Goal: Task Accomplishment & Management: Manage account settings

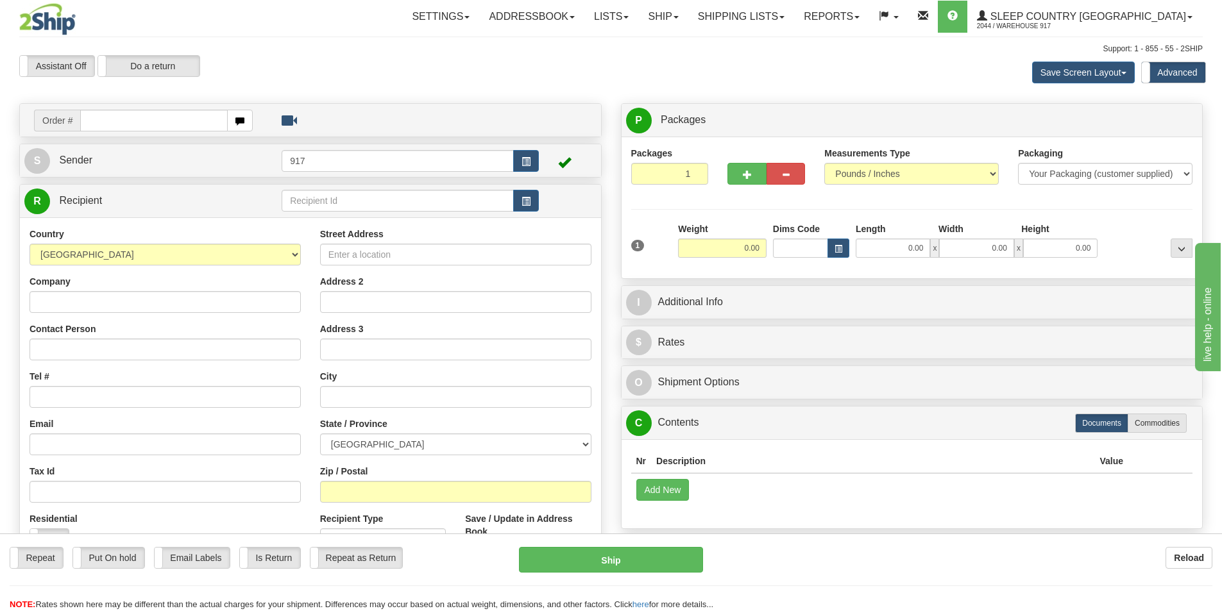
click at [179, 123] on input "text" at bounding box center [154, 121] width 148 height 22
type input "9000I169835"
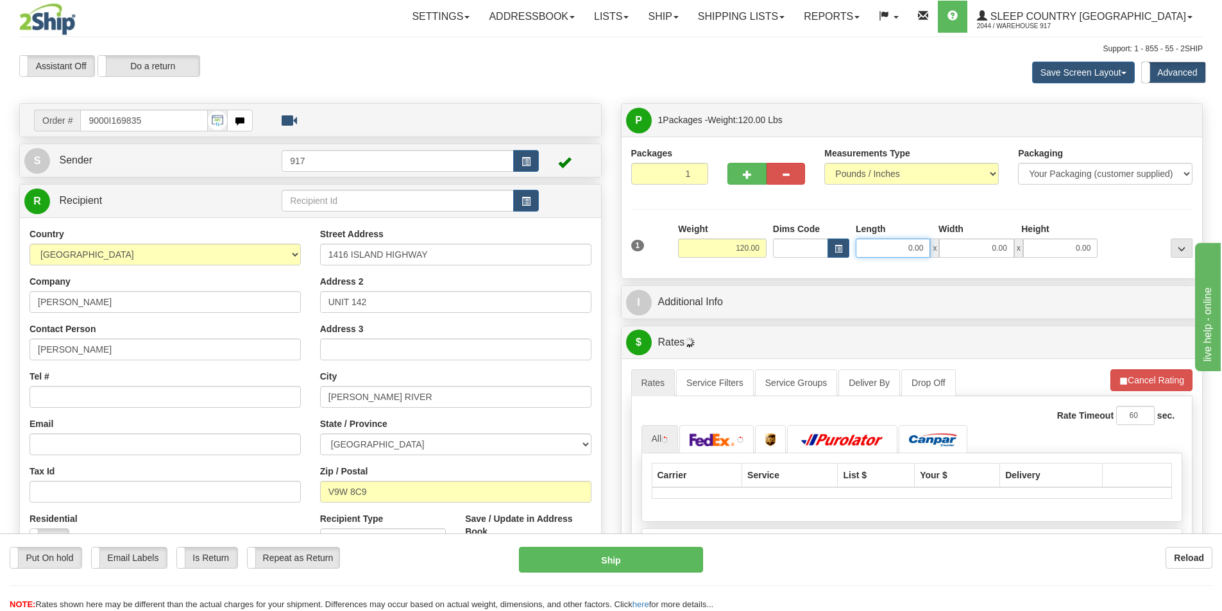
click at [898, 255] on input "0.00" at bounding box center [893, 248] width 74 height 19
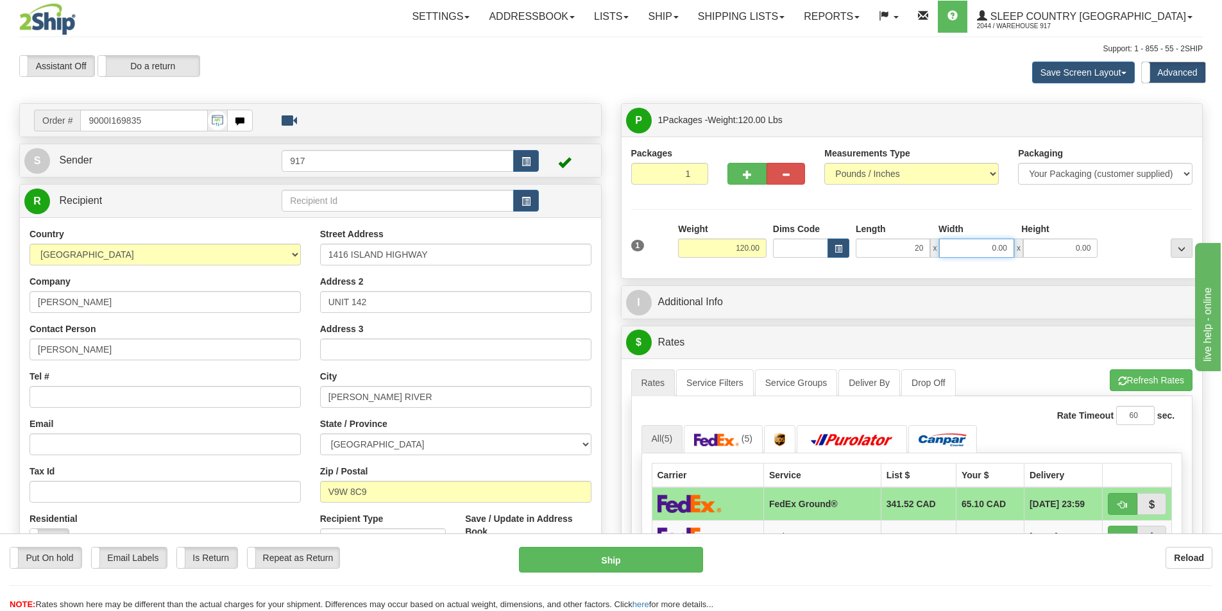
type input "20.00"
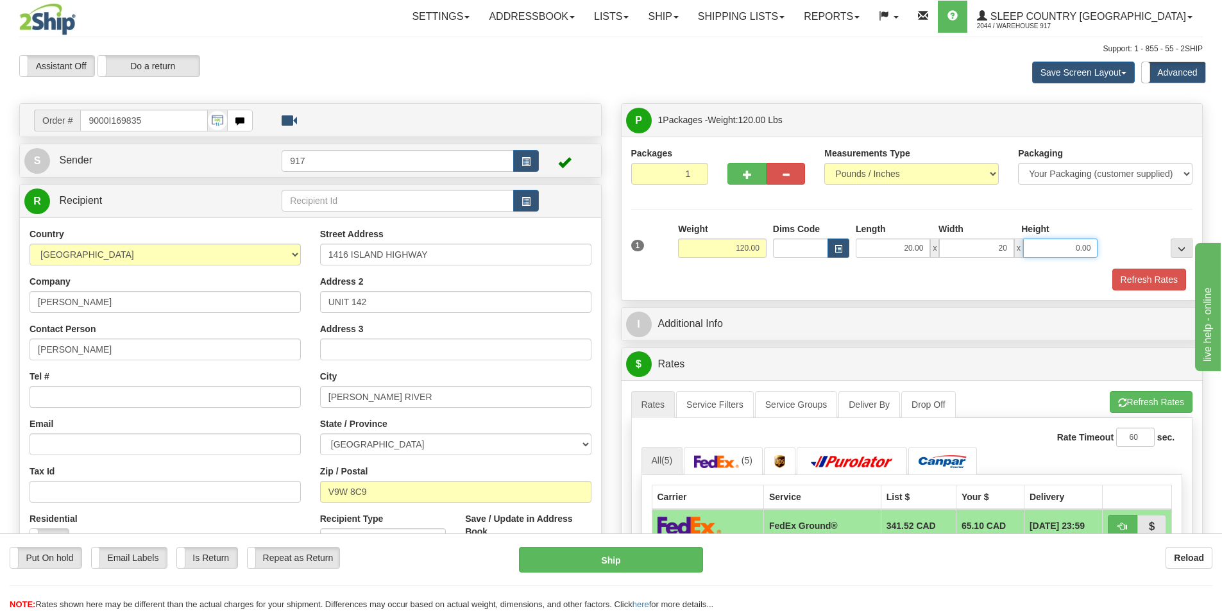
type input "20.00"
type input "45.00"
click at [1123, 268] on div "Packaging Your Packaging (customer supplied) Envelope (carrier supplied) Pack (…" at bounding box center [935, 268] width 521 height 1
click at [1140, 277] on button "Refresh Rates" at bounding box center [1149, 280] width 74 height 22
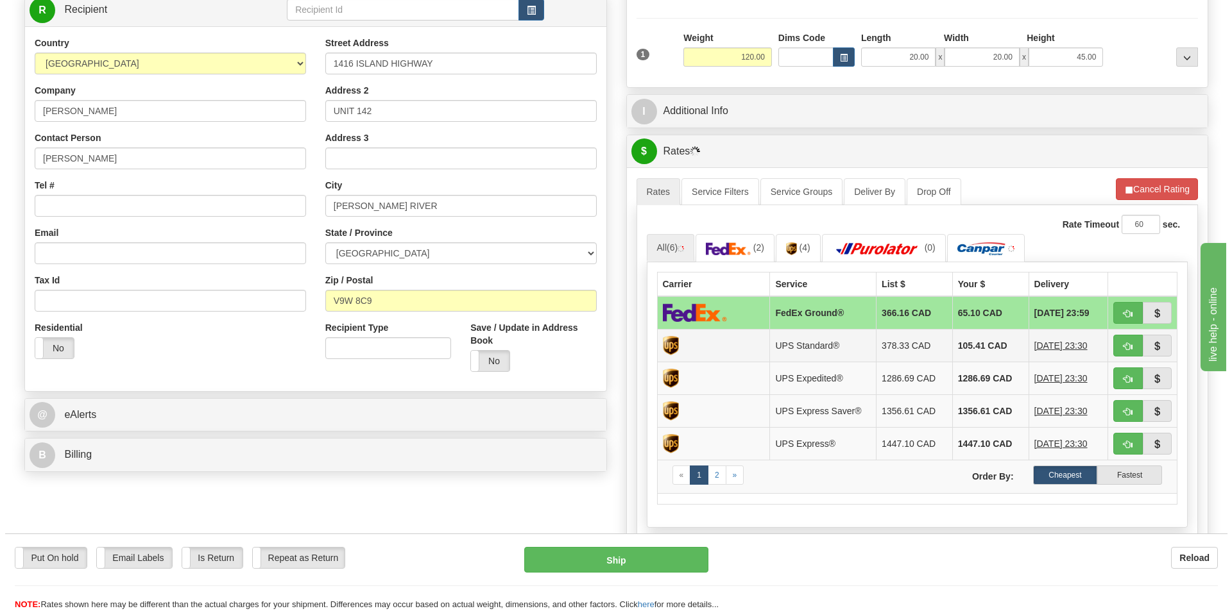
scroll to position [257, 0]
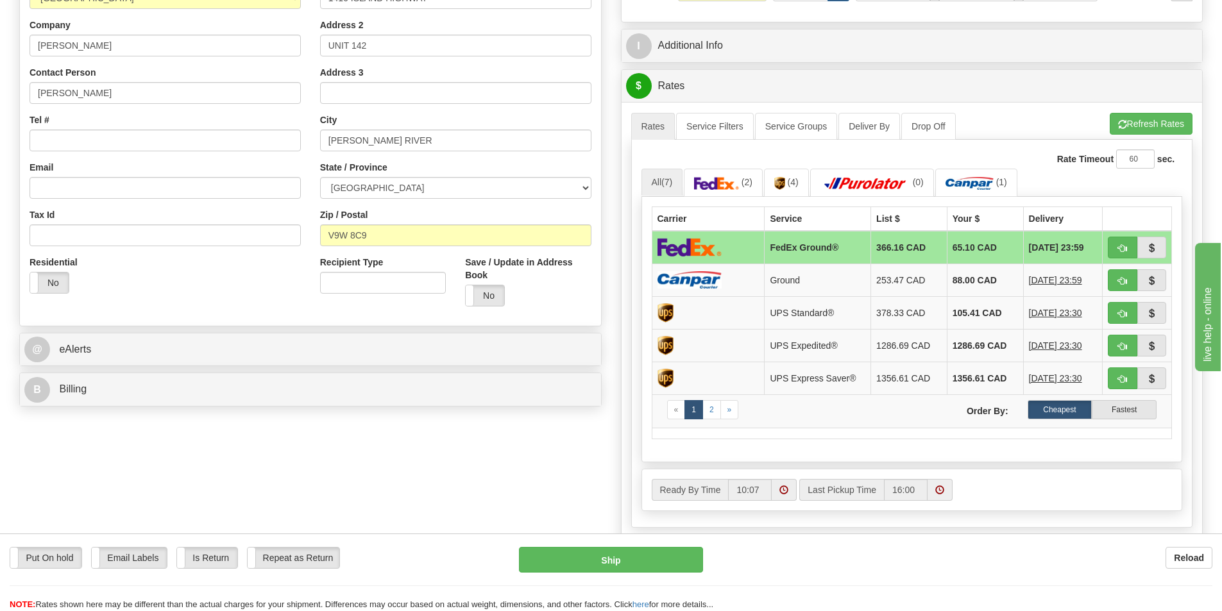
click at [719, 251] on img at bounding box center [690, 247] width 64 height 19
drag, startPoint x: 658, startPoint y: 570, endPoint x: 671, endPoint y: 570, distance: 13.5
click at [658, 570] on button "Ship" at bounding box center [611, 560] width 184 height 26
type input "92"
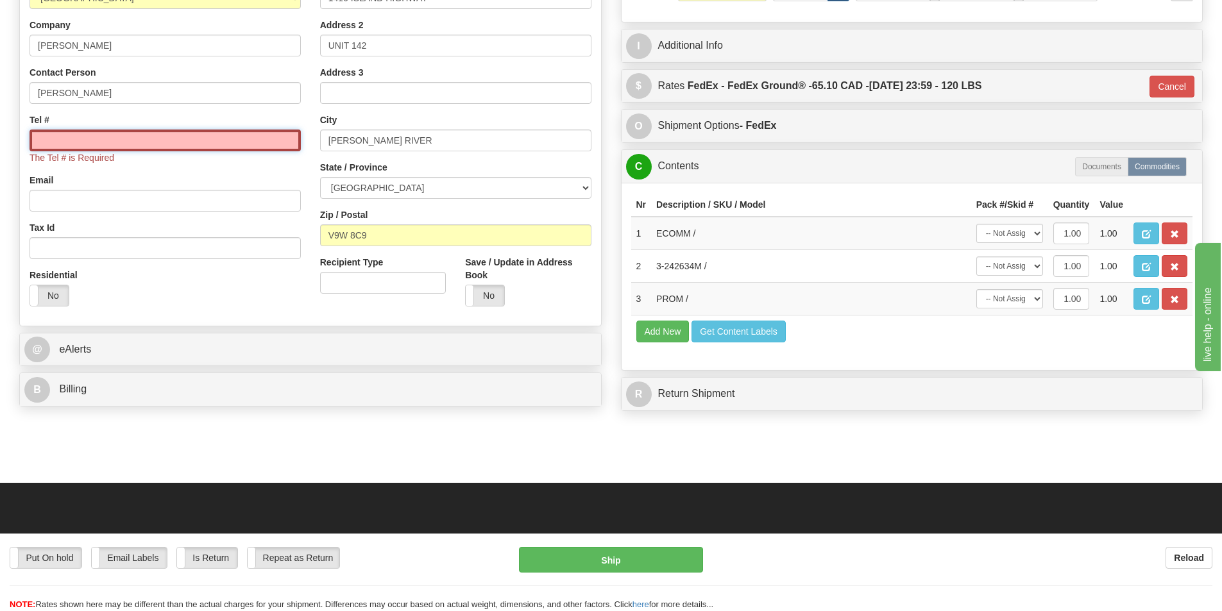
click at [102, 144] on input "Tel #" at bounding box center [165, 141] width 271 height 22
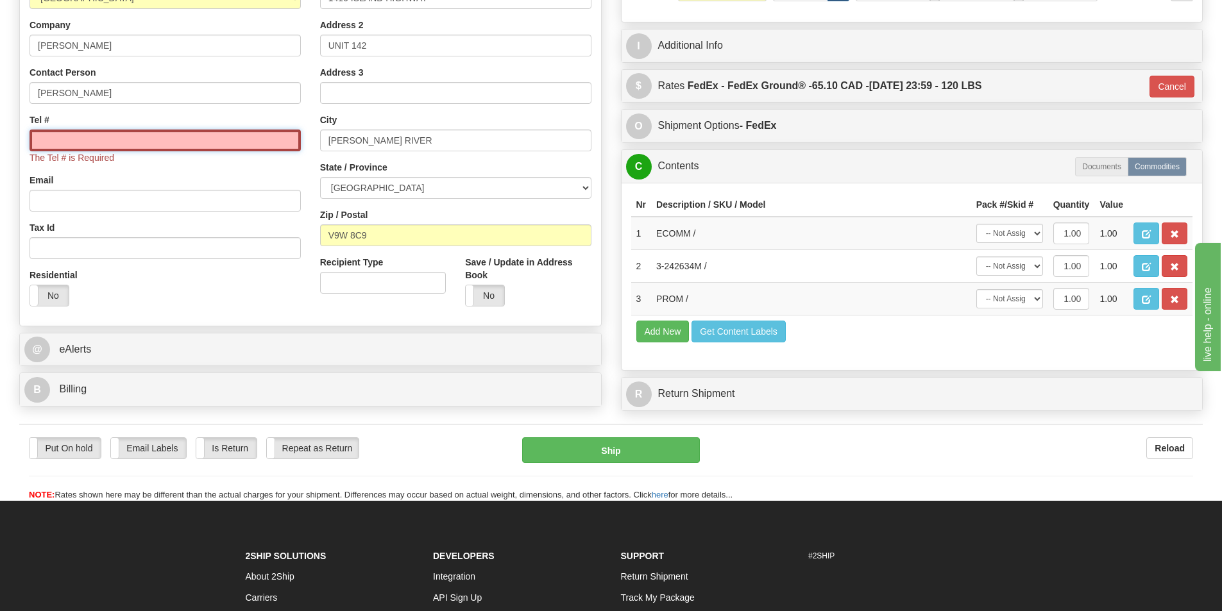
type input "1234567891"
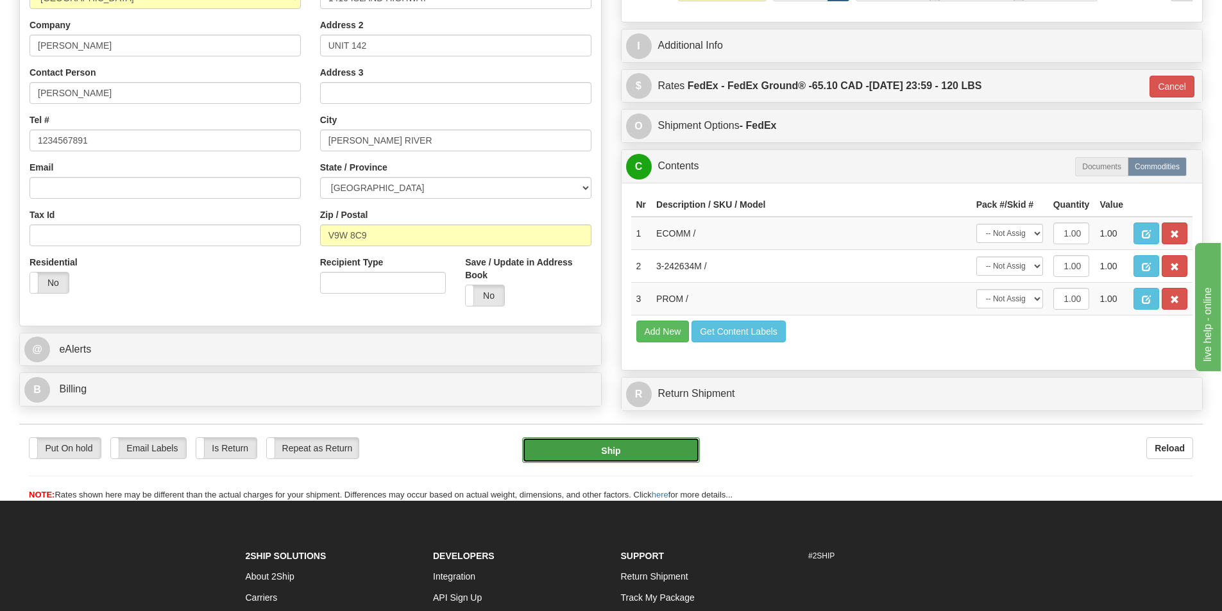
click at [628, 459] on button "Ship" at bounding box center [611, 451] width 178 height 26
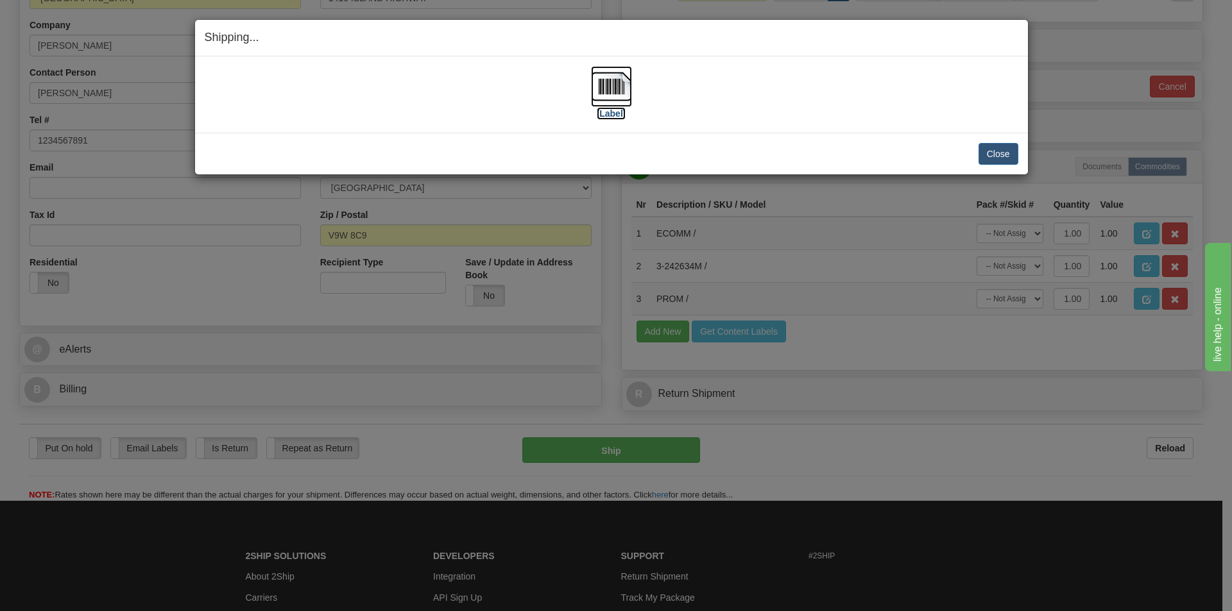
click at [626, 112] on label "[Label]" at bounding box center [612, 113] width 30 height 13
click at [1016, 151] on button "Close" at bounding box center [998, 154] width 40 height 22
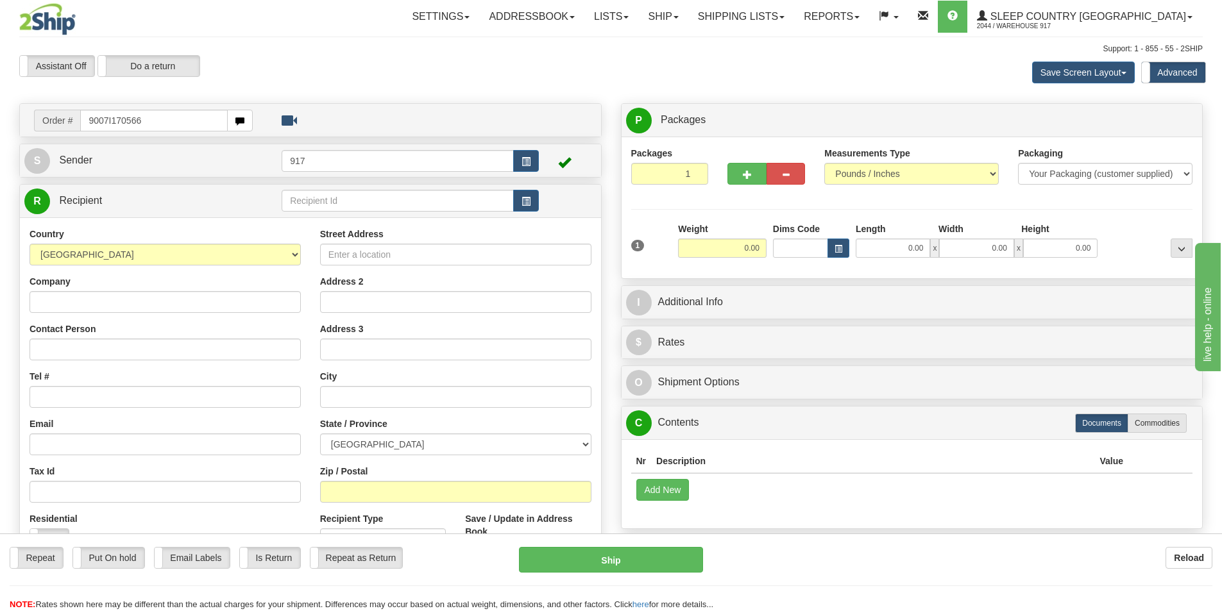
type input "9007I170566"
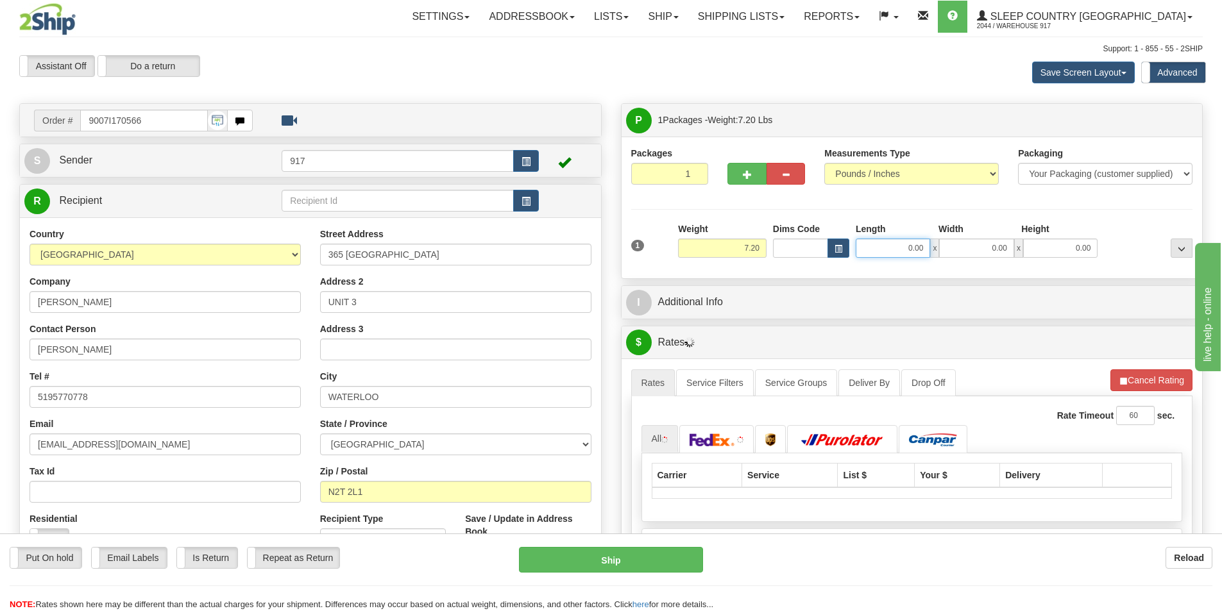
click at [901, 248] on input "0.00" at bounding box center [893, 248] width 74 height 19
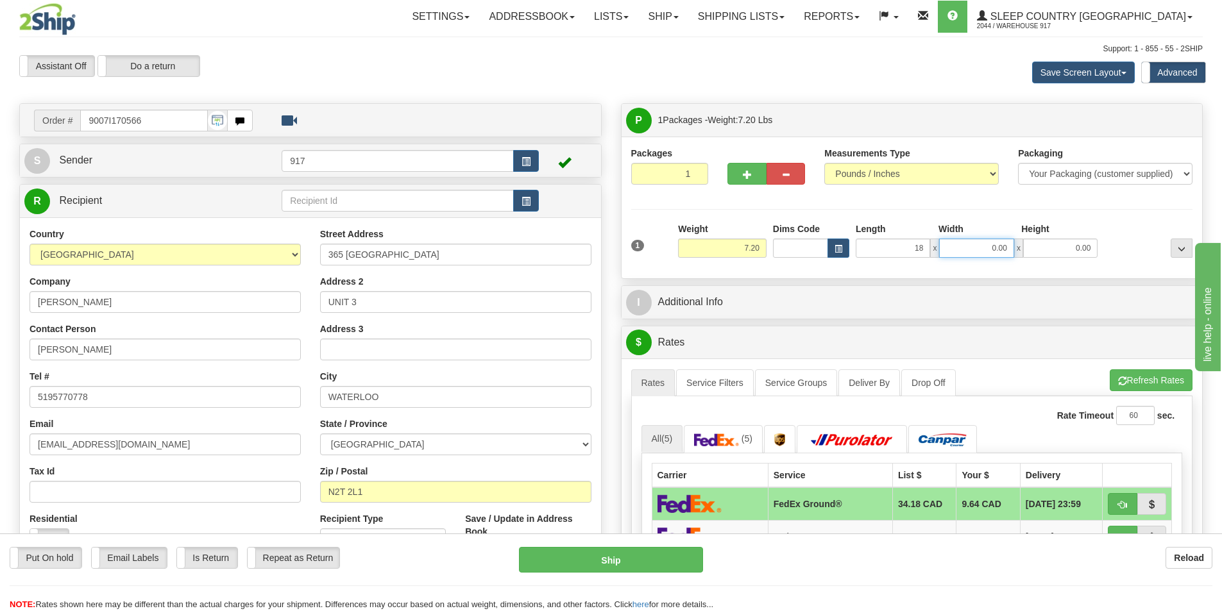
type input "18.00"
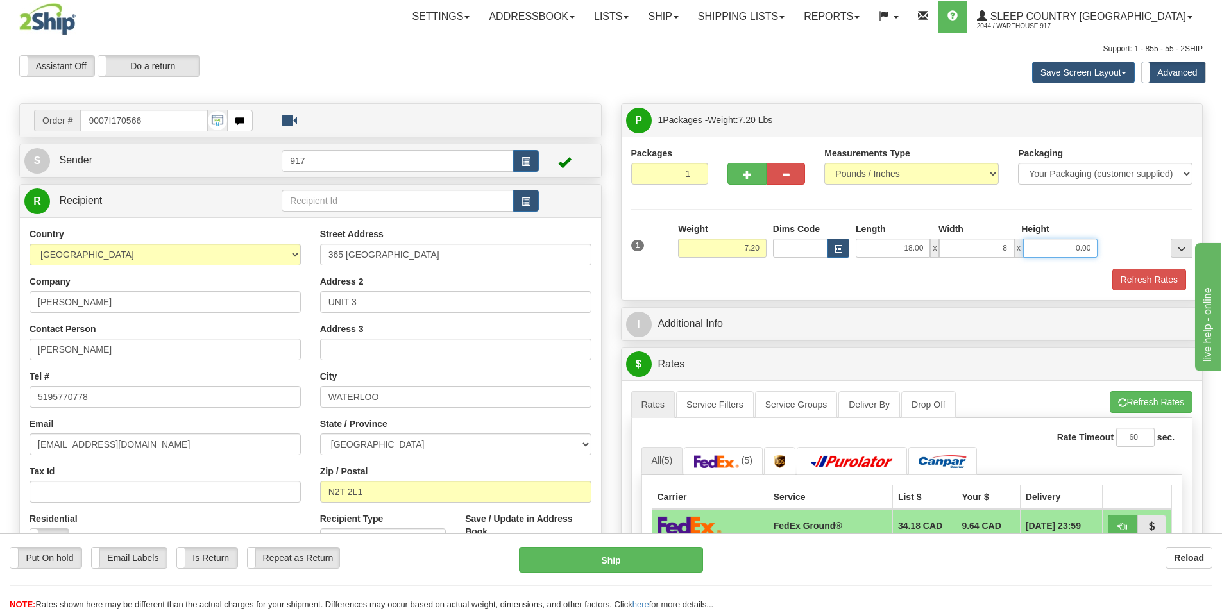
type input "8.00"
type input "17.00"
click at [1141, 277] on button "Refresh Rates" at bounding box center [1149, 280] width 74 height 22
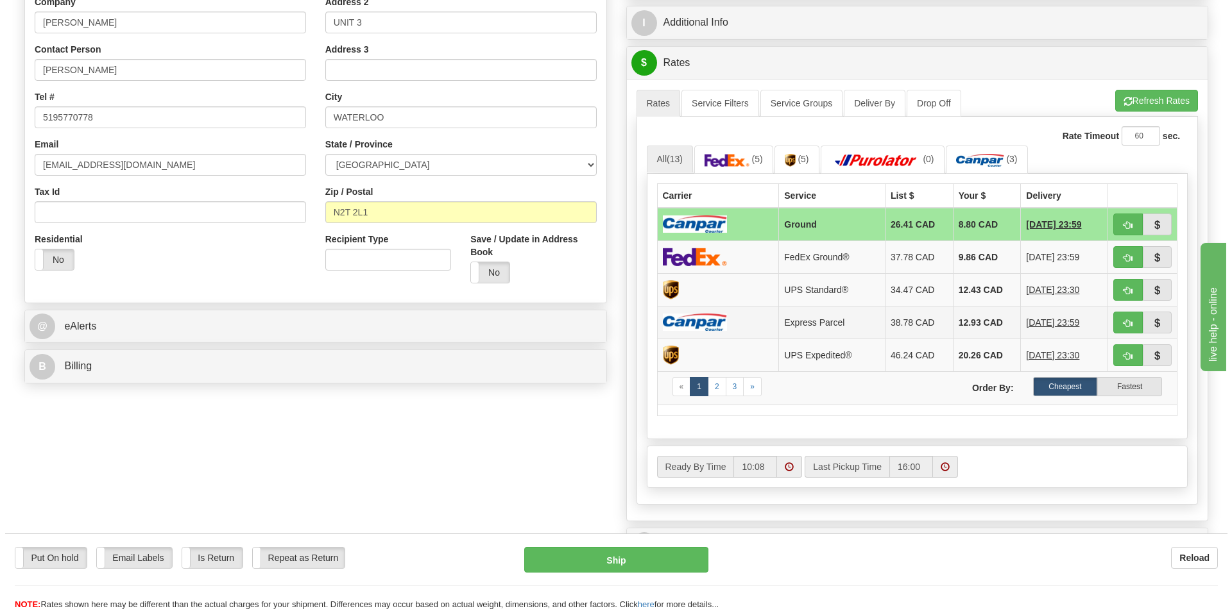
scroll to position [321, 0]
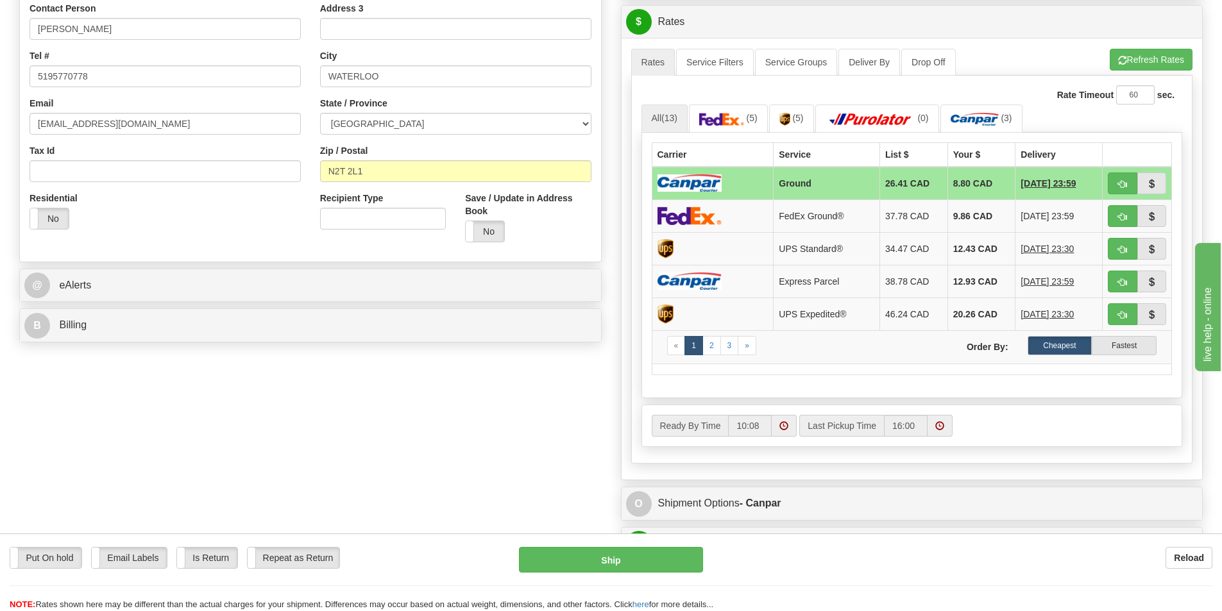
click at [860, 178] on td "Ground" at bounding box center [827, 183] width 106 height 33
click at [614, 558] on button "Ship" at bounding box center [611, 560] width 184 height 26
type input "1"
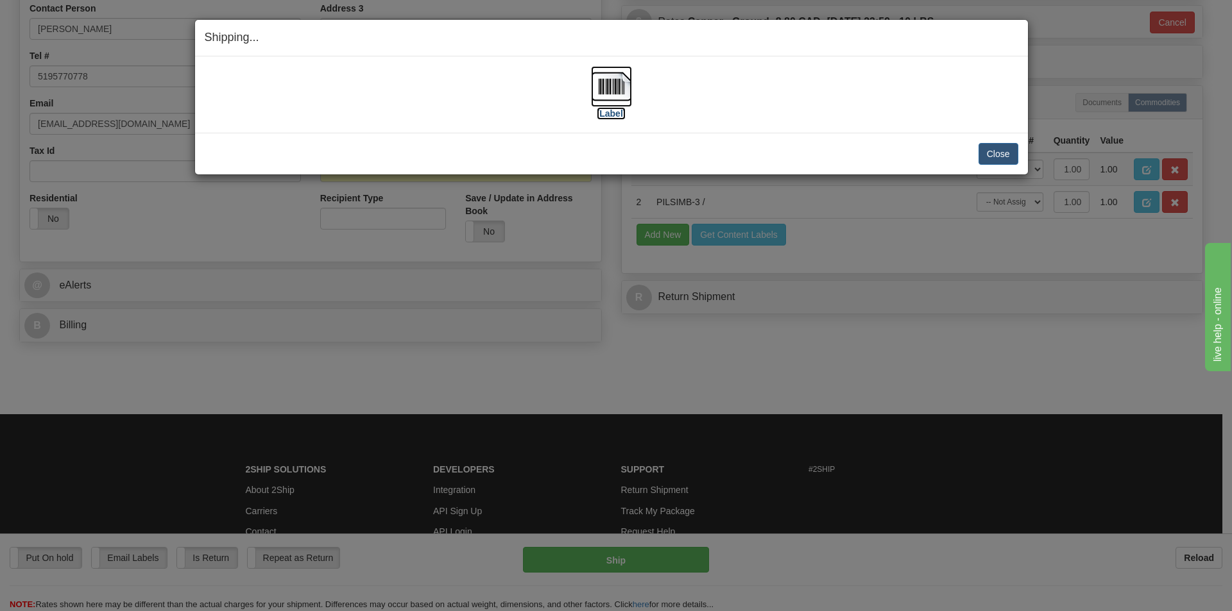
click at [617, 99] on img at bounding box center [611, 86] width 41 height 41
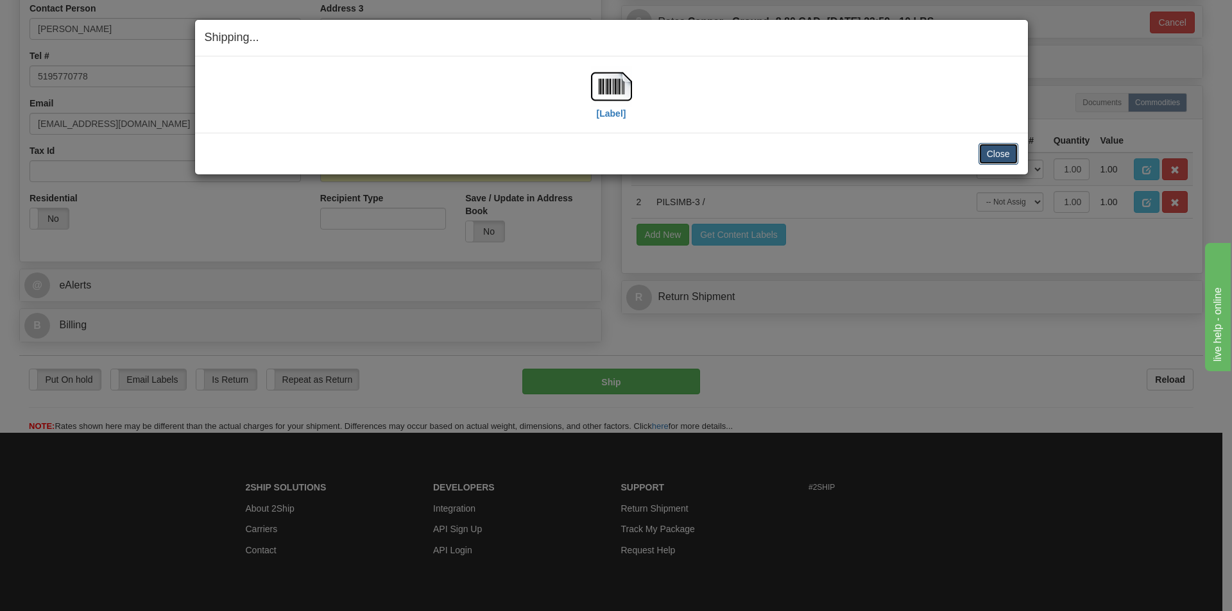
click at [985, 148] on button "Close" at bounding box center [998, 154] width 40 height 22
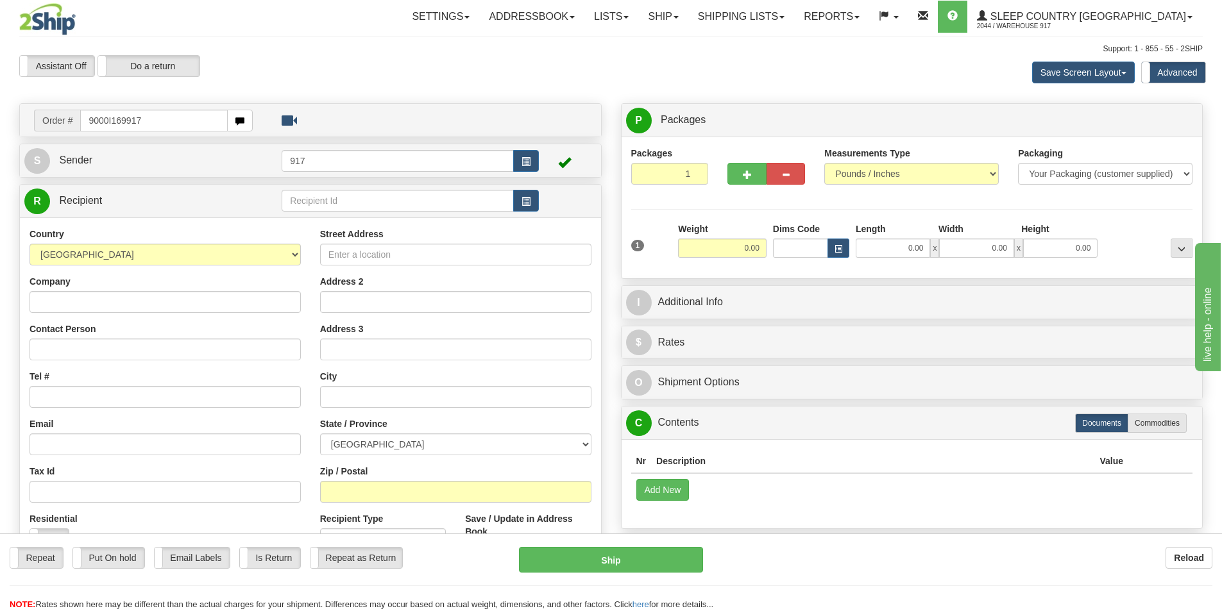
type input "9000I169917"
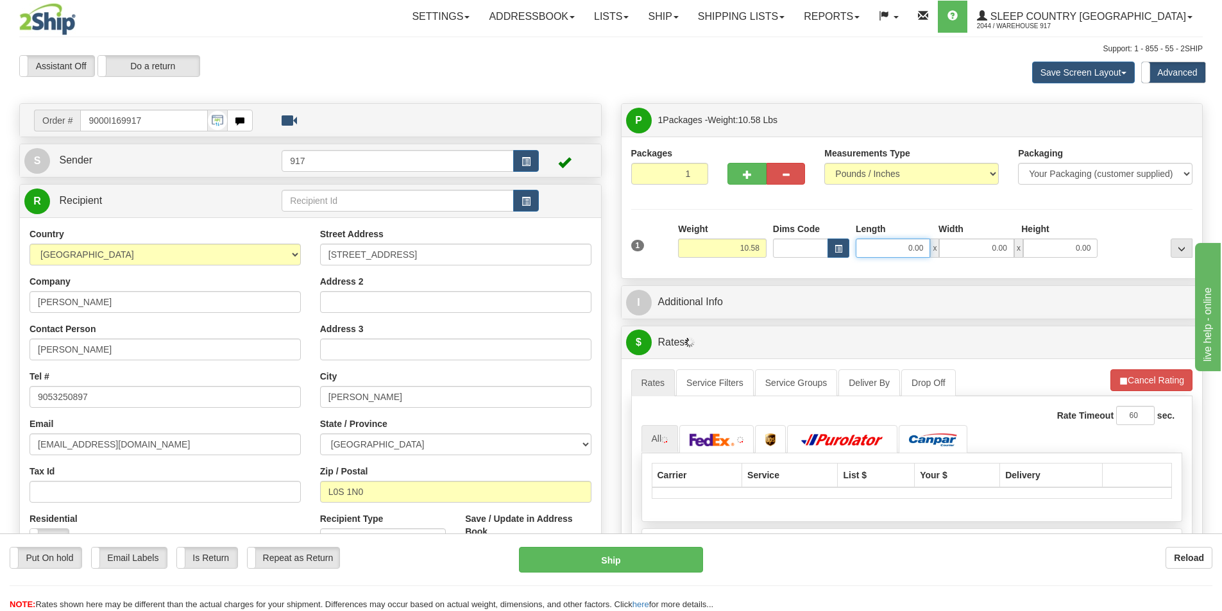
click at [898, 251] on input "0.00" at bounding box center [893, 248] width 74 height 19
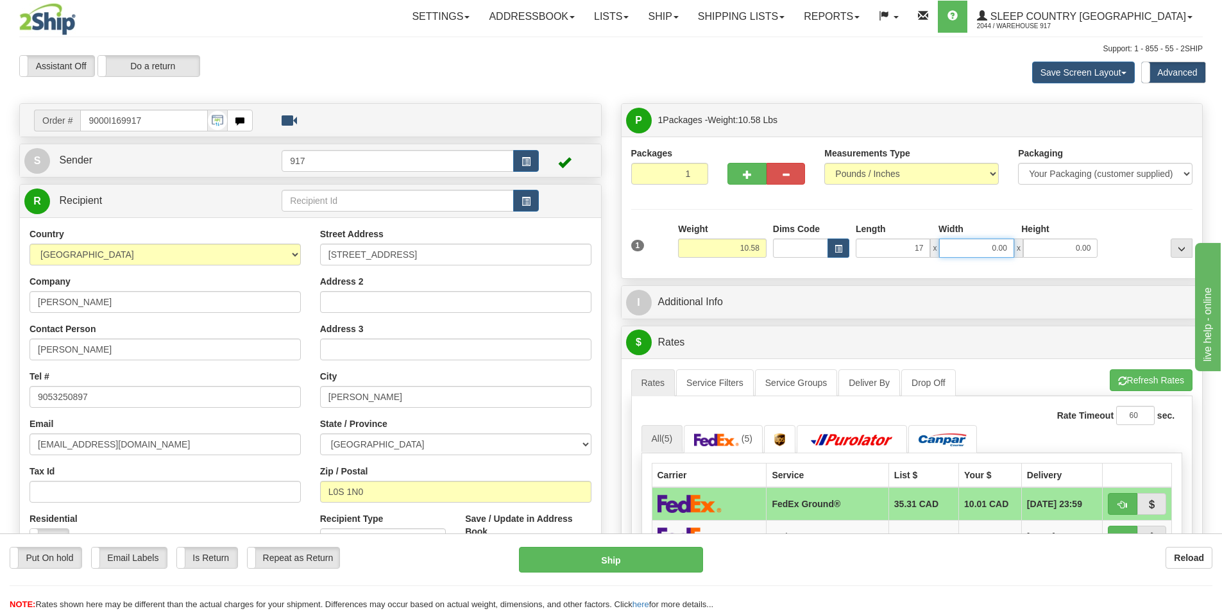
type input "17.00"
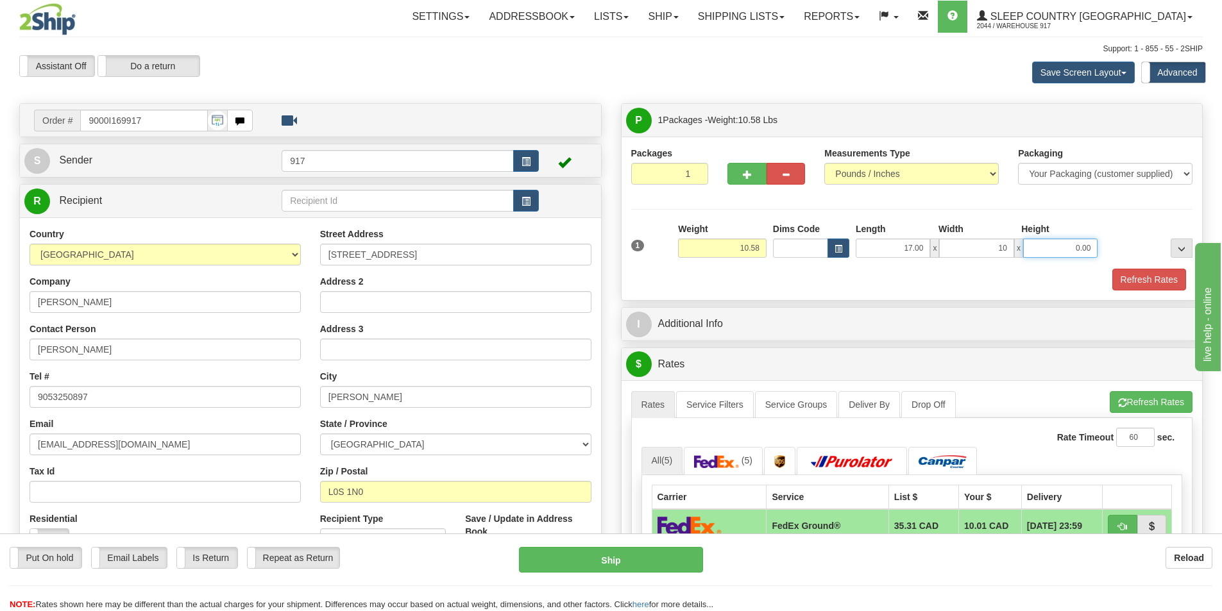
type input "10.00"
type input "19.00"
click at [1130, 280] on button "Refresh Rates" at bounding box center [1149, 280] width 74 height 22
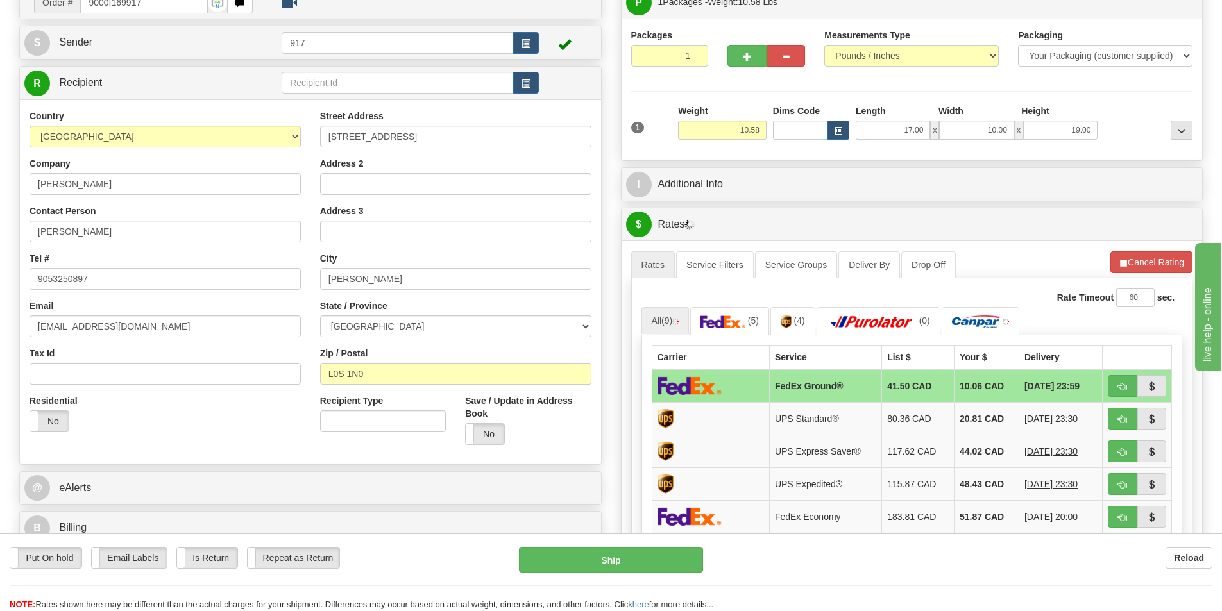
scroll to position [128, 0]
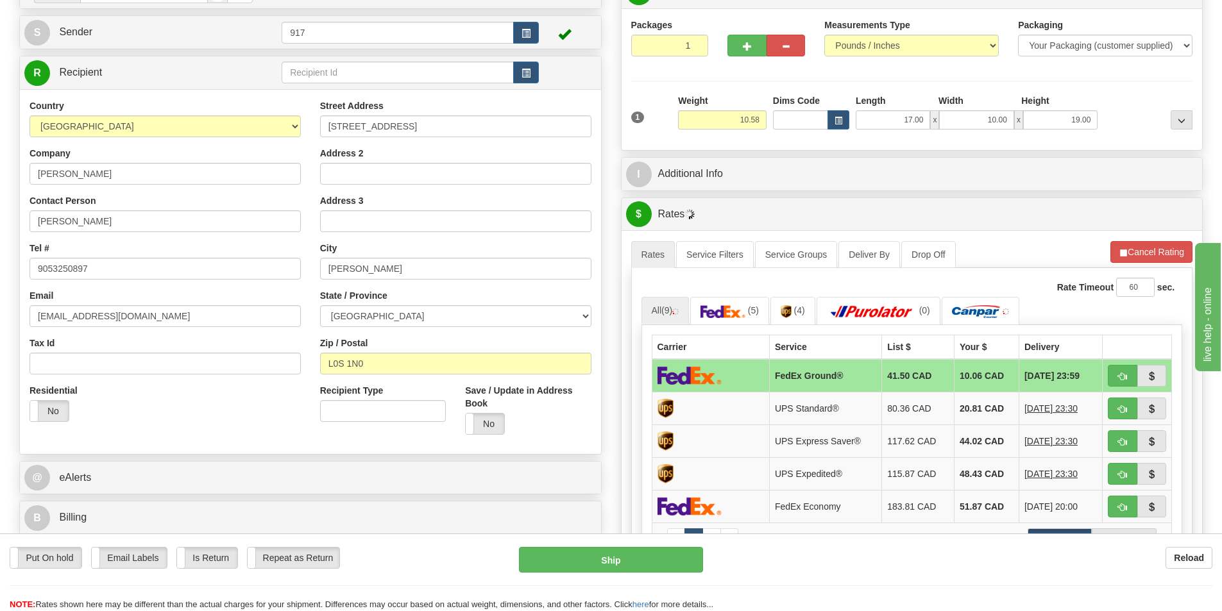
click at [772, 377] on td "FedEx Ground®" at bounding box center [825, 375] width 112 height 33
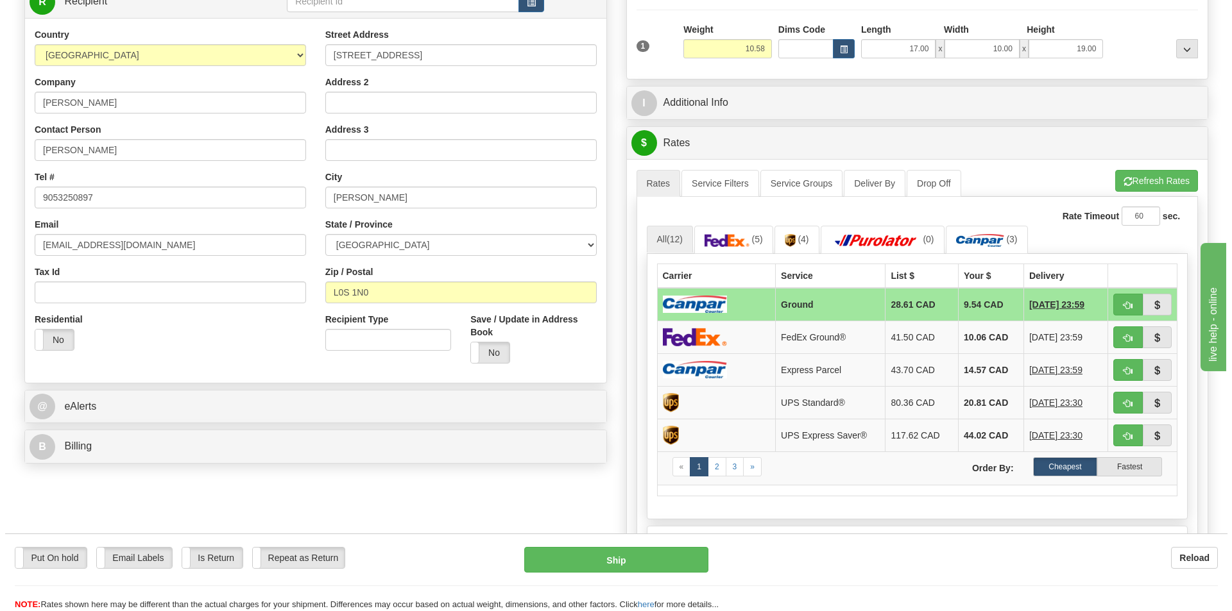
scroll to position [321, 0]
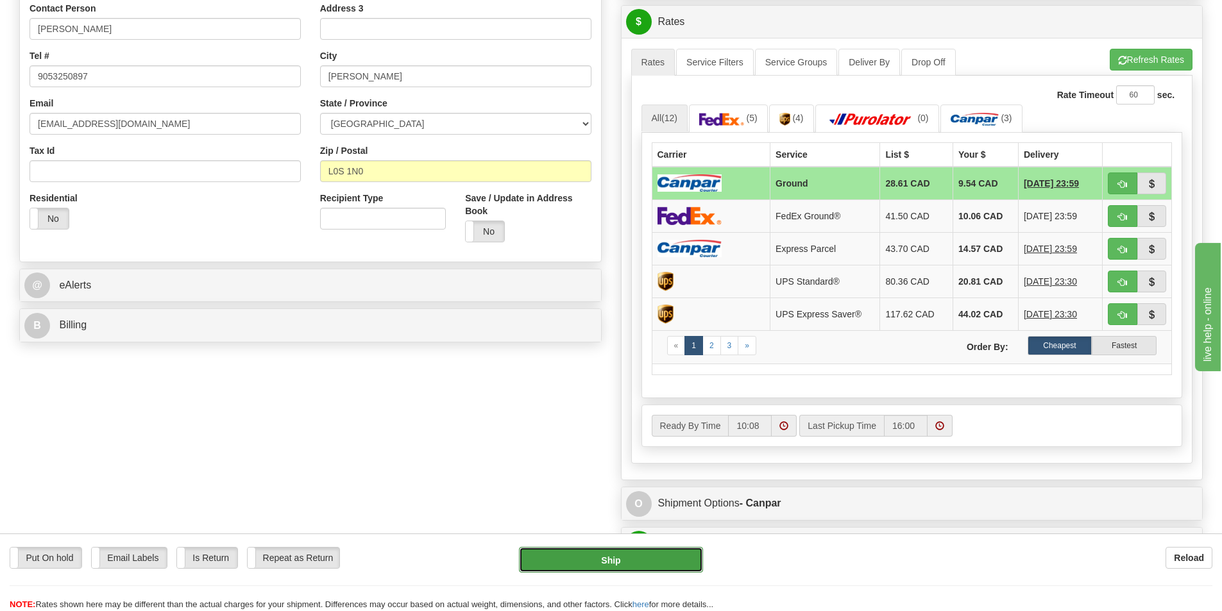
click at [602, 556] on button "Ship" at bounding box center [611, 560] width 184 height 26
type input "1"
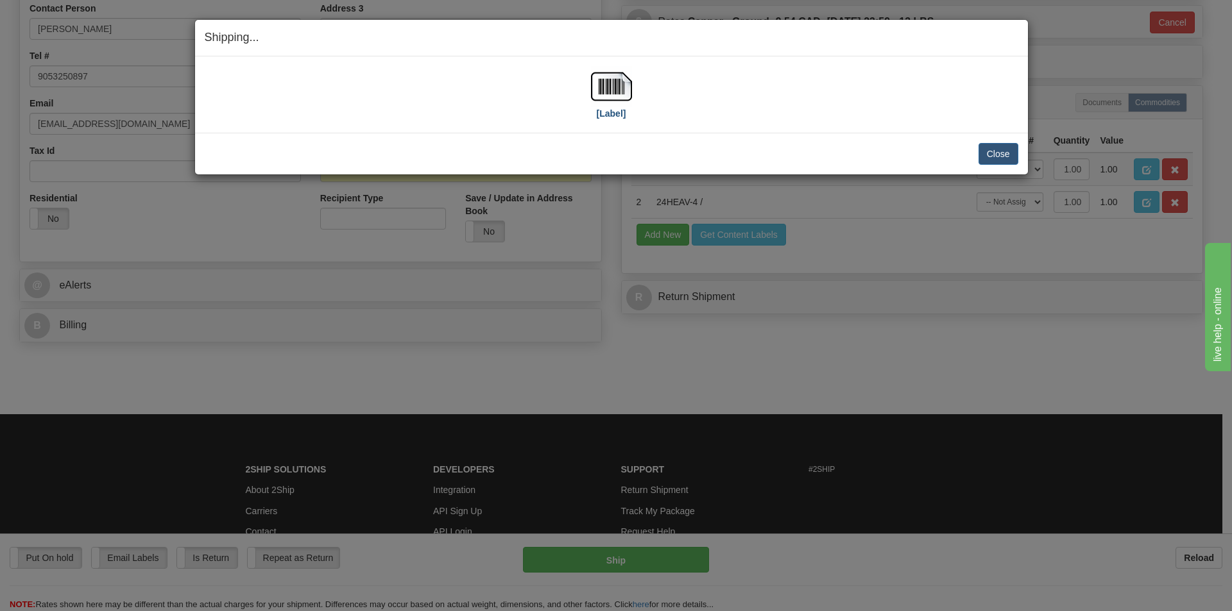
drag, startPoint x: 640, startPoint y: 108, endPoint x: 603, endPoint y: 90, distance: 40.7
click at [637, 106] on div "[Label]" at bounding box center [611, 94] width 813 height 57
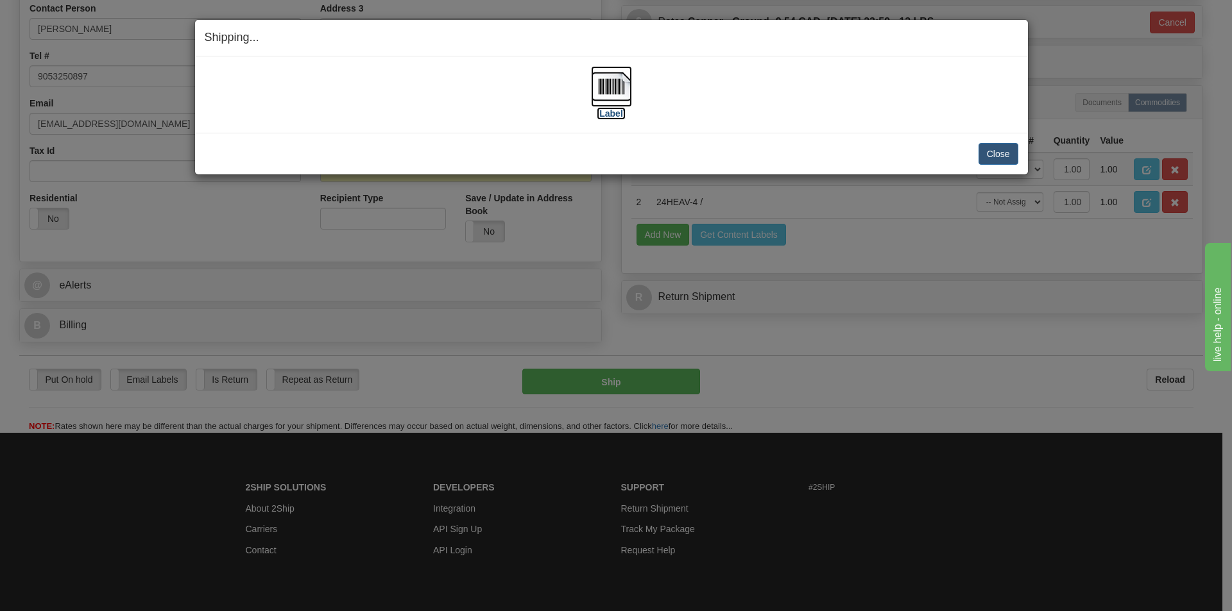
click at [603, 90] on img at bounding box center [611, 86] width 41 height 41
click at [996, 153] on button "Close" at bounding box center [998, 154] width 40 height 22
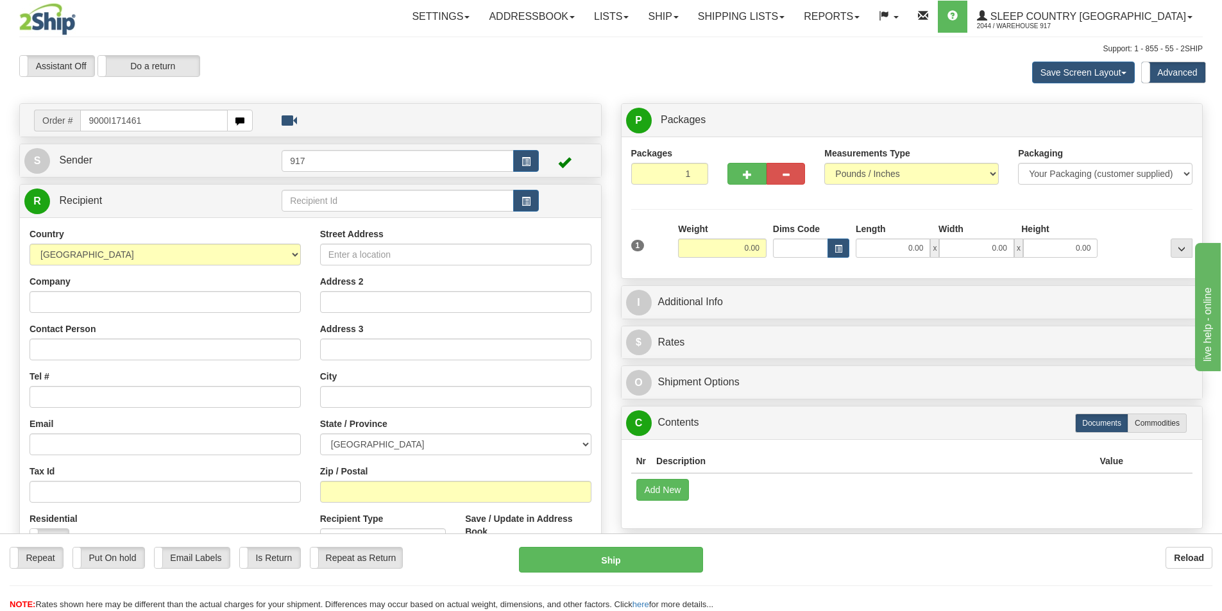
type input "9000I171461"
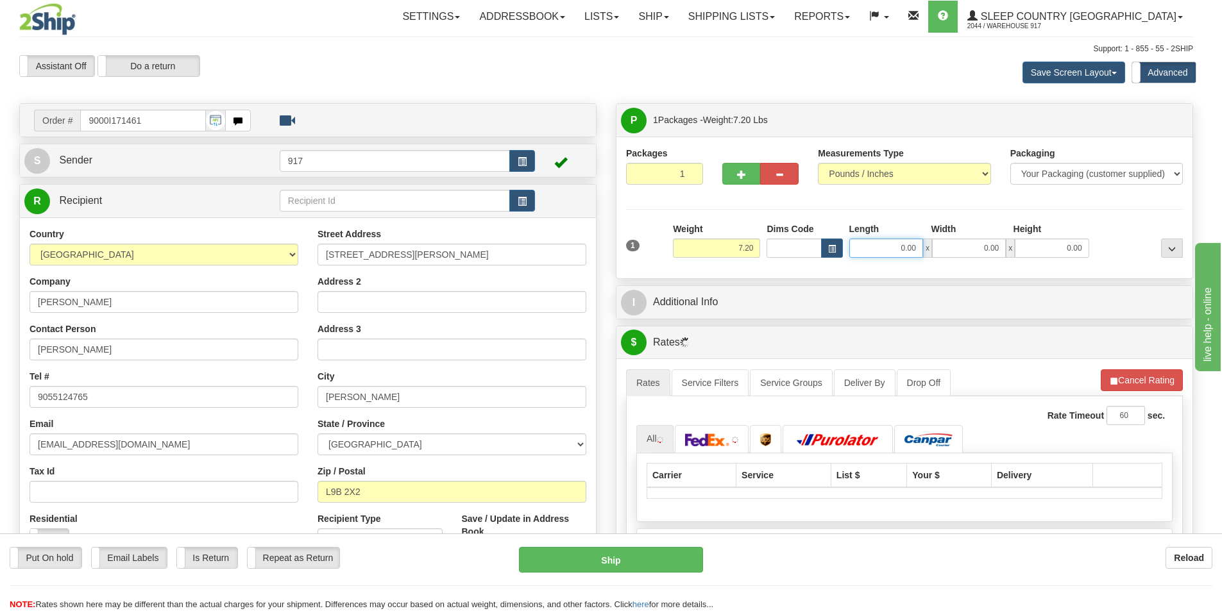
click at [901, 250] on input "0.00" at bounding box center [886, 248] width 74 height 19
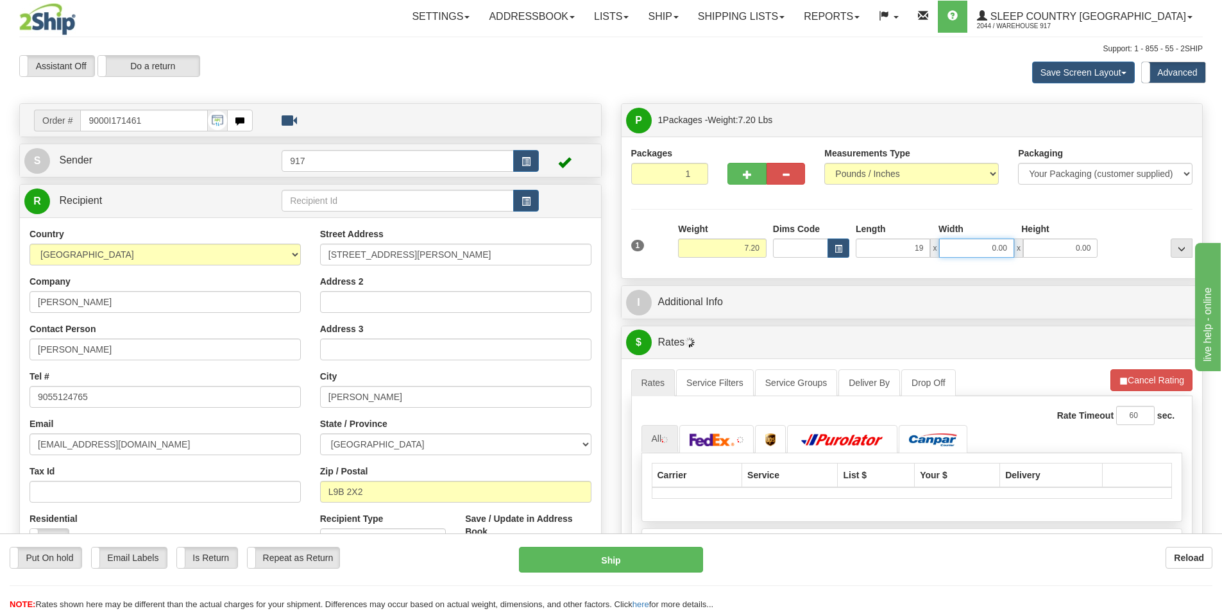
type input "19.00"
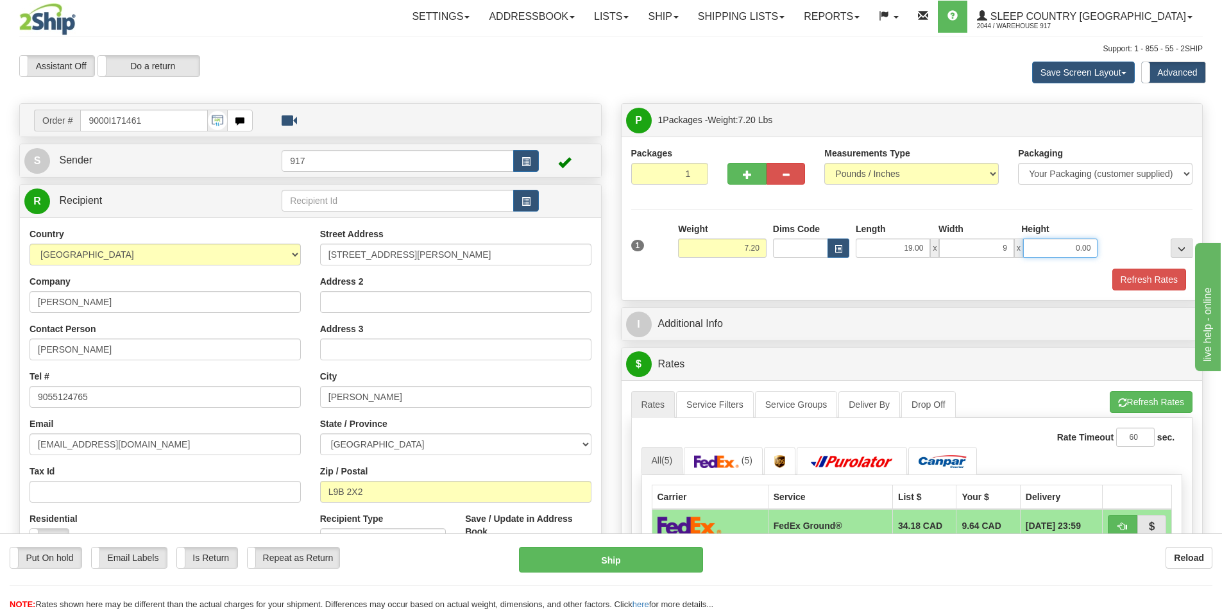
type input "9.00"
type input "16.00"
click at [1131, 271] on button "Refresh Rates" at bounding box center [1149, 280] width 74 height 22
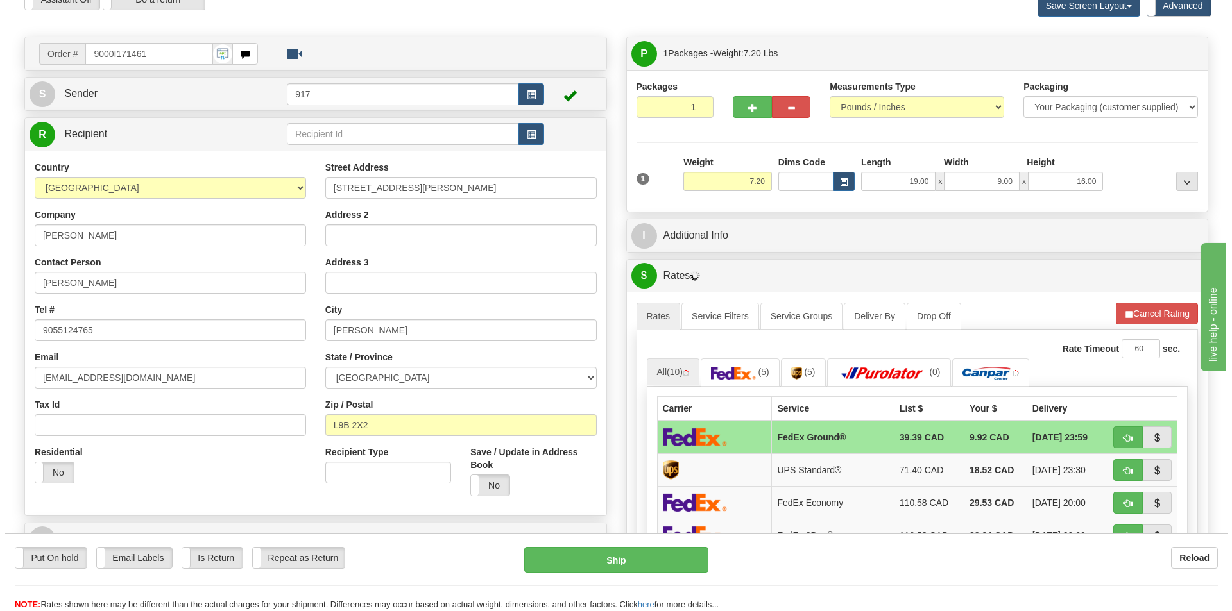
scroll to position [128, 0]
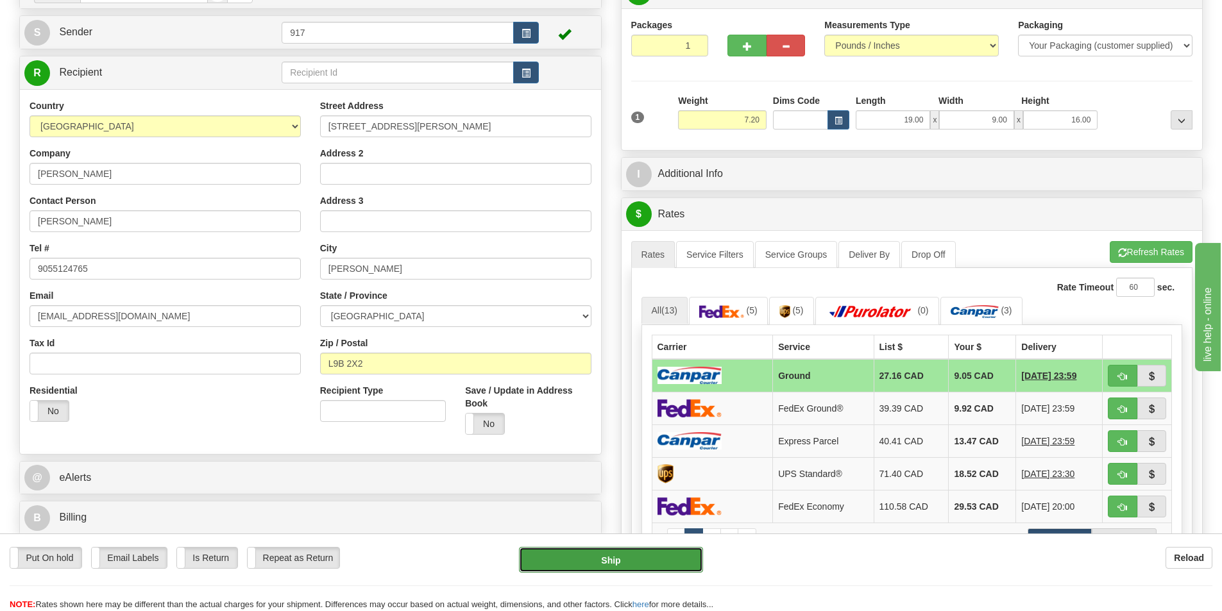
click at [642, 568] on button "Ship" at bounding box center [611, 560] width 184 height 26
type input "1"
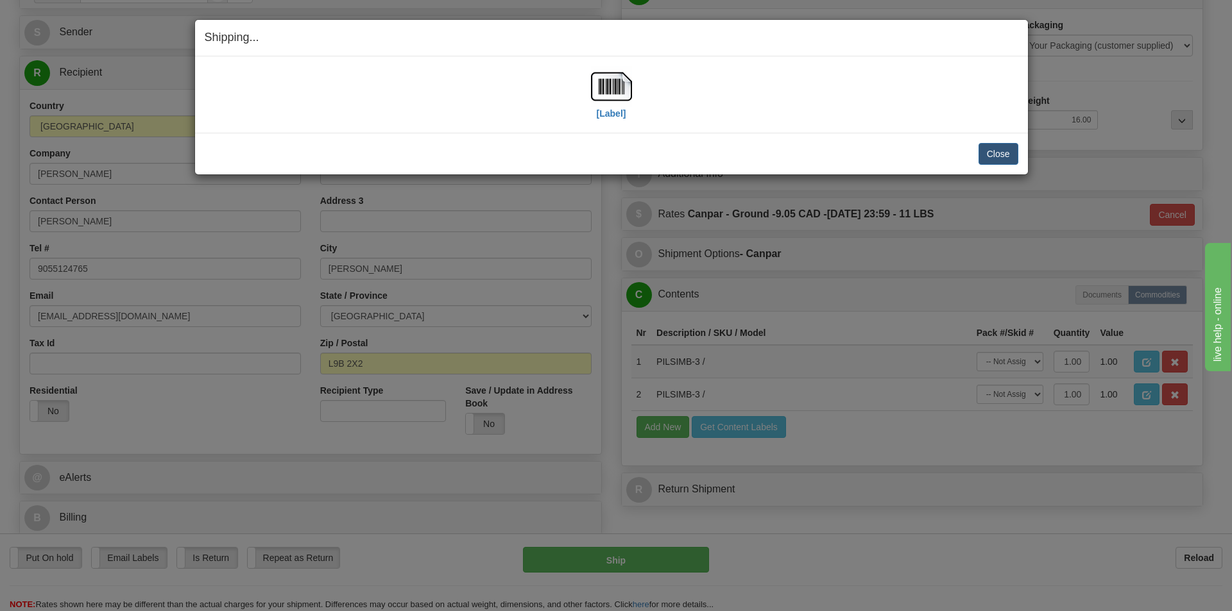
click at [586, 91] on div "[Label]" at bounding box center [611, 94] width 813 height 57
click at [608, 88] on img at bounding box center [611, 86] width 41 height 41
click at [984, 147] on button "Close" at bounding box center [998, 154] width 40 height 22
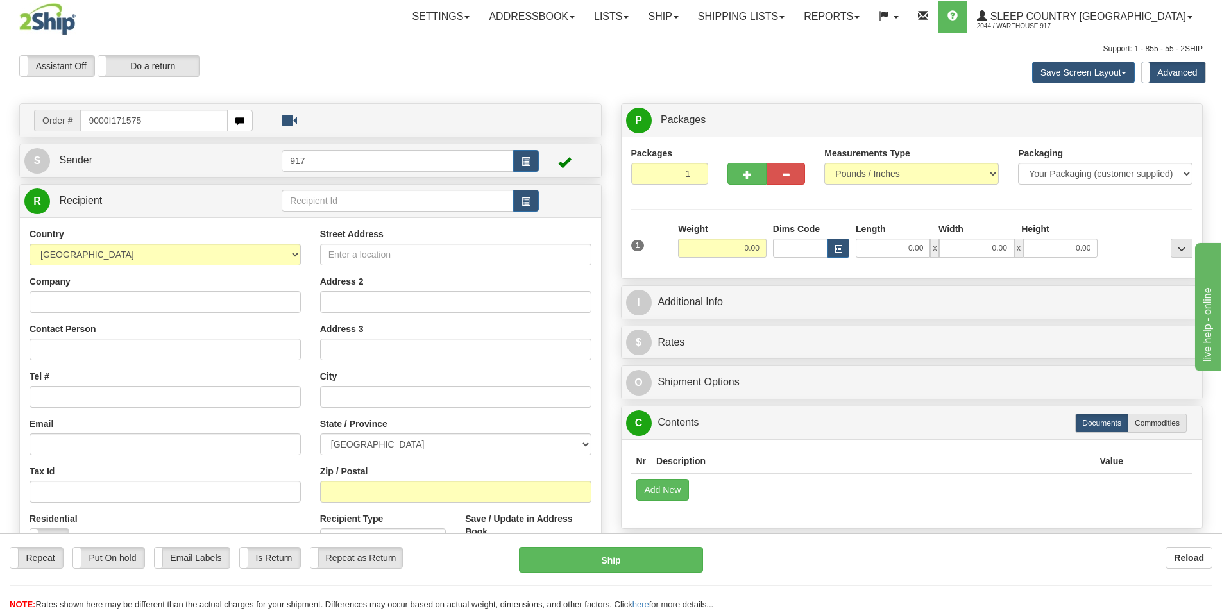
type input "9000I171575"
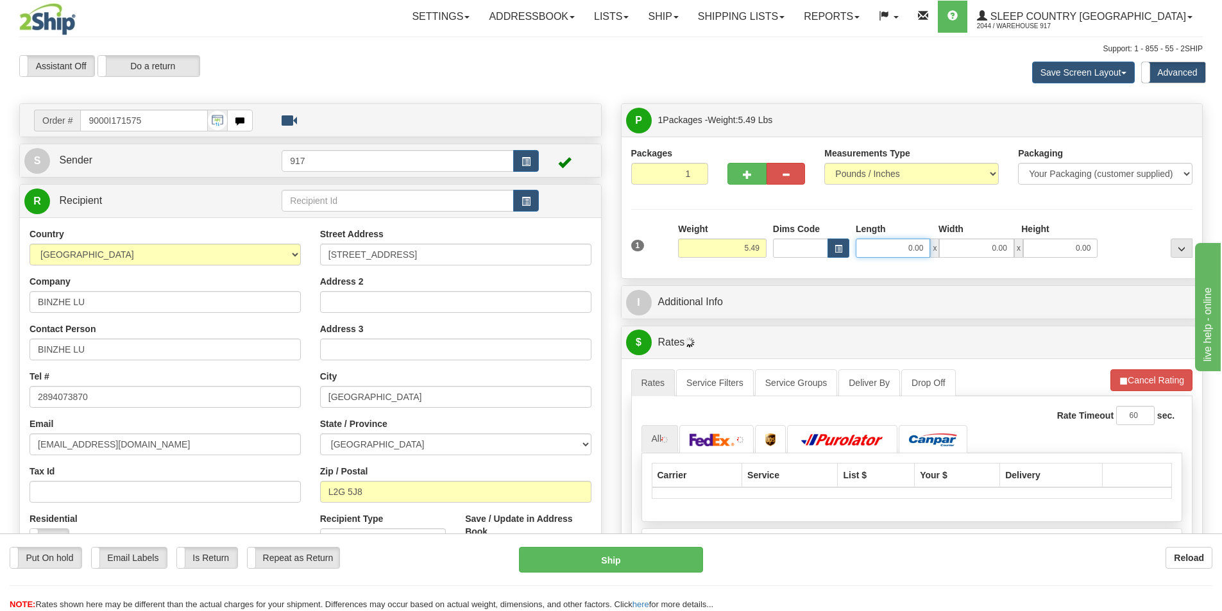
click at [902, 245] on input "0.00" at bounding box center [893, 248] width 74 height 19
type input "9.00"
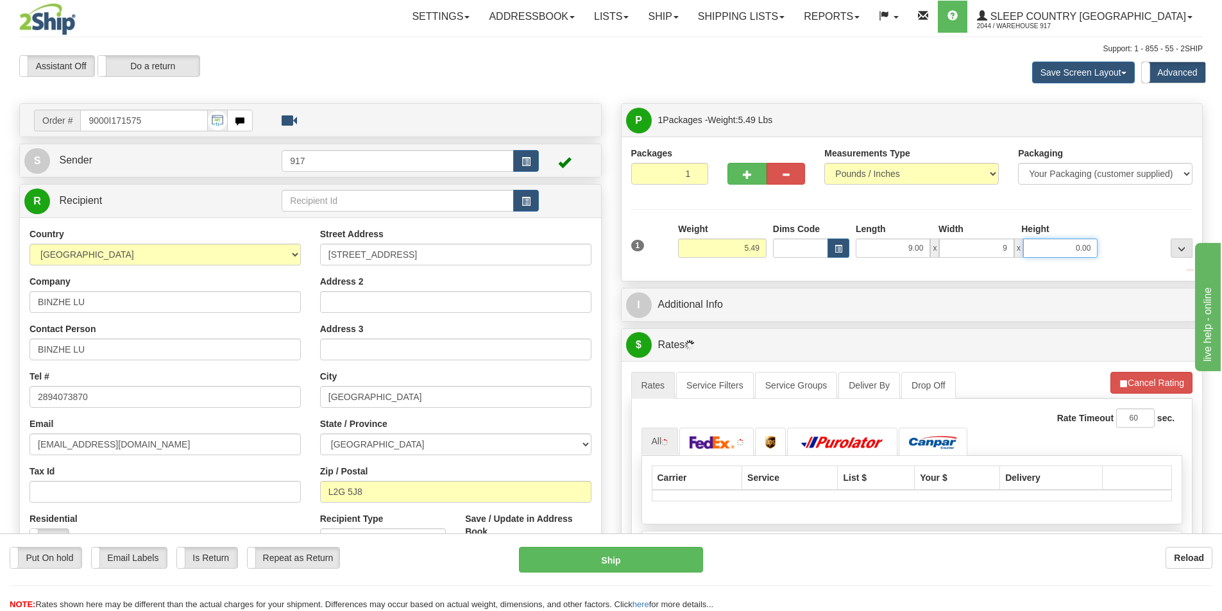
type input "9.00"
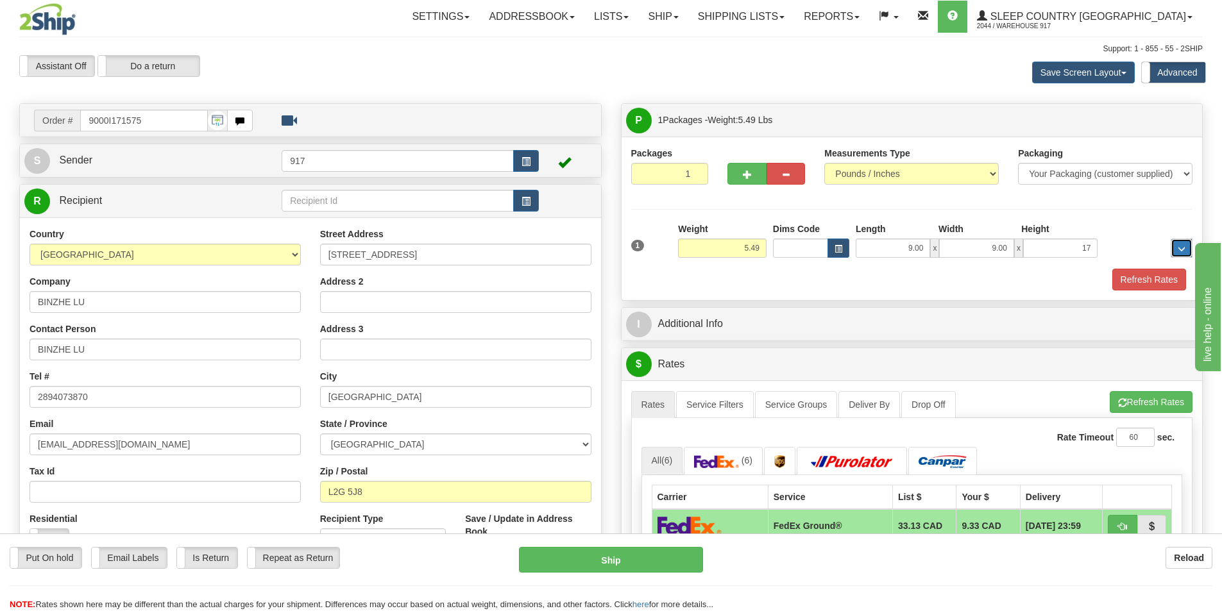
type input "17.00"
click at [1150, 278] on button "Refresh Rates" at bounding box center [1149, 280] width 74 height 22
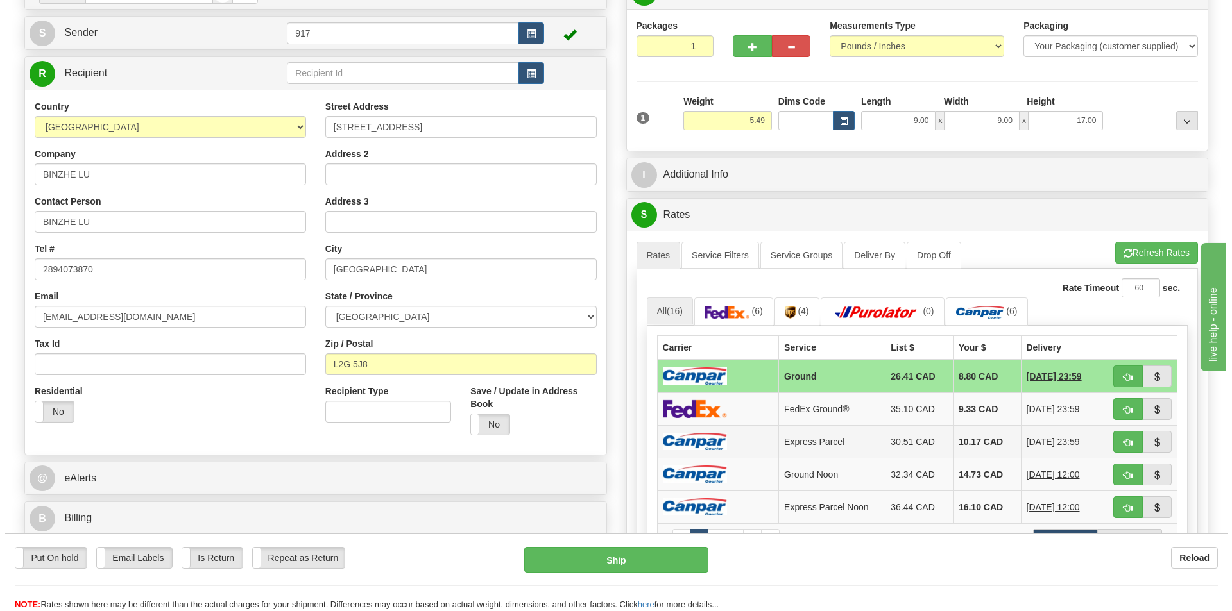
scroll to position [128, 0]
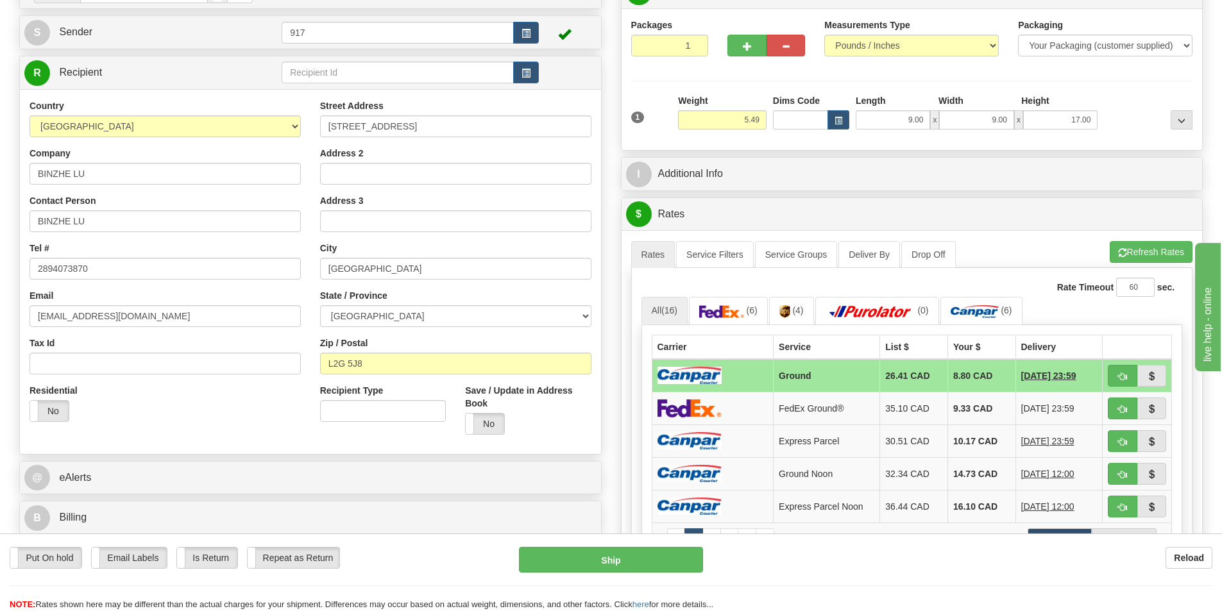
click at [733, 378] on td at bounding box center [713, 375] width 122 height 33
click at [631, 555] on button "Ship" at bounding box center [611, 560] width 184 height 26
type input "1"
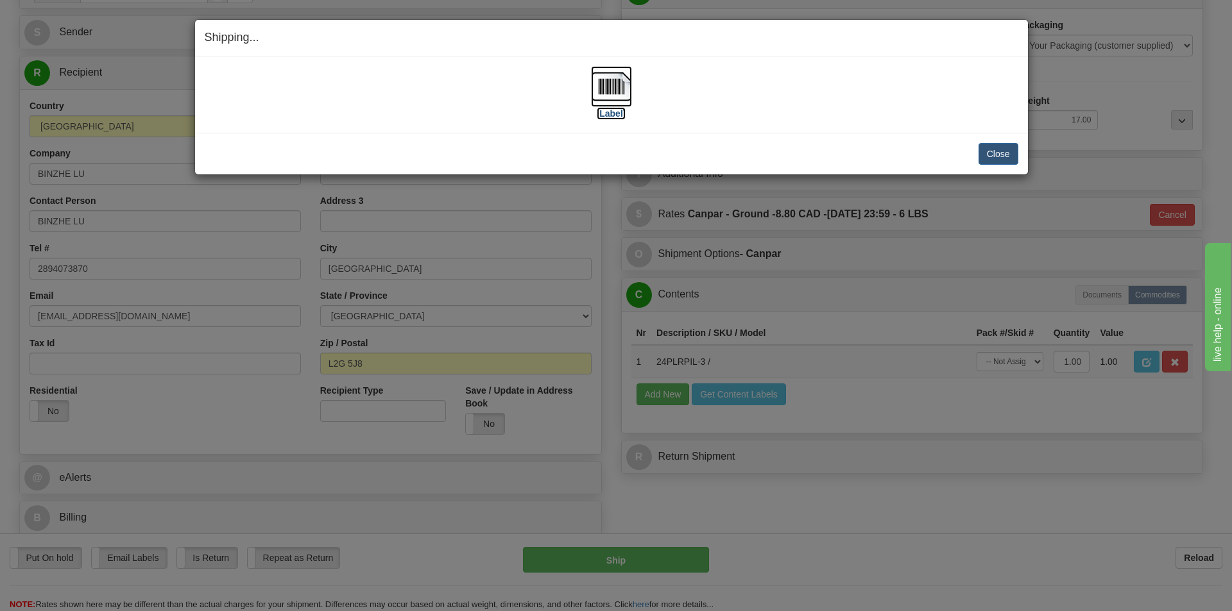
click at [622, 91] on img at bounding box center [611, 86] width 41 height 41
click at [754, 83] on div "[Label]" at bounding box center [611, 94] width 813 height 57
click at [1005, 158] on button "Close" at bounding box center [998, 154] width 40 height 22
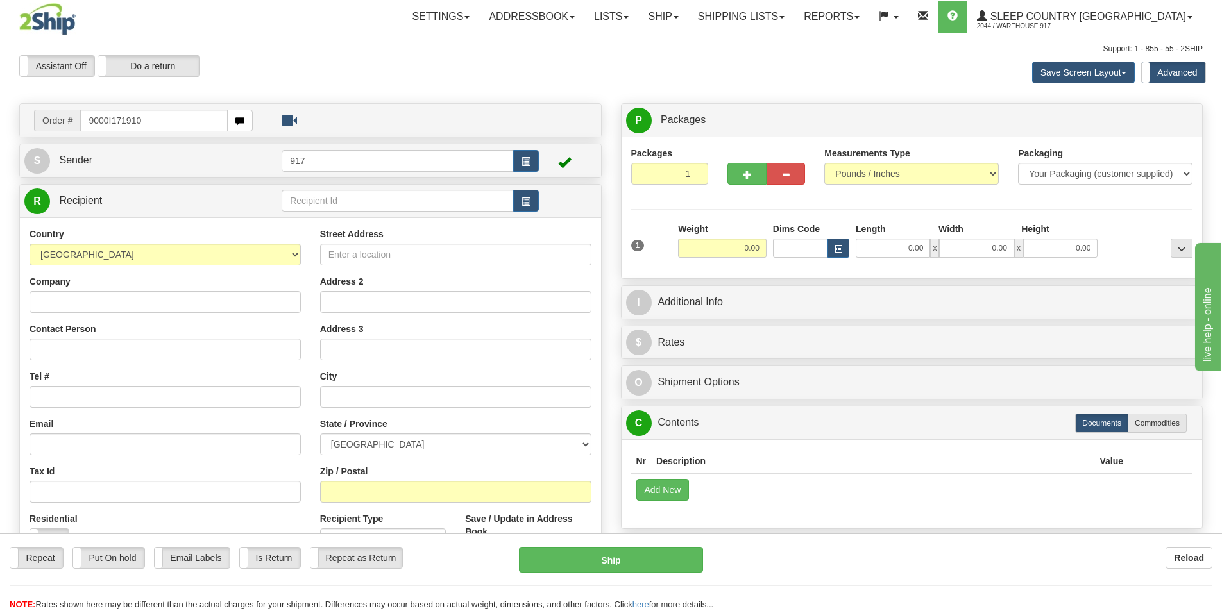
type input "9000I171910"
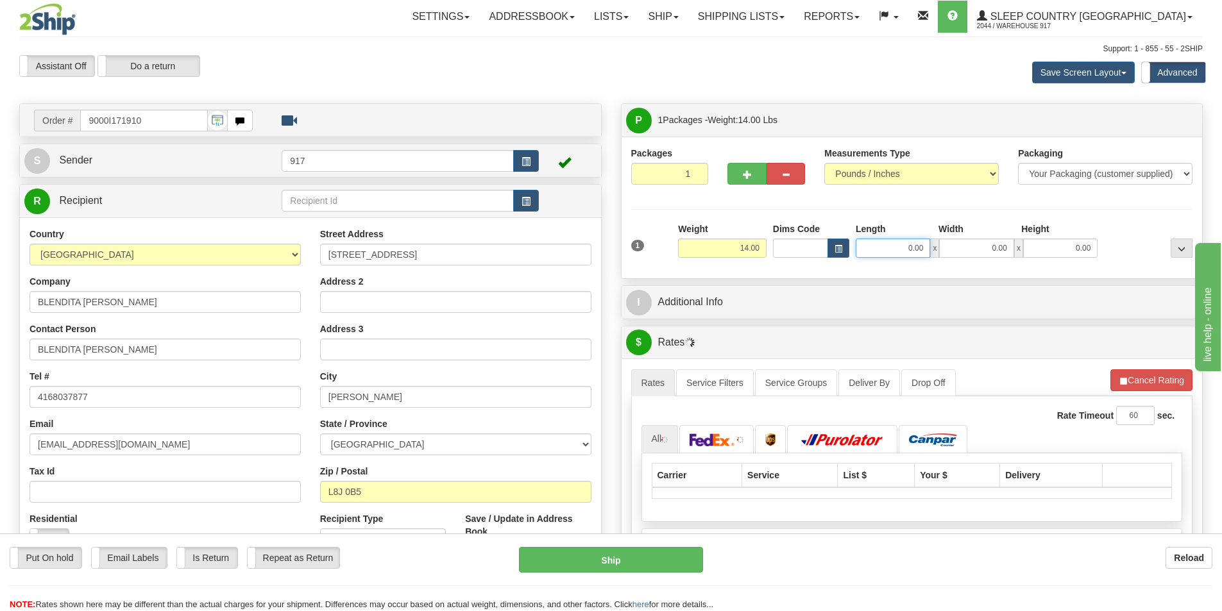
click at [905, 243] on input "0.00" at bounding box center [893, 248] width 74 height 19
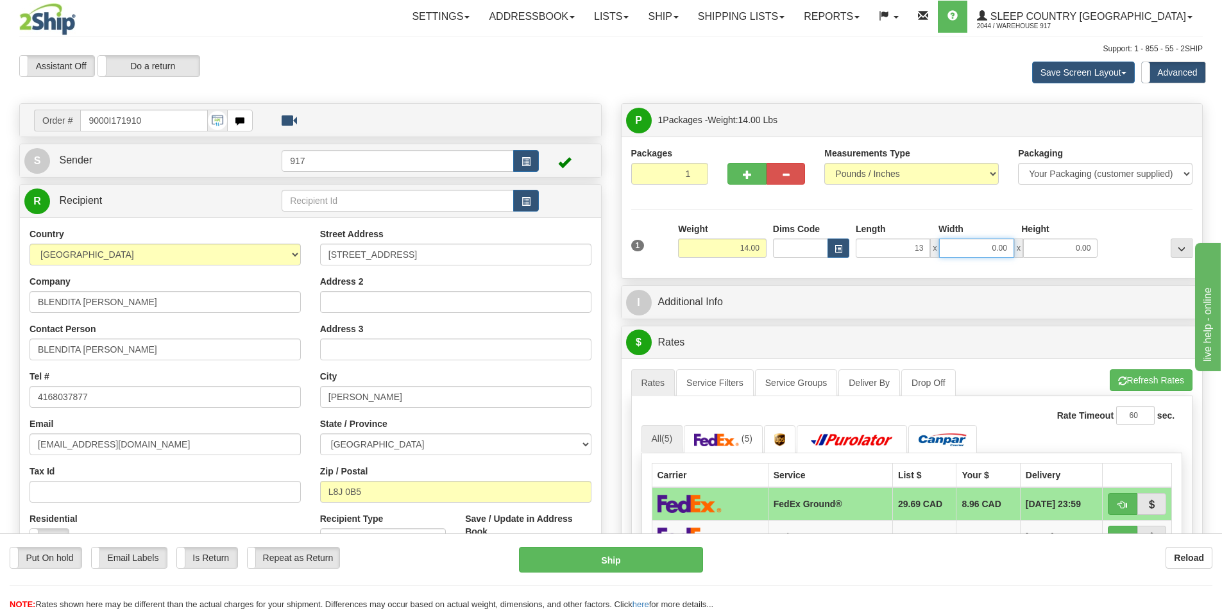
type input "13.00"
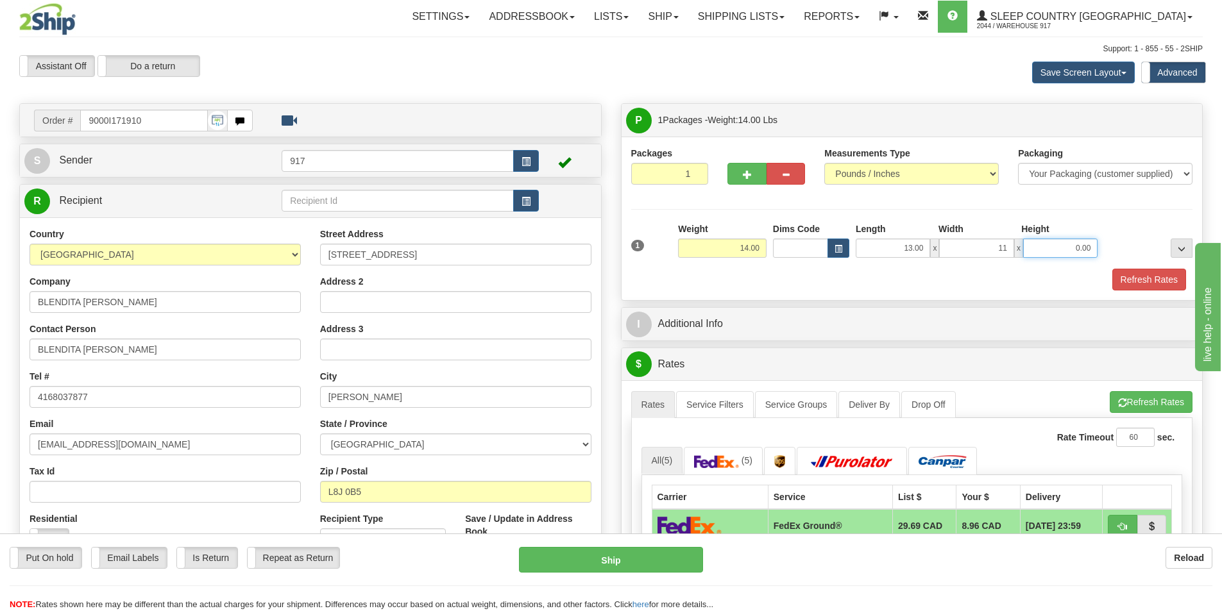
type input "11.00"
type input "8.00"
click at [1146, 283] on button "Refresh Rates" at bounding box center [1149, 280] width 74 height 22
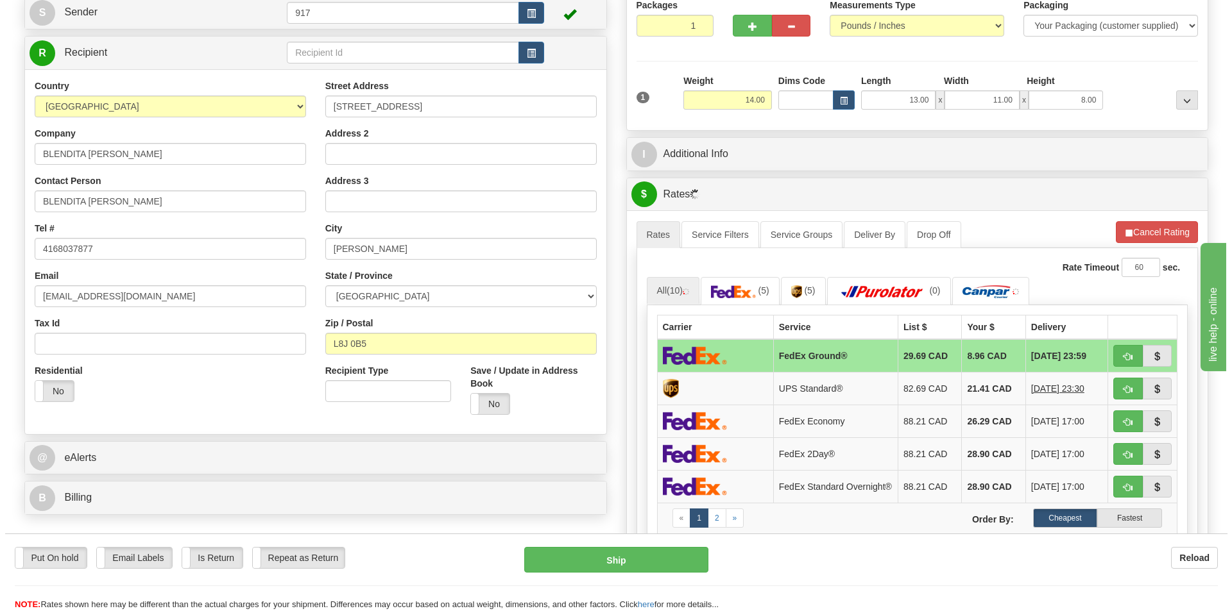
scroll to position [192, 0]
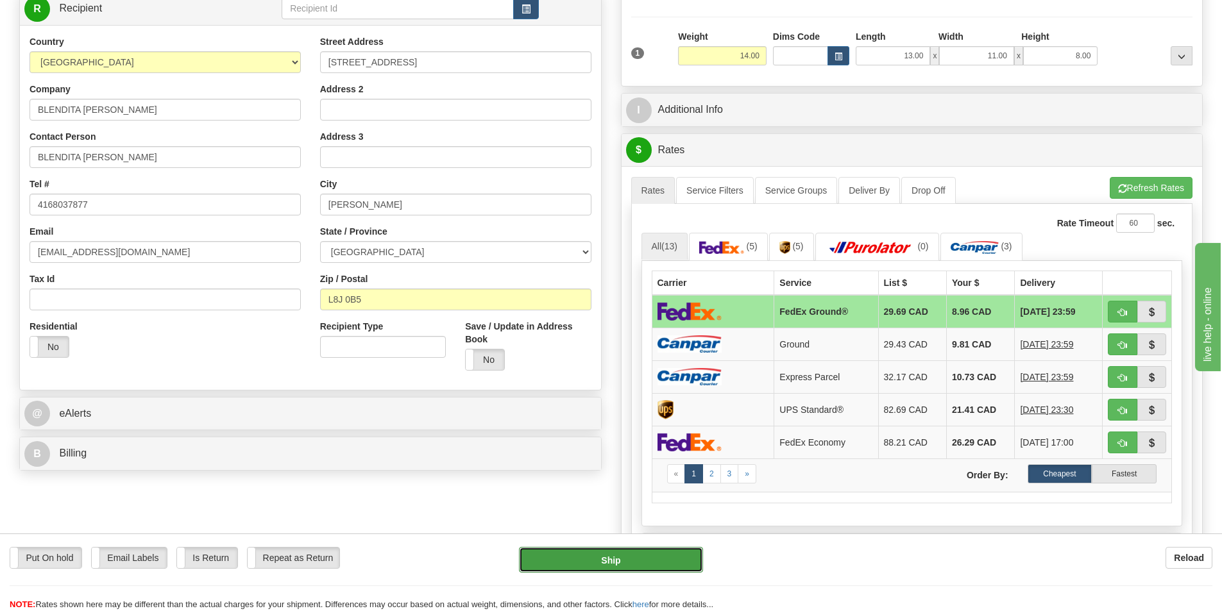
click at [663, 572] on button "Ship" at bounding box center [611, 560] width 184 height 26
type input "92"
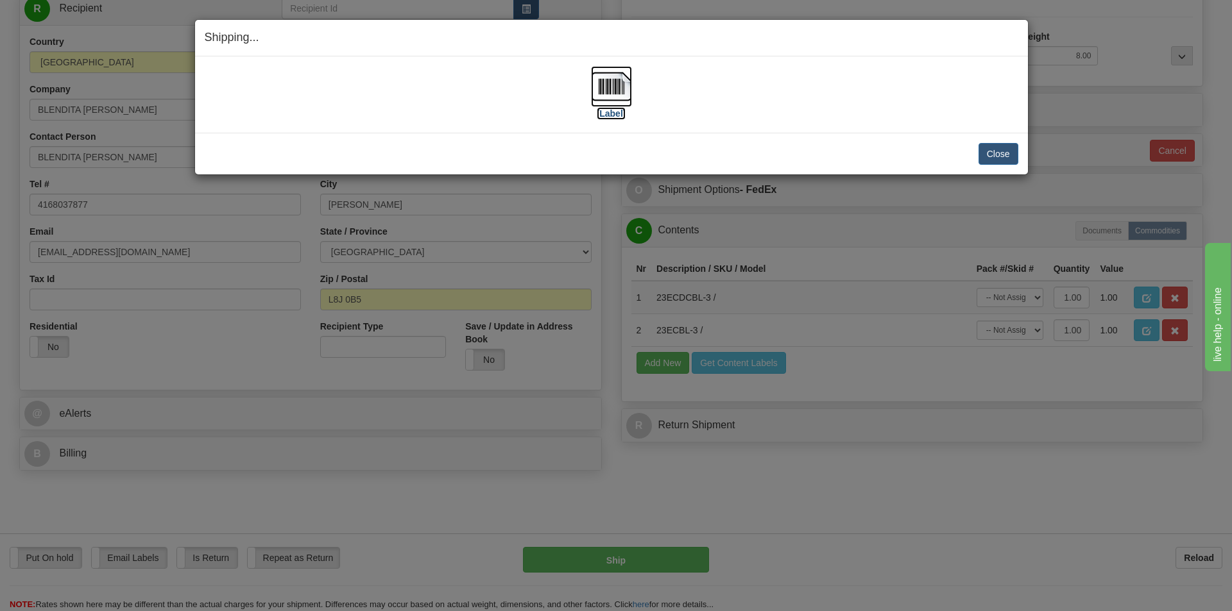
click at [596, 93] on img at bounding box center [611, 86] width 41 height 41
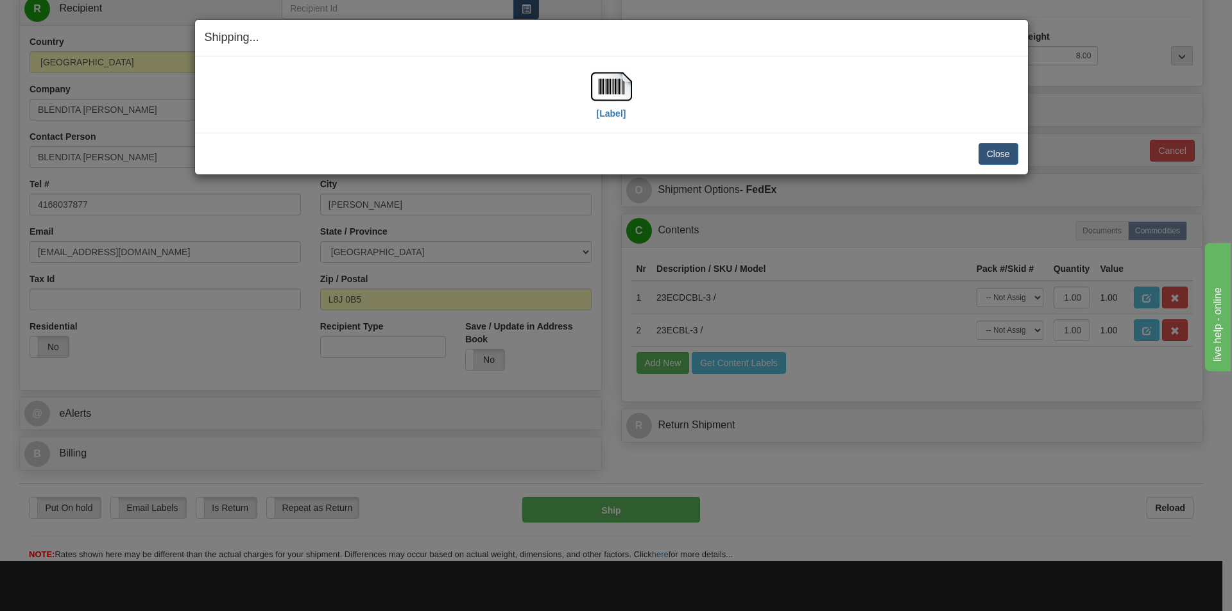
click at [835, 49] on div "Shipping... Your SHIPMENT will EXPIRE in" at bounding box center [611, 38] width 833 height 37
click at [992, 148] on button "Close" at bounding box center [998, 154] width 40 height 22
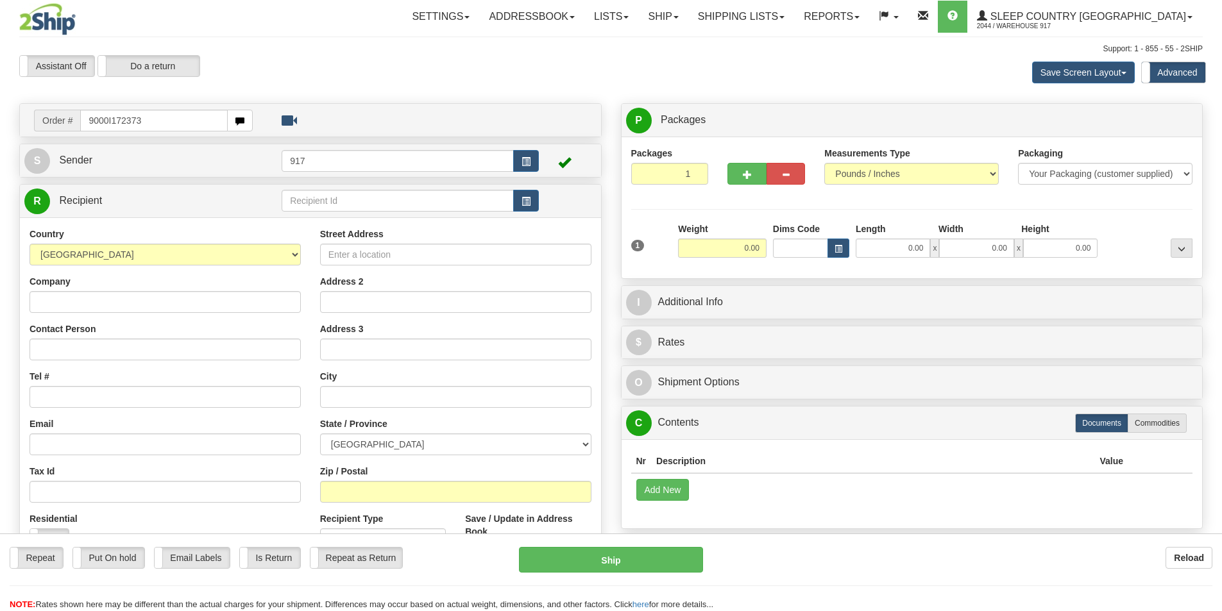
type input "9000I172373"
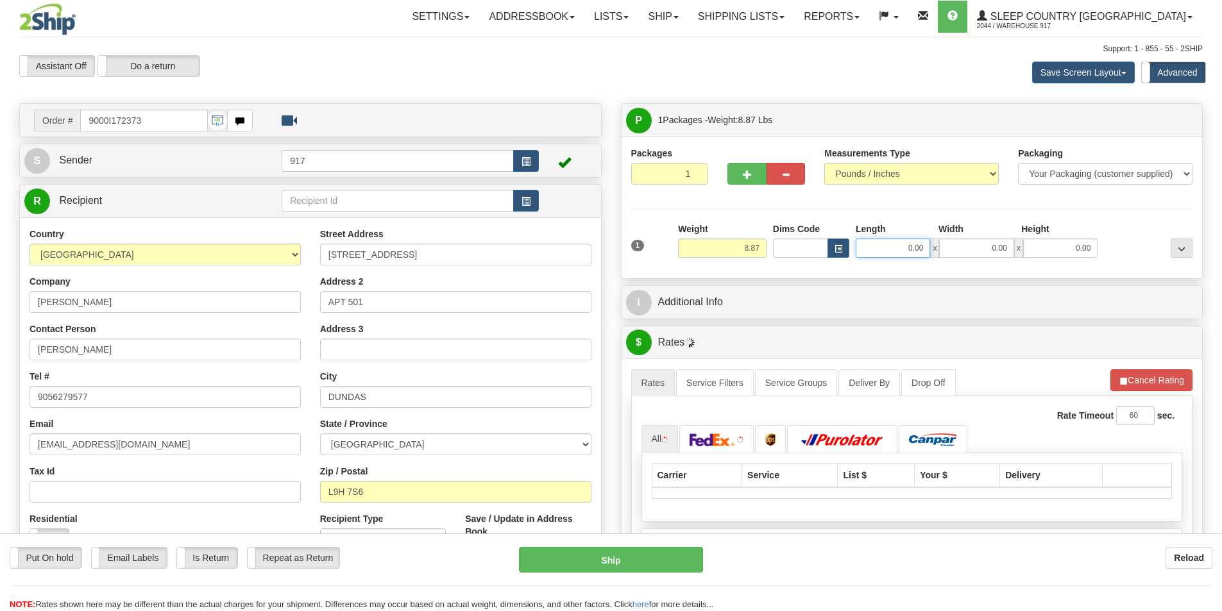
click at [904, 248] on input "0.00" at bounding box center [893, 248] width 74 height 19
type input "13.00"
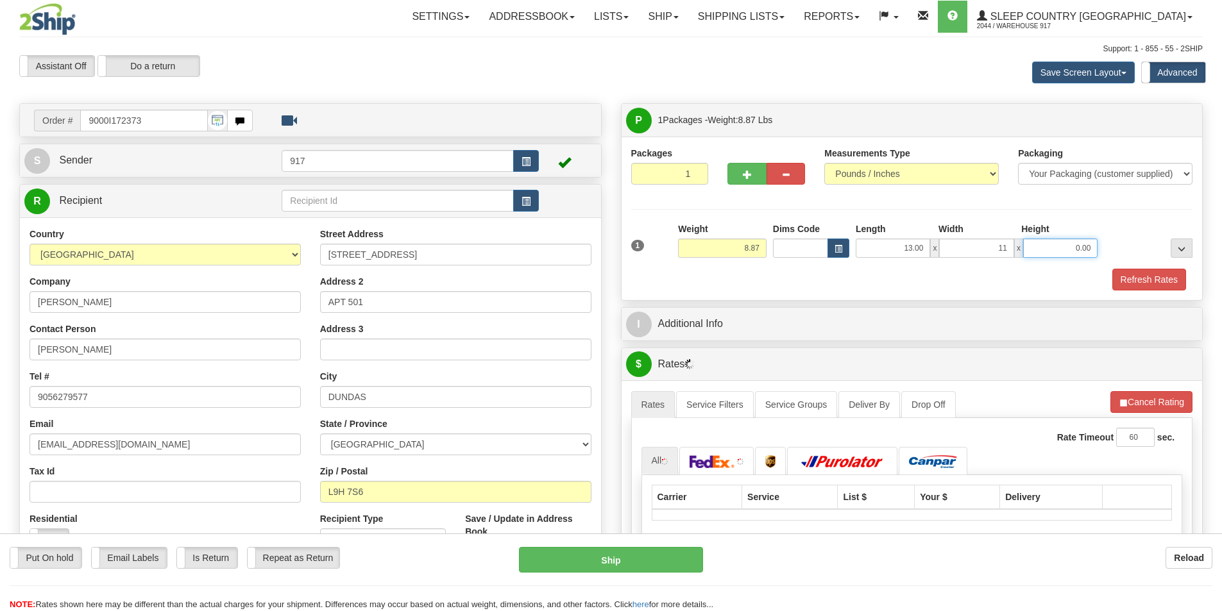
type input "11.00"
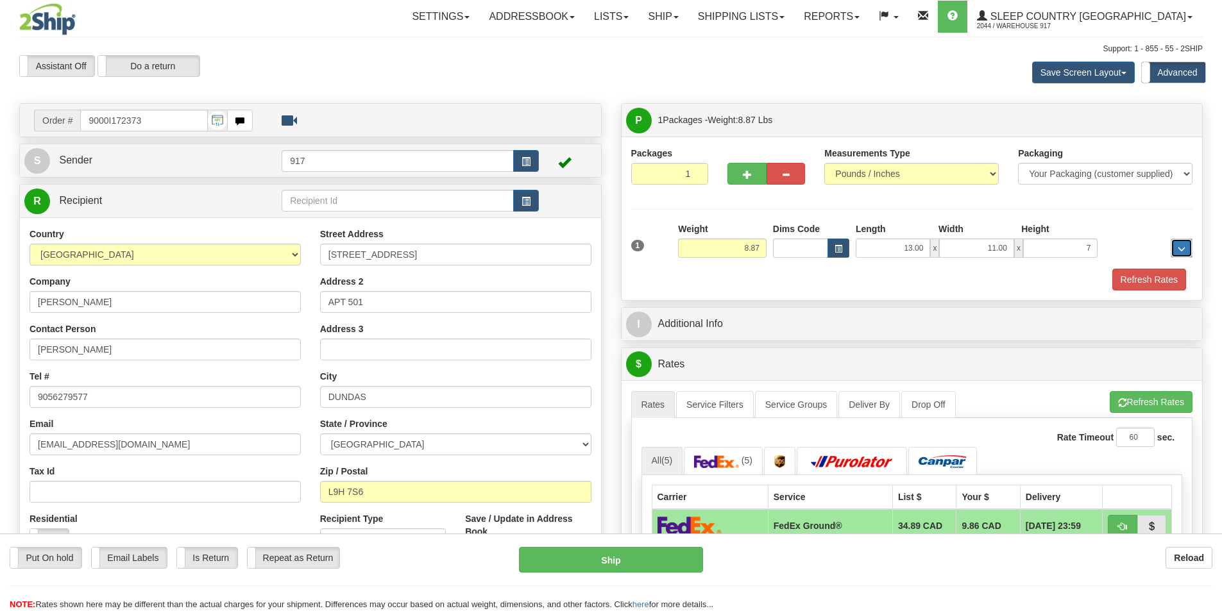
type input "7.00"
click at [1115, 303] on div "P Packages 1 Packages - Weight: 8.87 Lbs Shipment Level Shipm. Package Level Pa…" at bounding box center [912, 603] width 602 height 1001
click at [1118, 291] on div "Packages 1 1 Measurements Type" at bounding box center [912, 219] width 581 height 164
click at [1126, 280] on button "Refresh Rates" at bounding box center [1149, 280] width 74 height 22
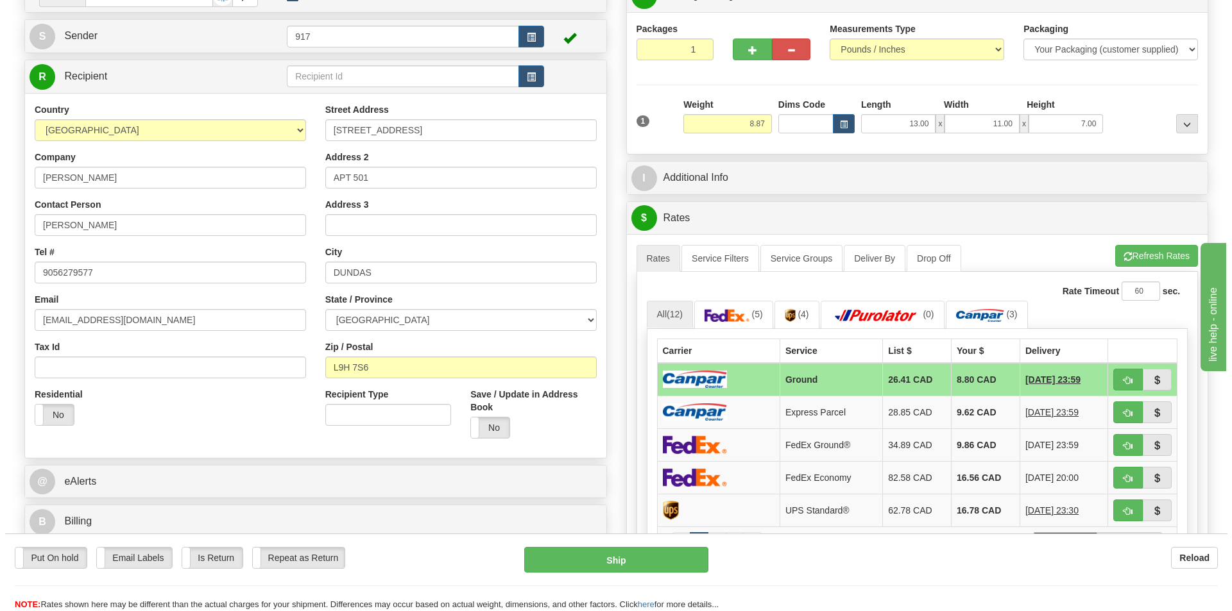
scroll to position [128, 0]
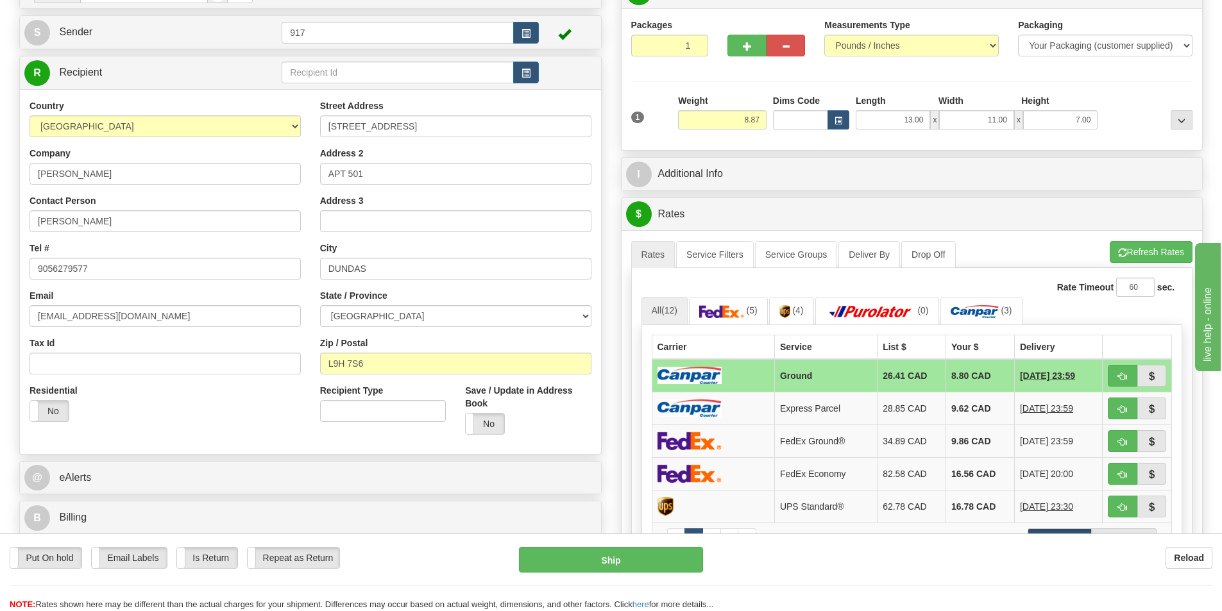
click at [805, 359] on table "Carrier Service List $ Your $ Delivery Ground 26.41 CAD 8.80 CAD 10/15/2025 23:…" at bounding box center [912, 451] width 521 height 233
click at [805, 369] on td "Ground" at bounding box center [825, 375] width 103 height 33
click at [657, 569] on button "Ship" at bounding box center [611, 560] width 184 height 26
type input "1"
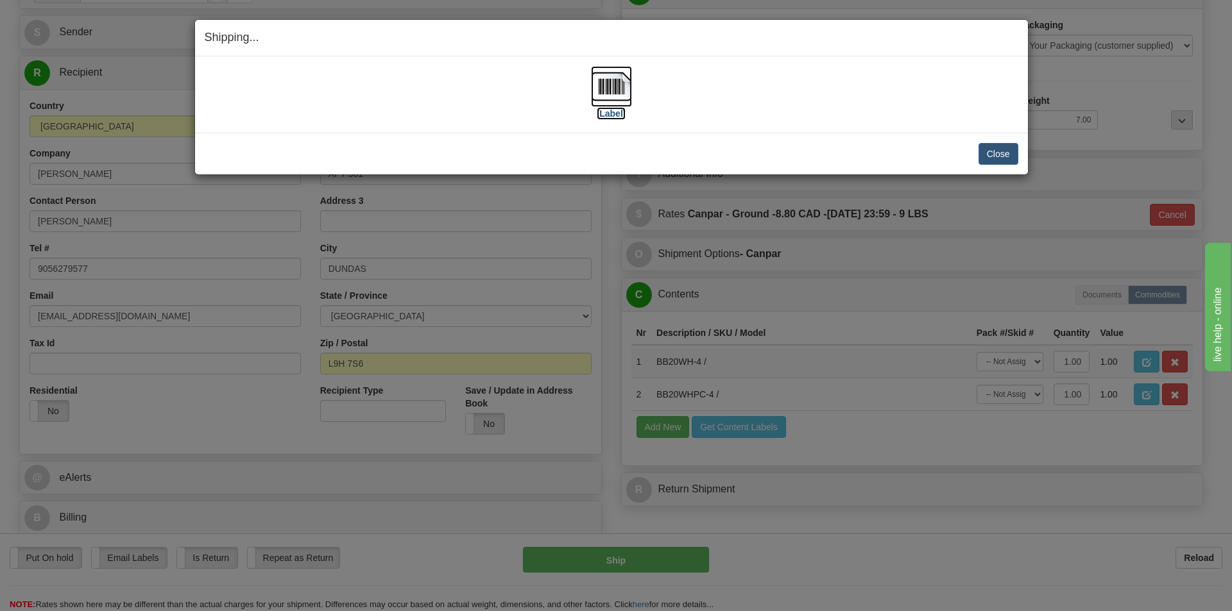
click at [607, 101] on img at bounding box center [611, 86] width 41 height 41
click at [911, 67] on div "[Label]" at bounding box center [611, 94] width 813 height 57
click at [1007, 160] on button "Close" at bounding box center [998, 154] width 40 height 22
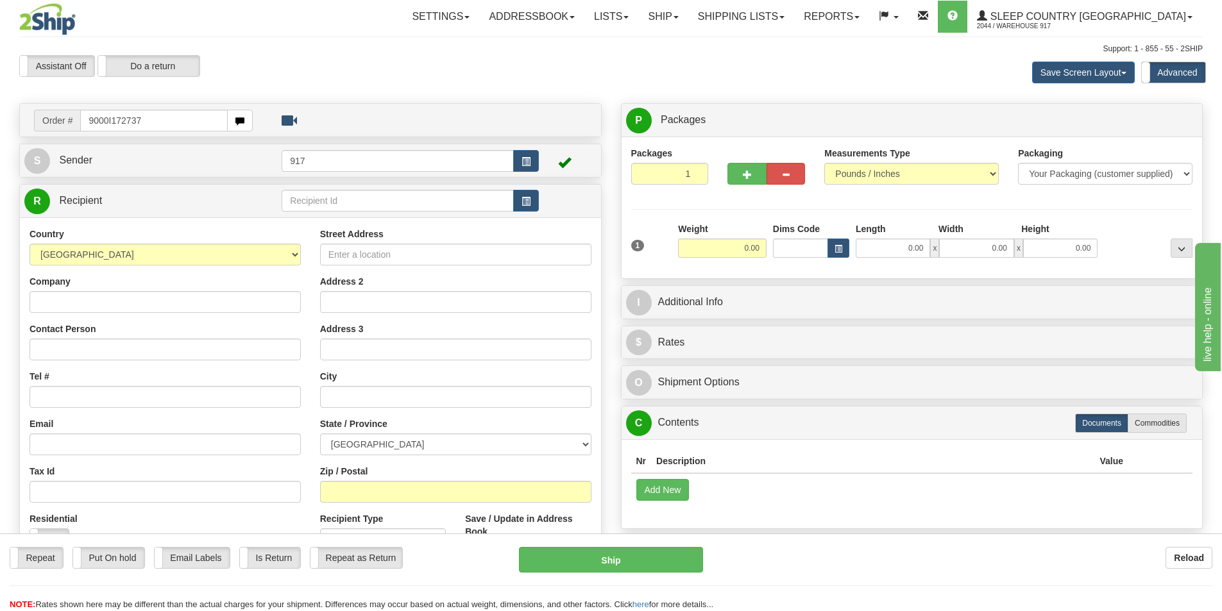
type input "9000I172737"
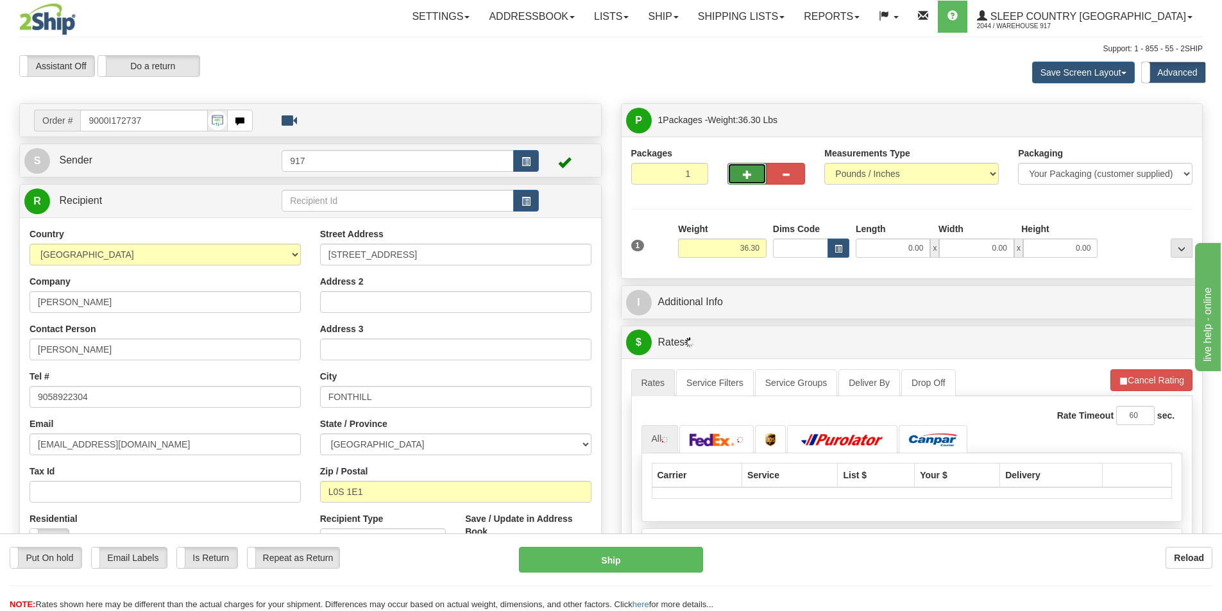
click at [738, 167] on button "button" at bounding box center [747, 174] width 38 height 22
type input "2"
click at [1184, 115] on label "Package Level Pack.." at bounding box center [1165, 120] width 65 height 19
radio input "true"
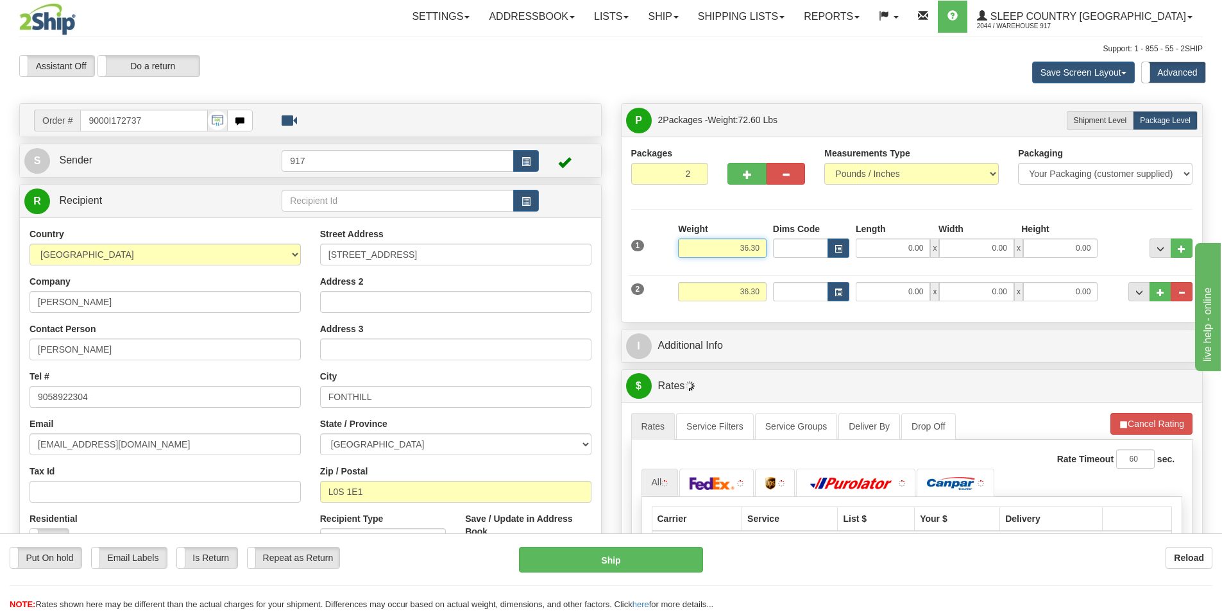
drag, startPoint x: 725, startPoint y: 253, endPoint x: 865, endPoint y: 253, distance: 140.5
click at [865, 253] on div "1 Weight 36.30 Dims Code x x" at bounding box center [912, 246] width 568 height 46
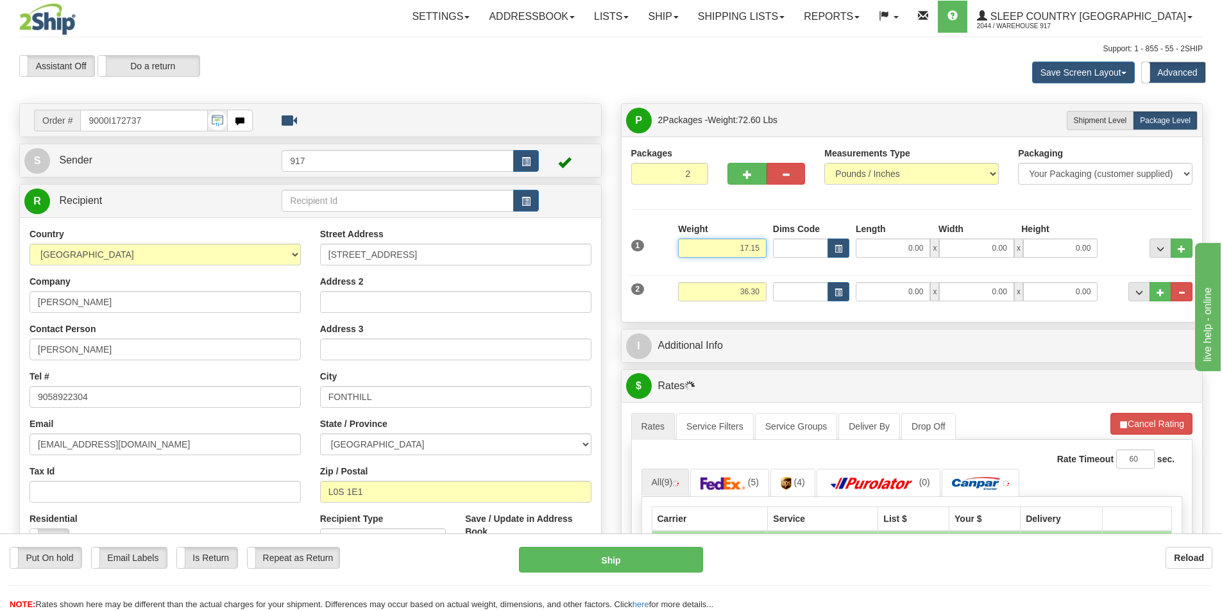
drag, startPoint x: 728, startPoint y: 242, endPoint x: 871, endPoint y: 243, distance: 143.7
click at [871, 243] on div "1 Weight 17.15 Dims Code x x" at bounding box center [912, 246] width 568 height 46
type input "17.15"
drag, startPoint x: 718, startPoint y: 287, endPoint x: 1148, endPoint y: 293, distance: 430.5
click at [941, 289] on div "2 Weight 36.30 Dims Code Length Width Height" at bounding box center [912, 290] width 568 height 43
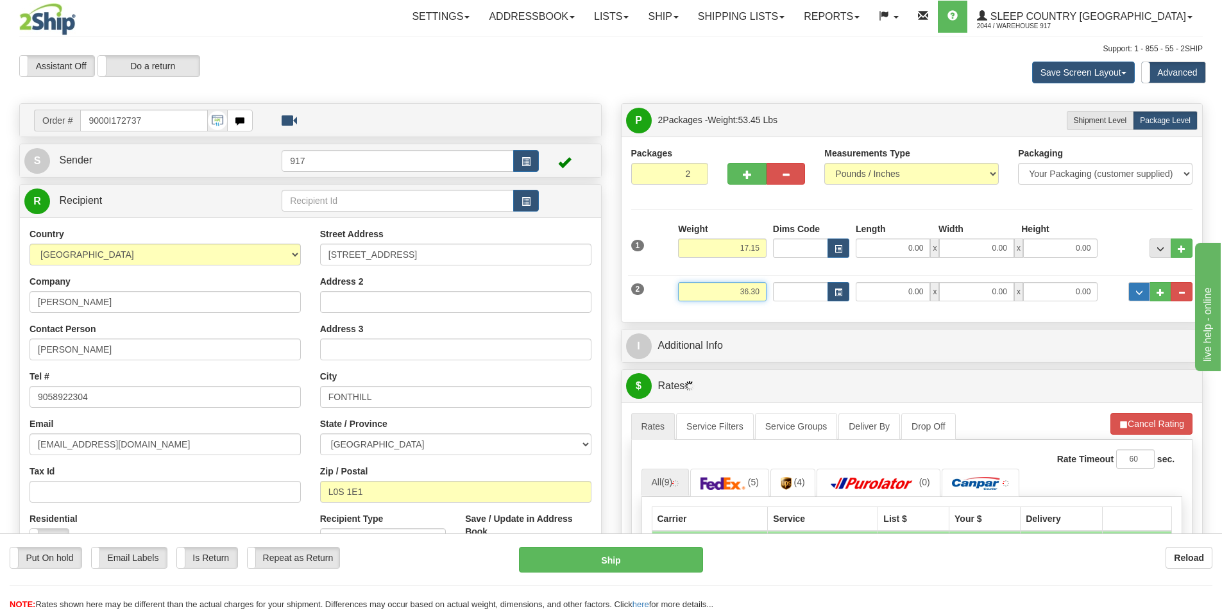
paste input "17.15"
type input "17.15"
click at [910, 253] on input "0.00" at bounding box center [893, 248] width 74 height 19
click at [924, 250] on input "Length" at bounding box center [893, 248] width 74 height 19
type input "11.00"
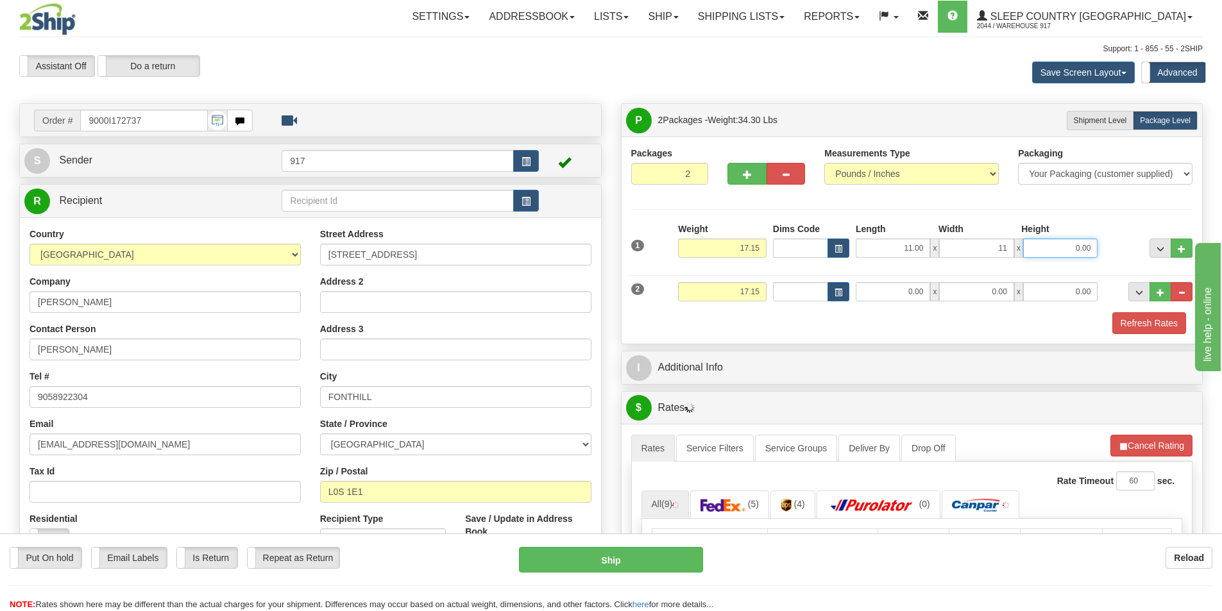
type input "11.00"
type input "21.00"
click at [901, 286] on input "0.00" at bounding box center [893, 291] width 74 height 19
type input "11.00"
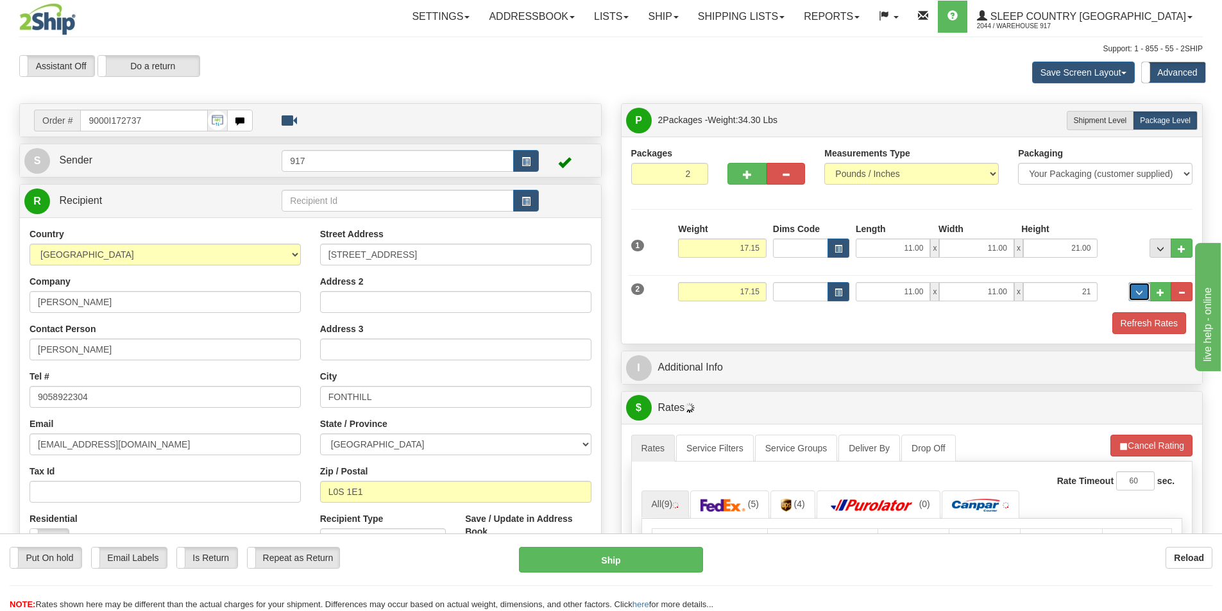
type input "21.00"
click at [1119, 317] on button "Refresh Rates" at bounding box center [1149, 323] width 74 height 22
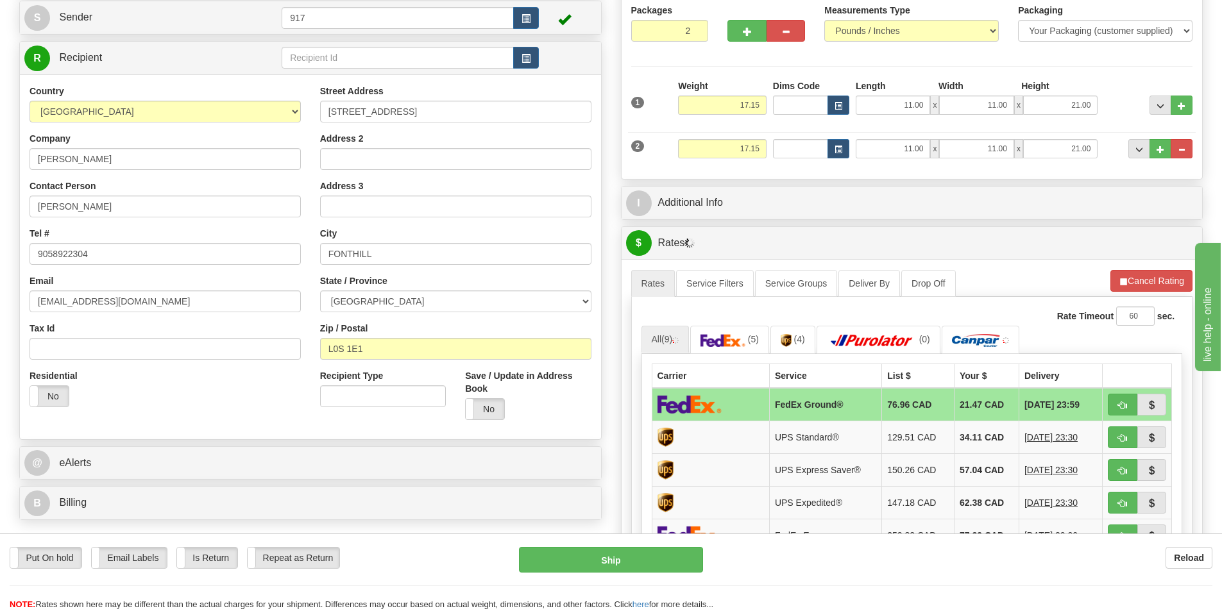
scroll to position [192, 0]
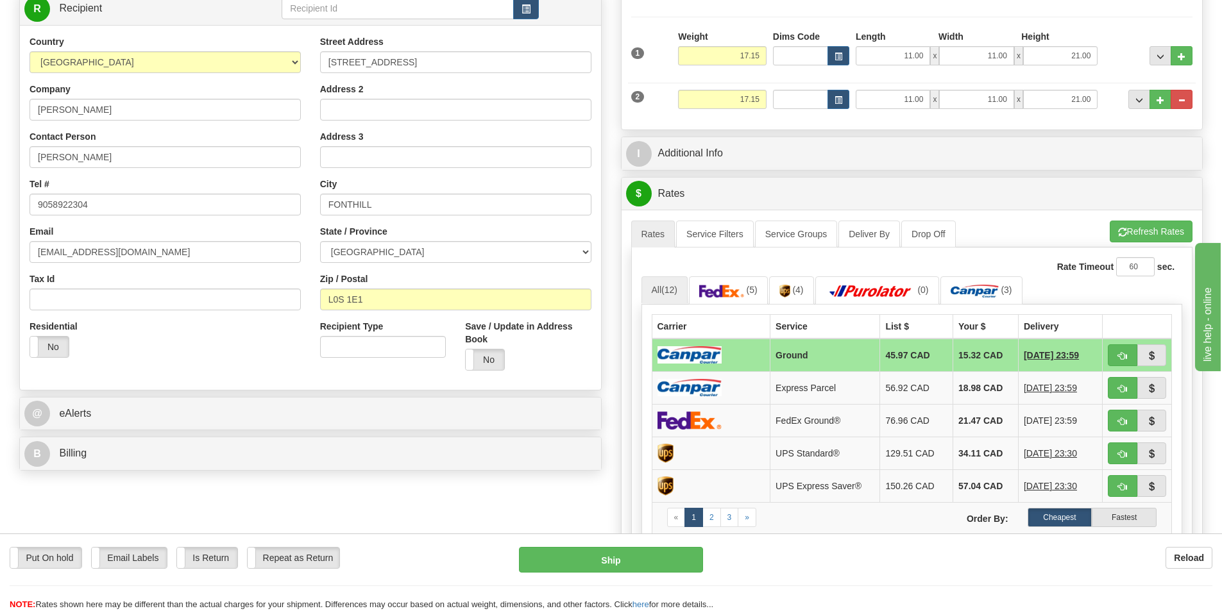
click at [898, 353] on td "45.97 CAD" at bounding box center [916, 355] width 73 height 33
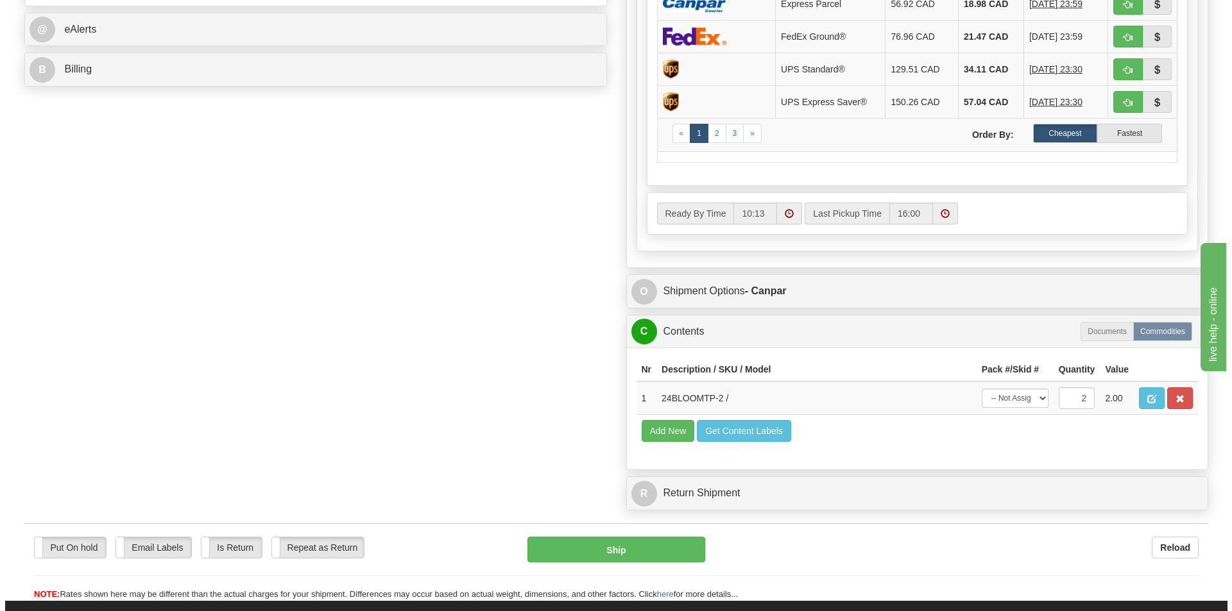
scroll to position [577, 0]
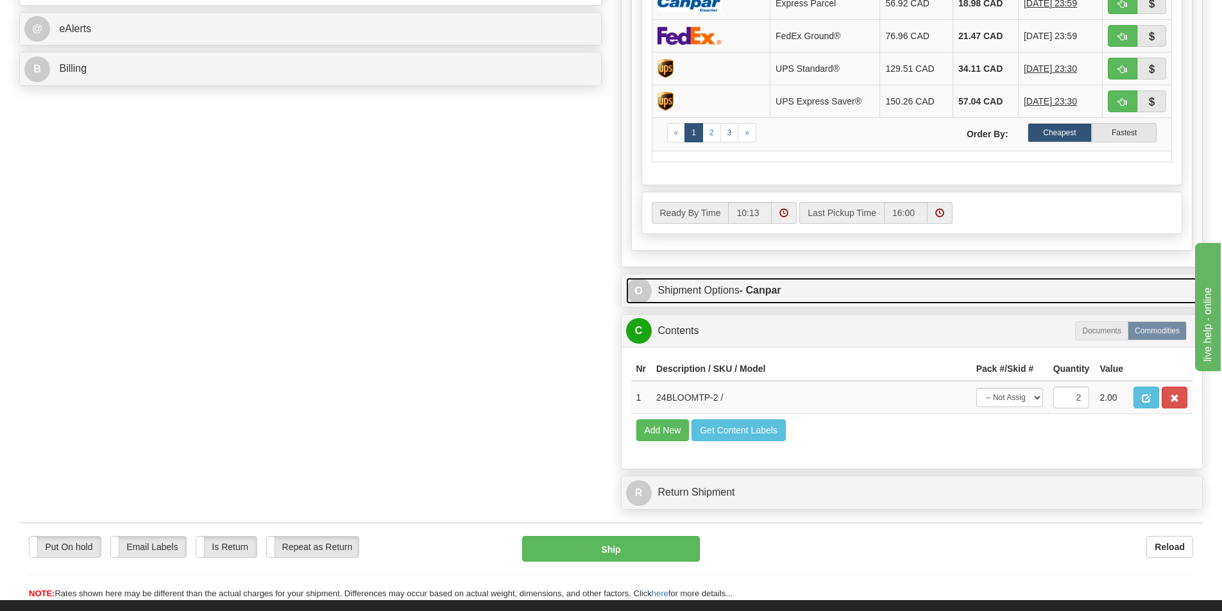
click at [745, 282] on link "O Shipment Options - Canpar" at bounding box center [912, 291] width 572 height 26
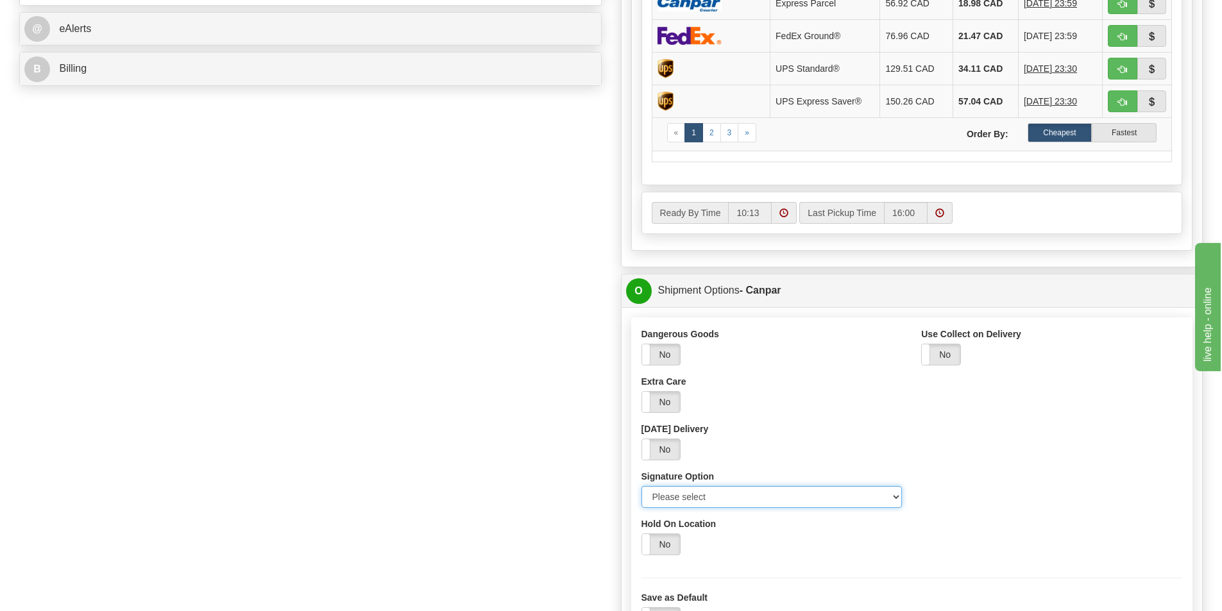
click at [794, 503] on select "Please select No Signature Required Signature Required Adult Signature" at bounding box center [772, 497] width 261 height 22
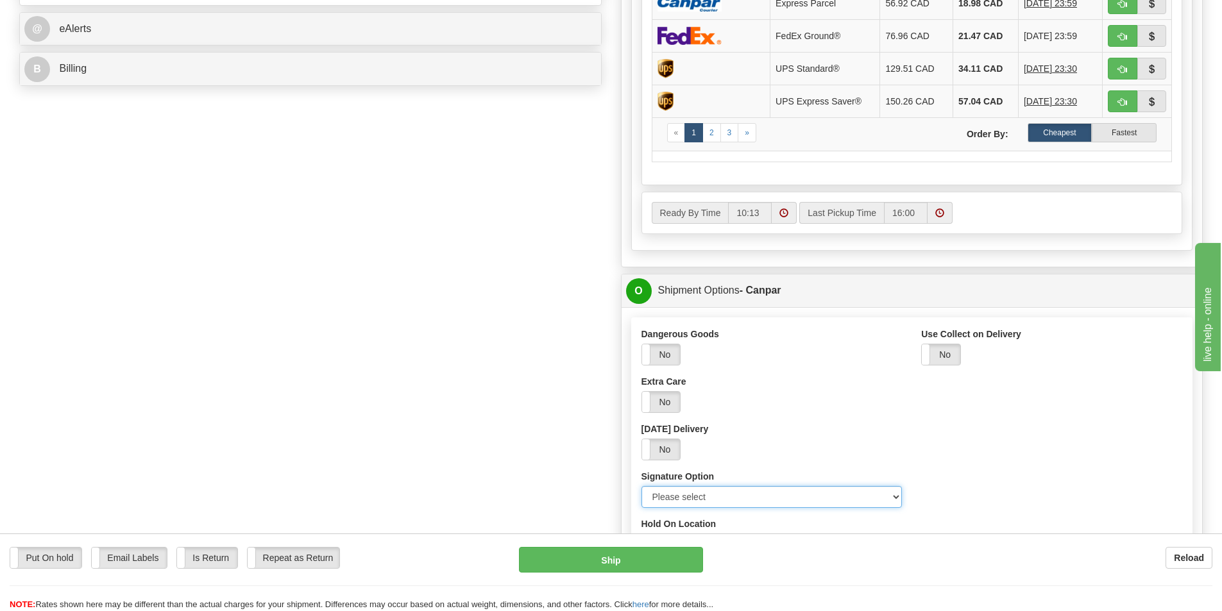
select select "2"
click at [642, 486] on select "Please select No Signature Required Signature Required Adult Signature" at bounding box center [772, 497] width 261 height 22
click at [732, 277] on div "O Shipment Options - Canpar" at bounding box center [912, 291] width 581 height 33
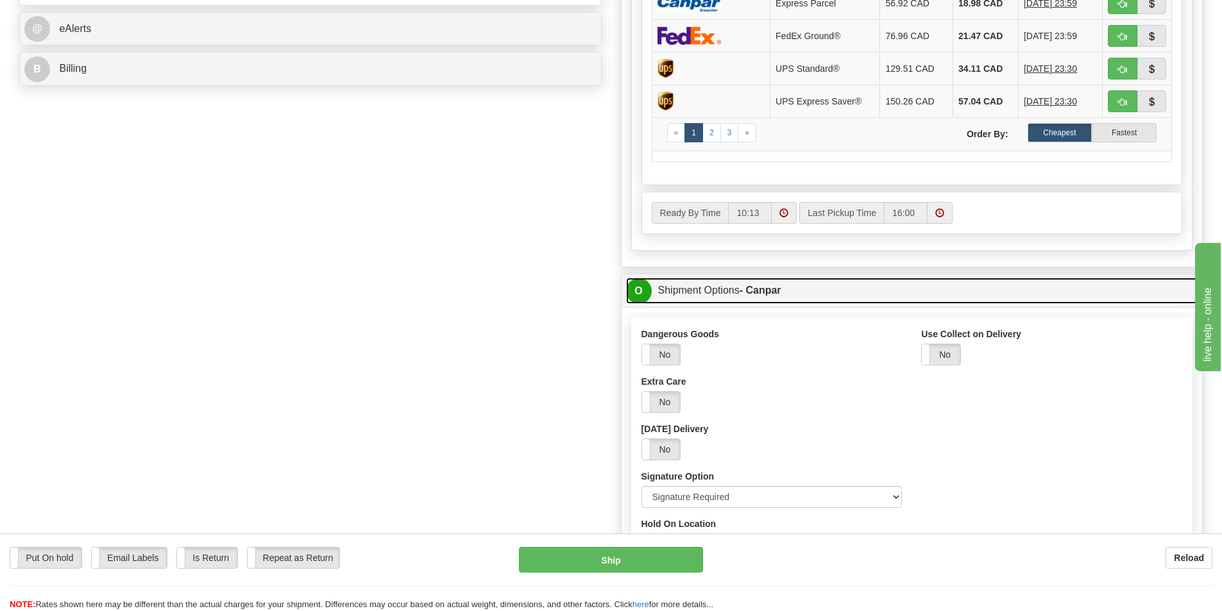
click at [733, 289] on link "O Shipment Options - Canpar" at bounding box center [912, 291] width 572 height 26
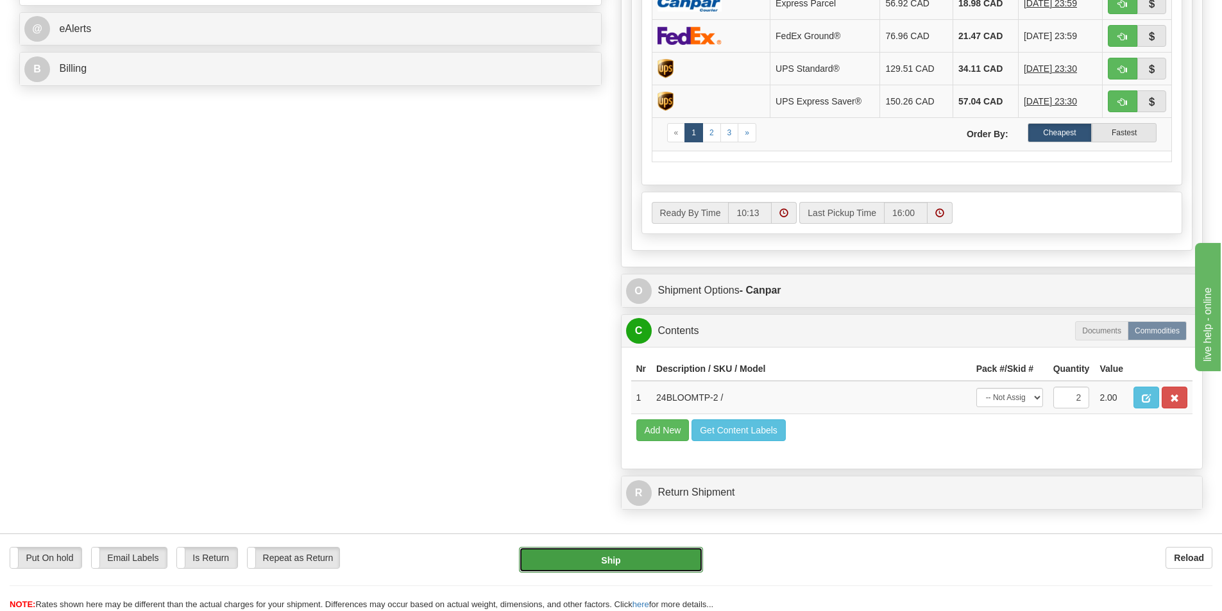
click at [662, 557] on button "Ship" at bounding box center [611, 560] width 184 height 26
type input "1"
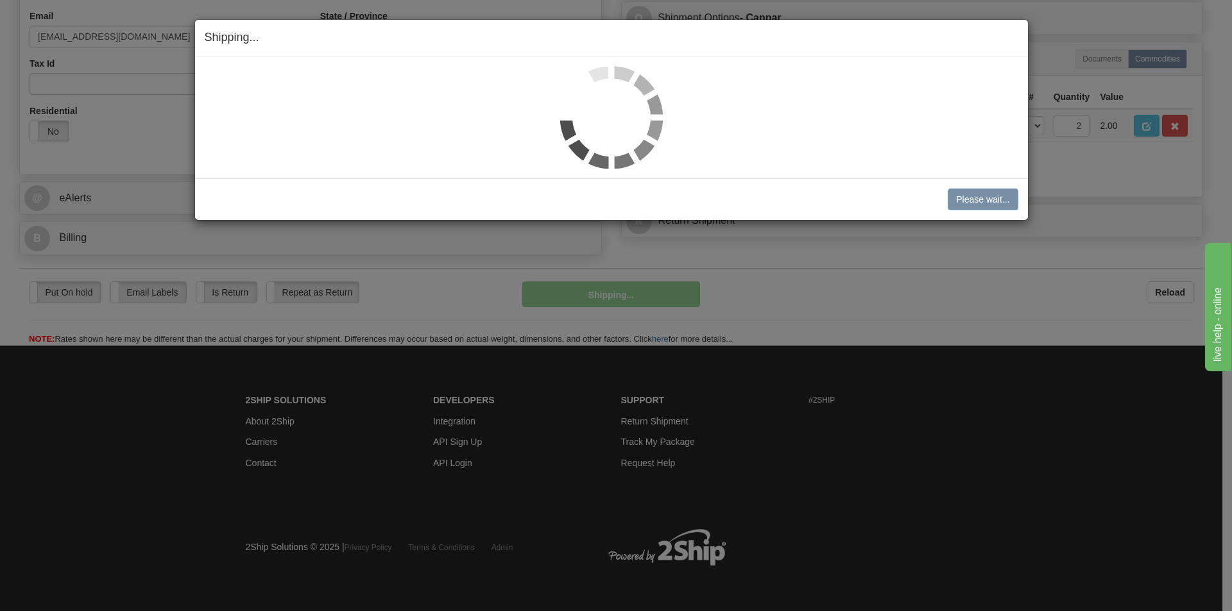
scroll to position [409, 0]
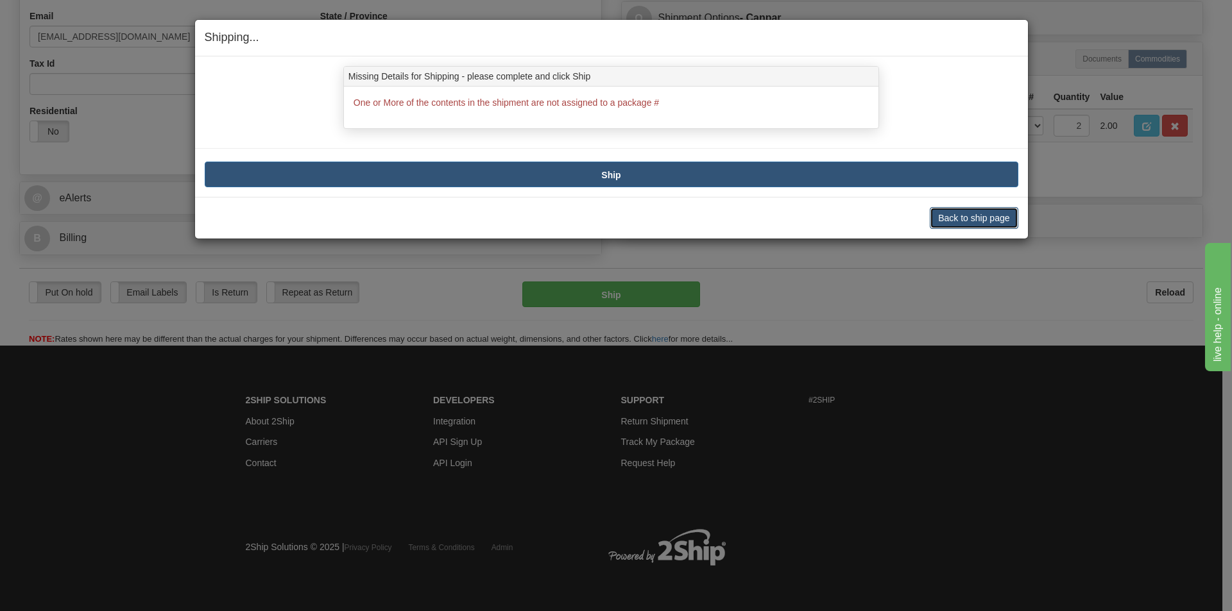
click at [942, 221] on button "Back to ship page" at bounding box center [974, 218] width 88 height 22
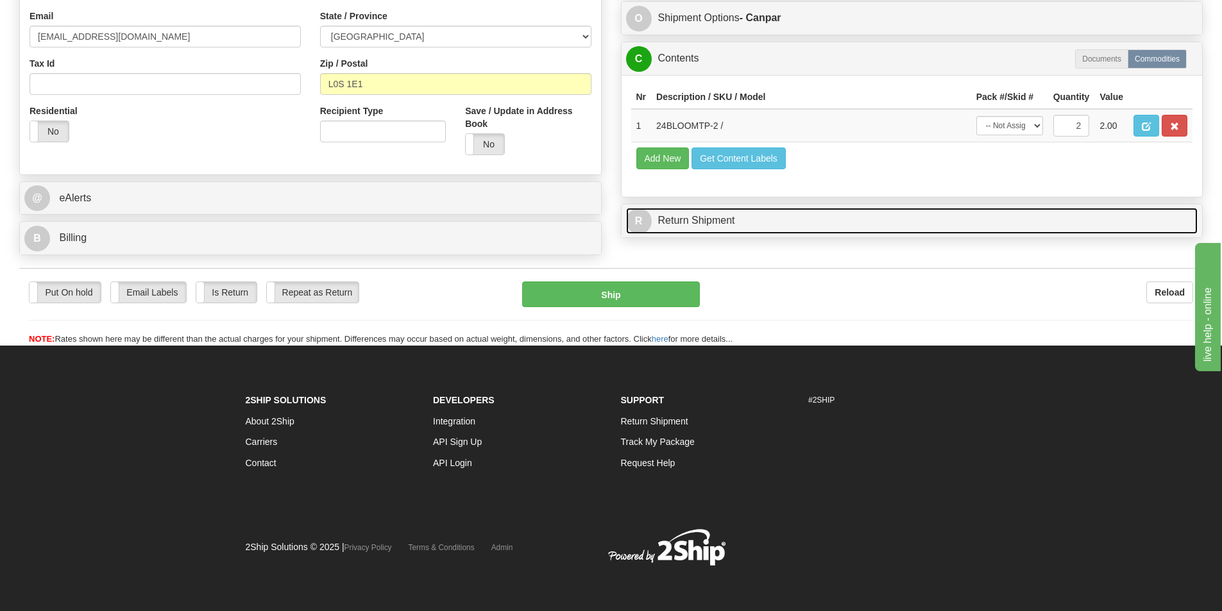
click at [726, 222] on link "R Return Shipment" at bounding box center [912, 221] width 572 height 26
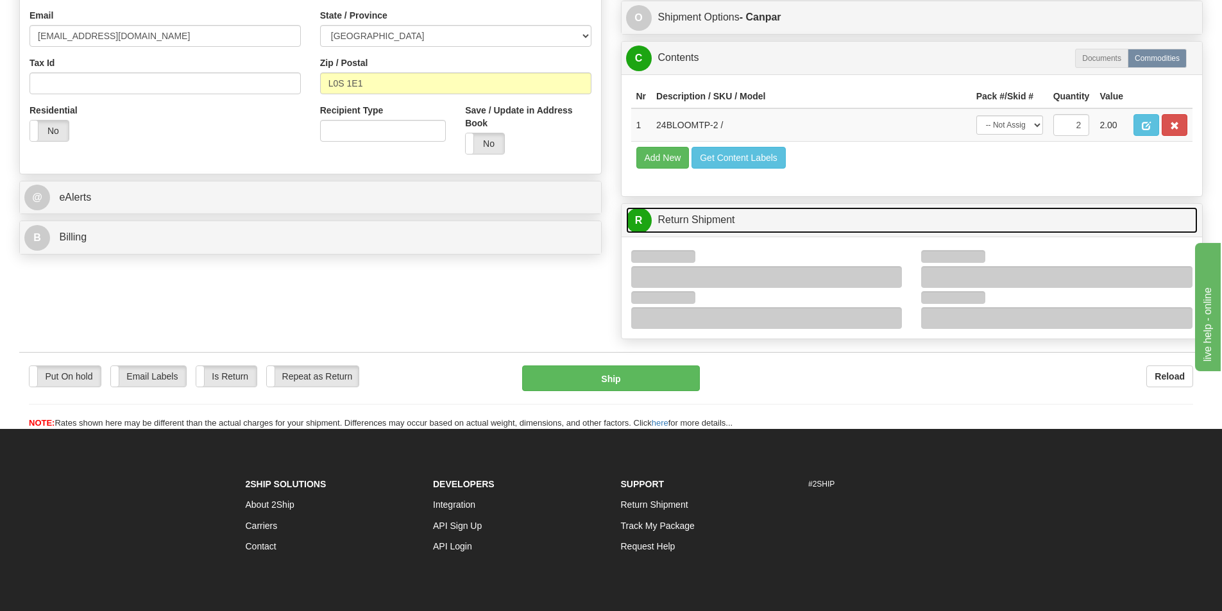
click at [715, 230] on link "R Return Shipment" at bounding box center [912, 220] width 572 height 26
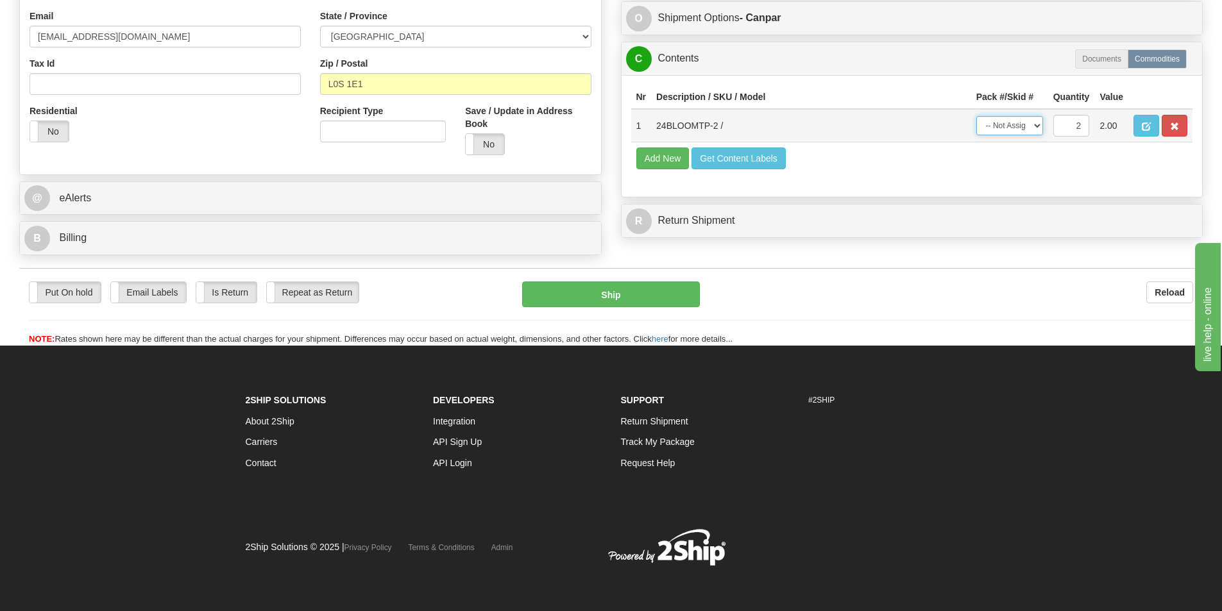
click at [1023, 116] on select "-- Not Assigned -- Package 1 Package 2 Split" at bounding box center [1009, 125] width 67 height 19
select select "SPLIT"
click at [976, 116] on select "-- Not Assigned -- Package 1 Package 2 Split" at bounding box center [1009, 125] width 67 height 19
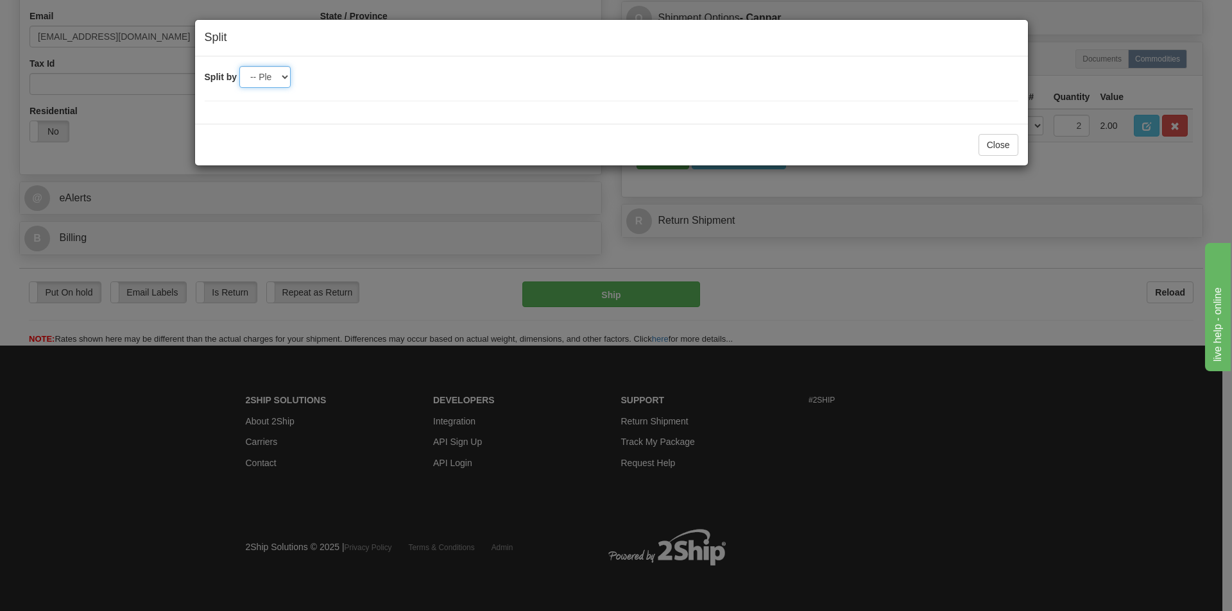
click at [269, 69] on select "-- Please select -- 2" at bounding box center [264, 77] width 51 height 22
select select "2"
click at [239, 66] on select "-- Please select -- 2" at bounding box center [264, 77] width 51 height 22
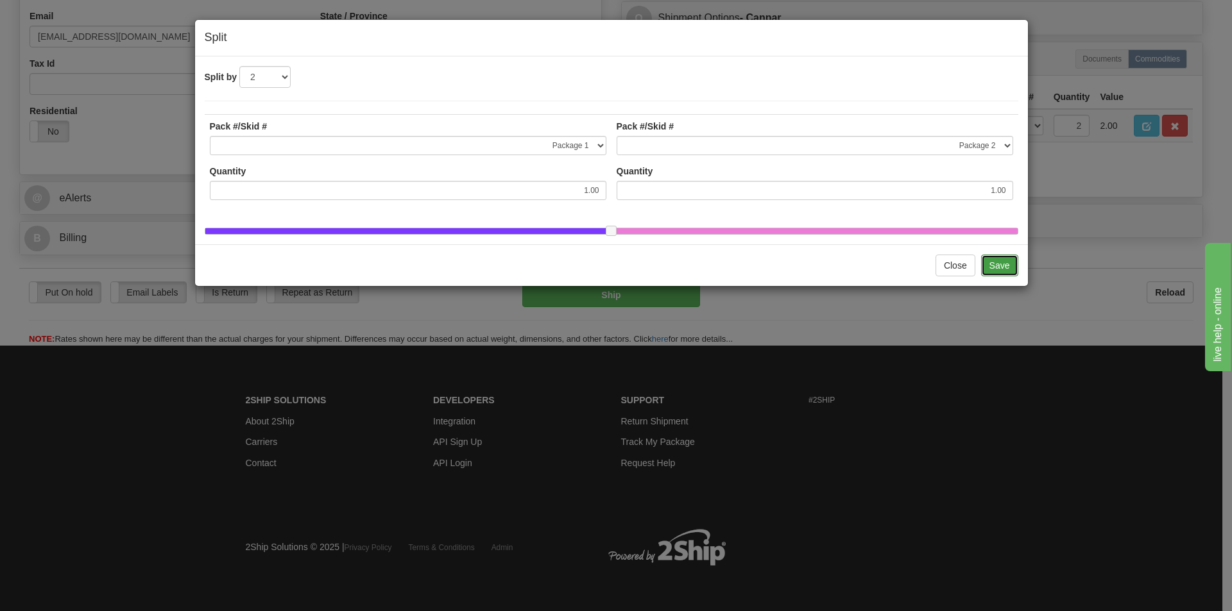
click at [1000, 275] on button "Save" at bounding box center [999, 266] width 37 height 22
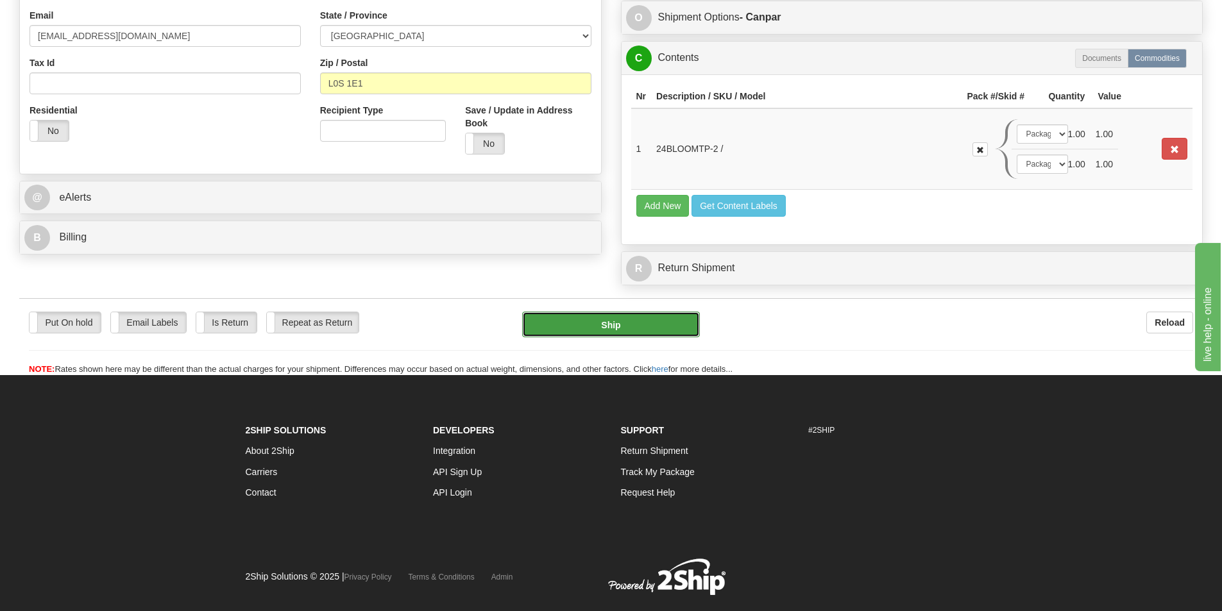
click at [626, 322] on button "Ship" at bounding box center [611, 325] width 178 height 26
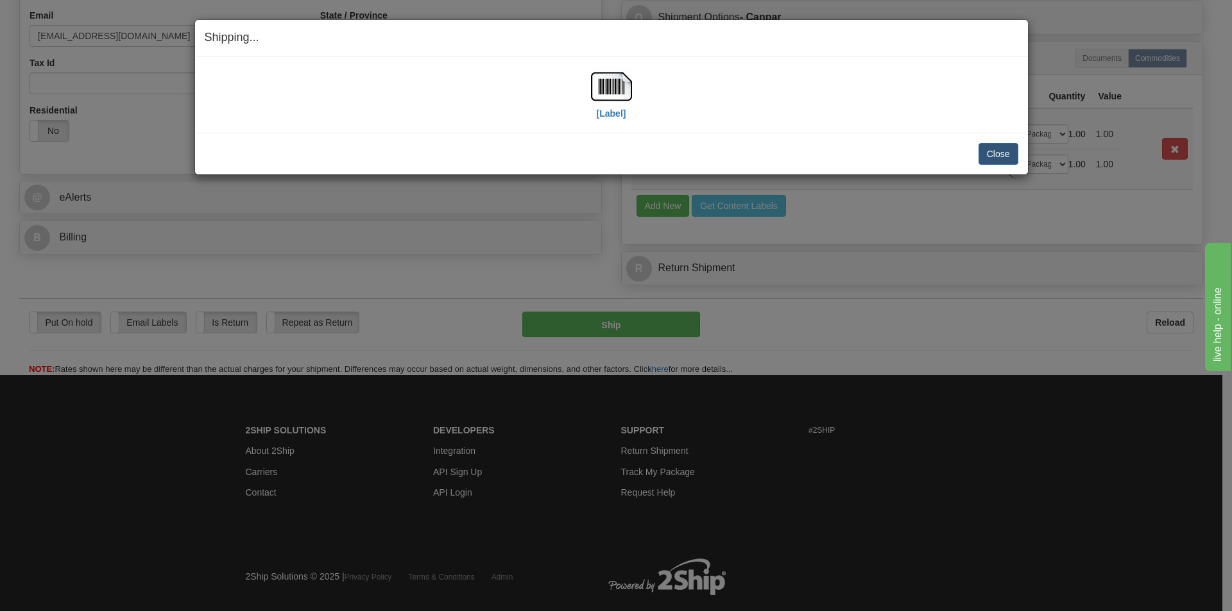
click at [584, 65] on div "[Label] IMPORTANT NOTICE Embassy / Consulate / Government Building / Hospital C…" at bounding box center [611, 94] width 833 height 76
click at [612, 84] on img at bounding box center [611, 86] width 41 height 41
click at [991, 157] on button "Close" at bounding box center [998, 154] width 40 height 22
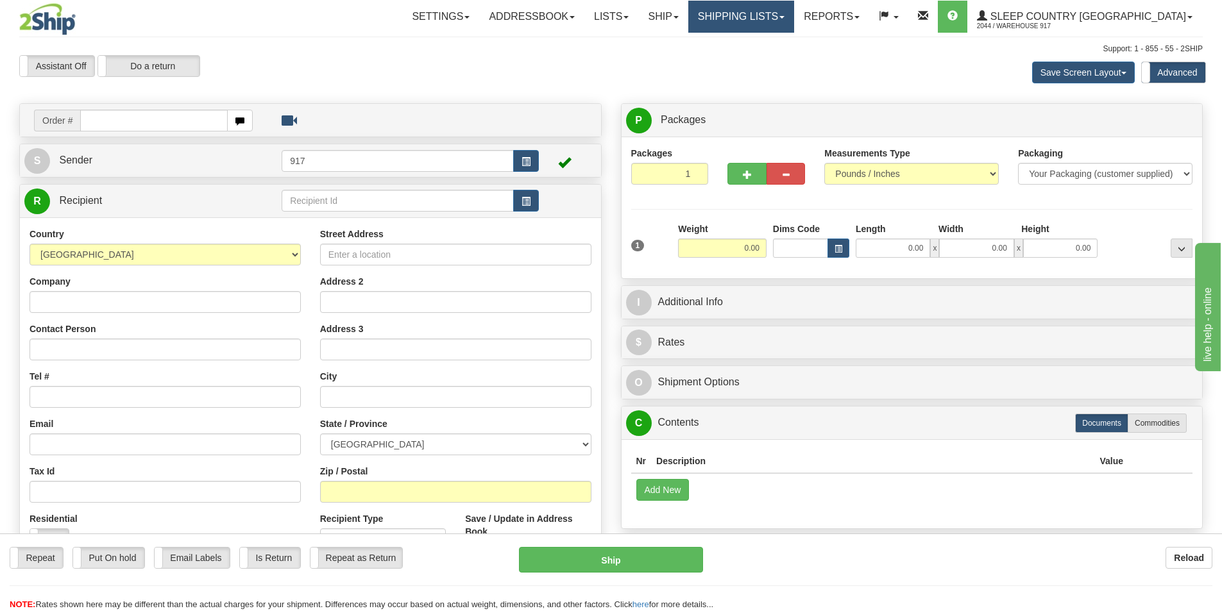
click at [794, 15] on link "Shipping lists" at bounding box center [741, 17] width 106 height 32
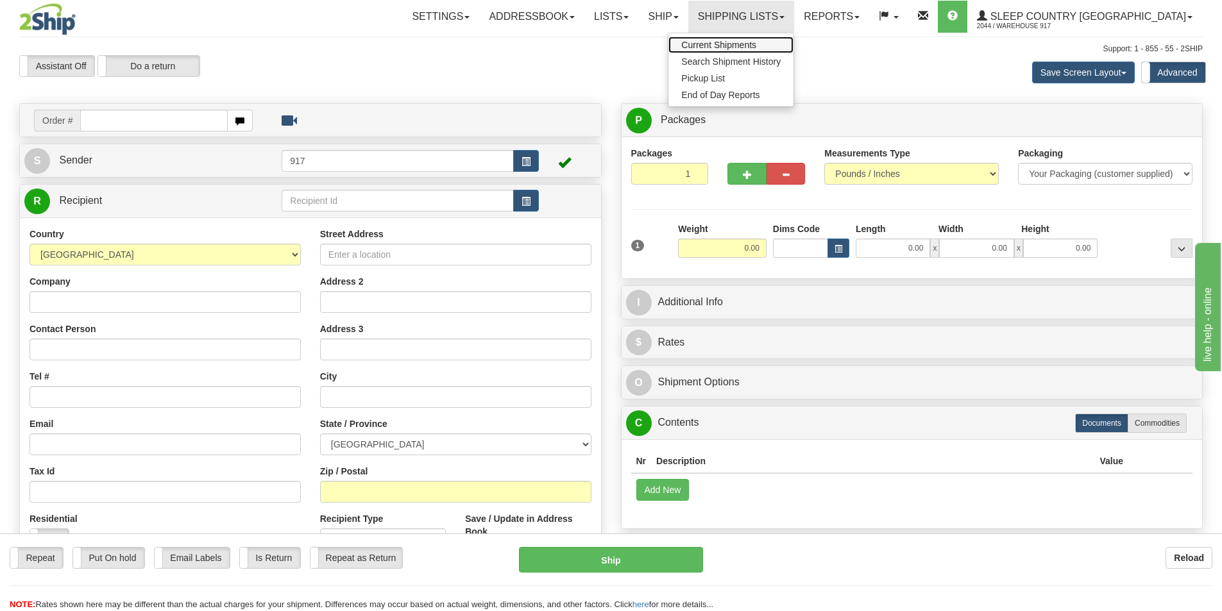
click at [794, 37] on link "Current Shipments" at bounding box center [730, 45] width 125 height 17
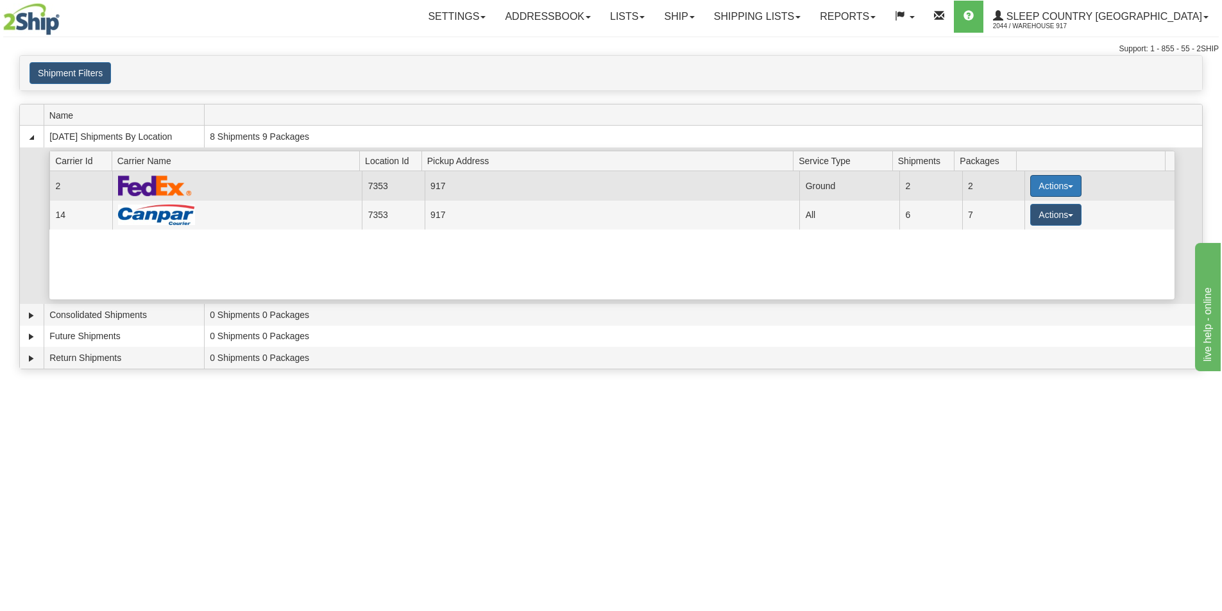
click at [1031, 187] on button "Actions" at bounding box center [1055, 186] width 51 height 22
click at [1007, 226] on span "Close" at bounding box center [1006, 226] width 30 height 9
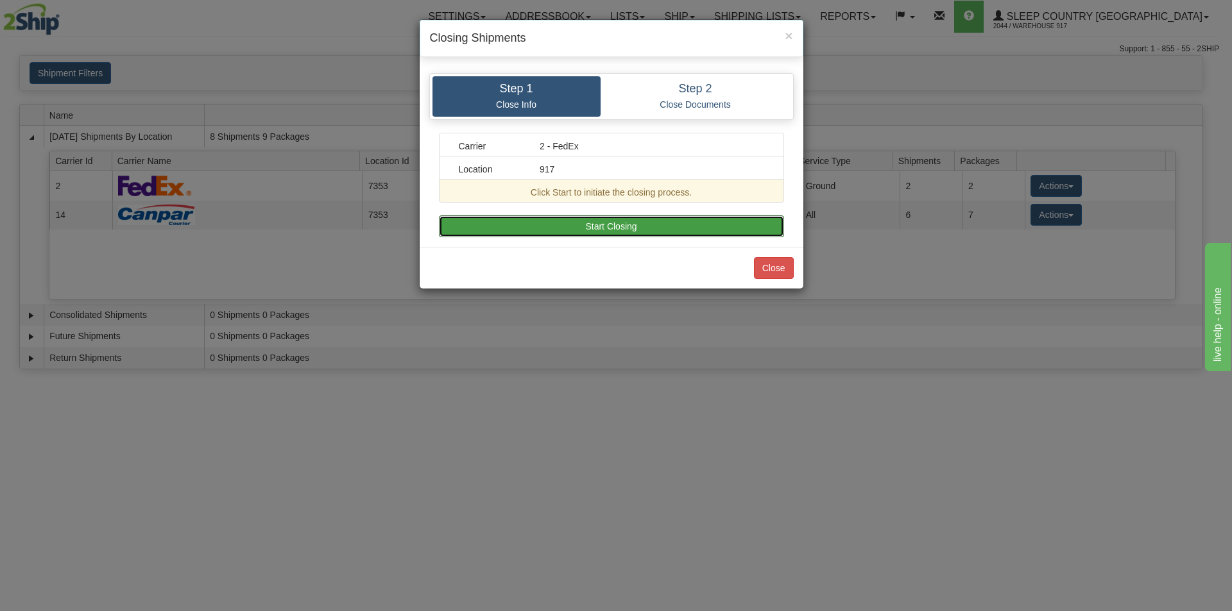
click at [735, 230] on button "Start Closing" at bounding box center [611, 227] width 345 height 22
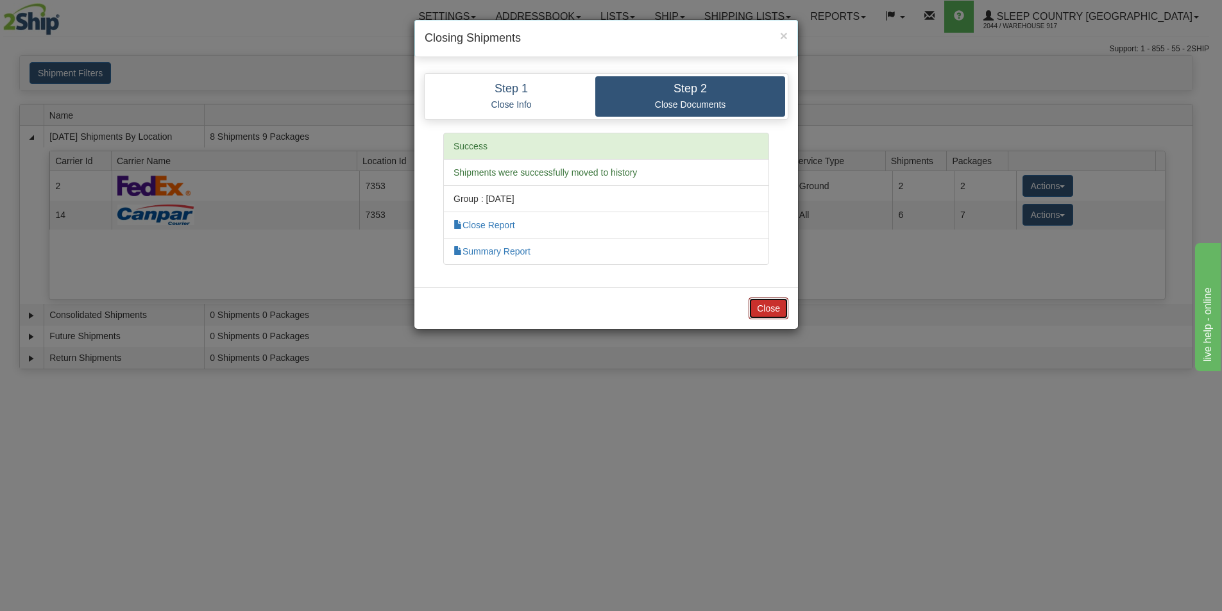
click at [775, 304] on button "Close" at bounding box center [769, 309] width 40 height 22
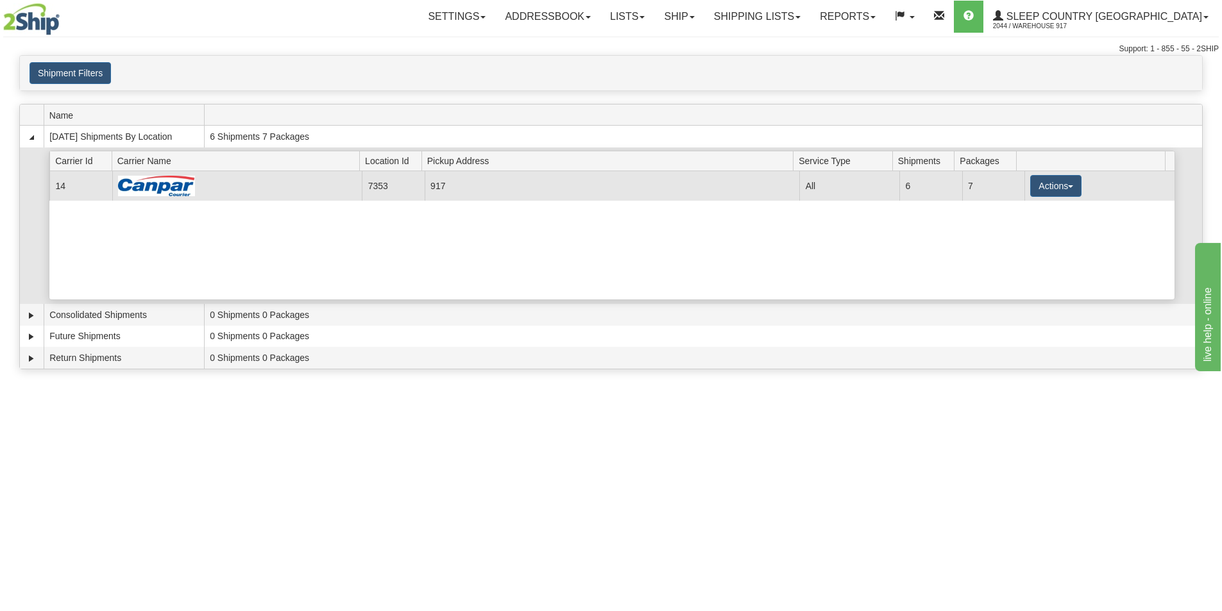
click at [1025, 181] on td "Actions Details Close Pickup Zip Print" at bounding box center [1100, 185] width 150 height 29
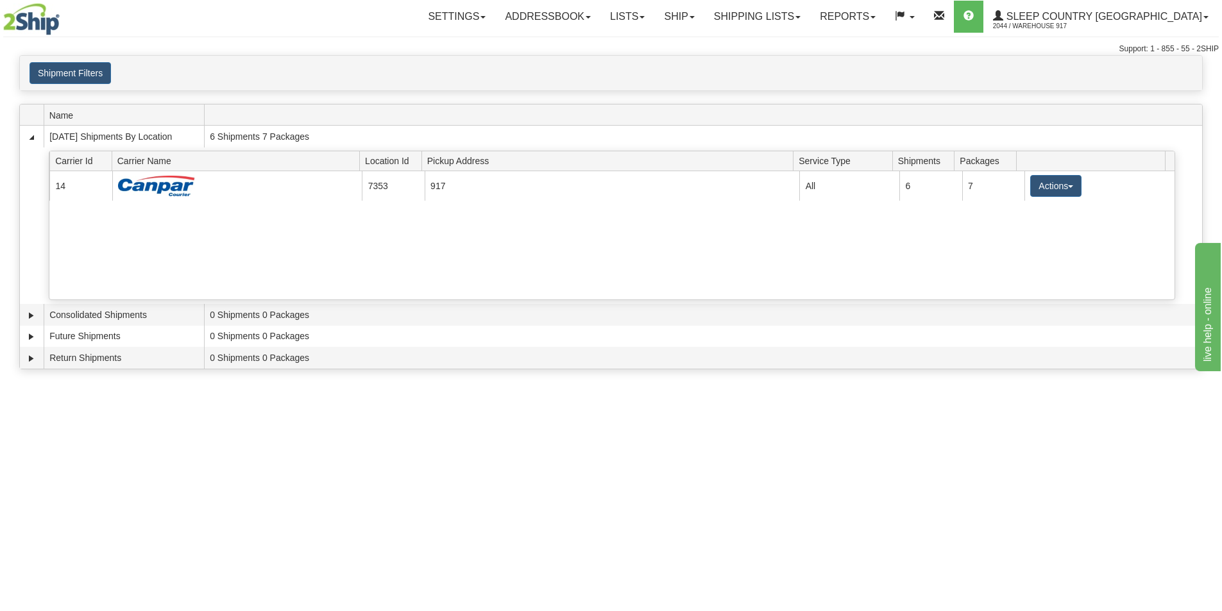
click at [1030, 189] on button "Actions" at bounding box center [1055, 186] width 51 height 22
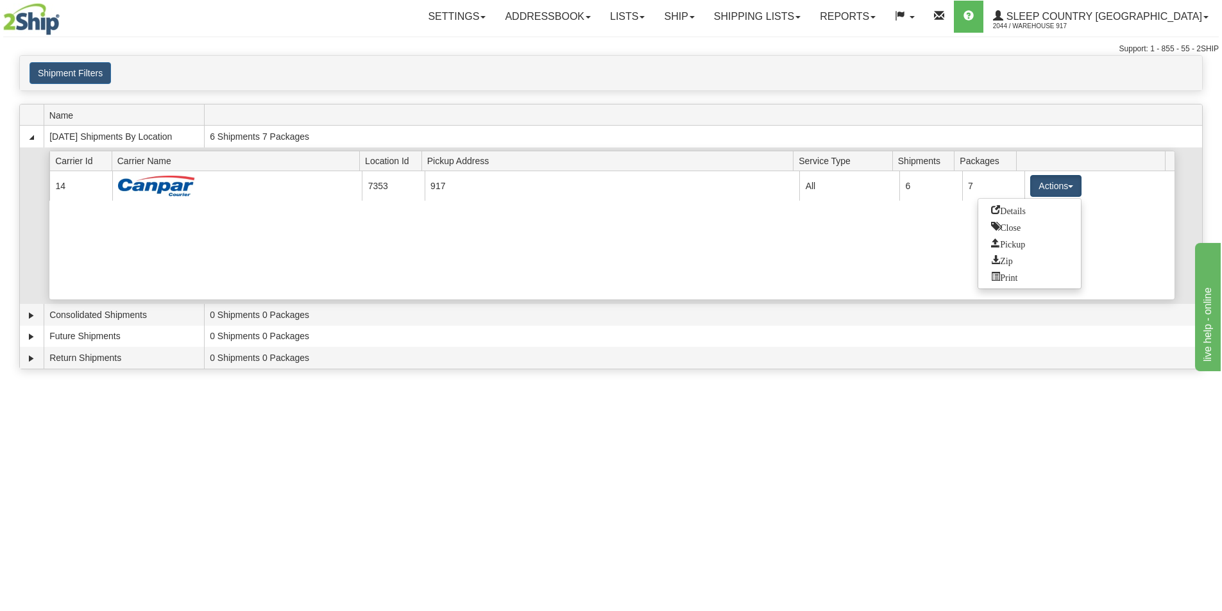
click at [1021, 234] on ul "Details Close Pickup Zip Print" at bounding box center [1030, 243] width 104 height 91
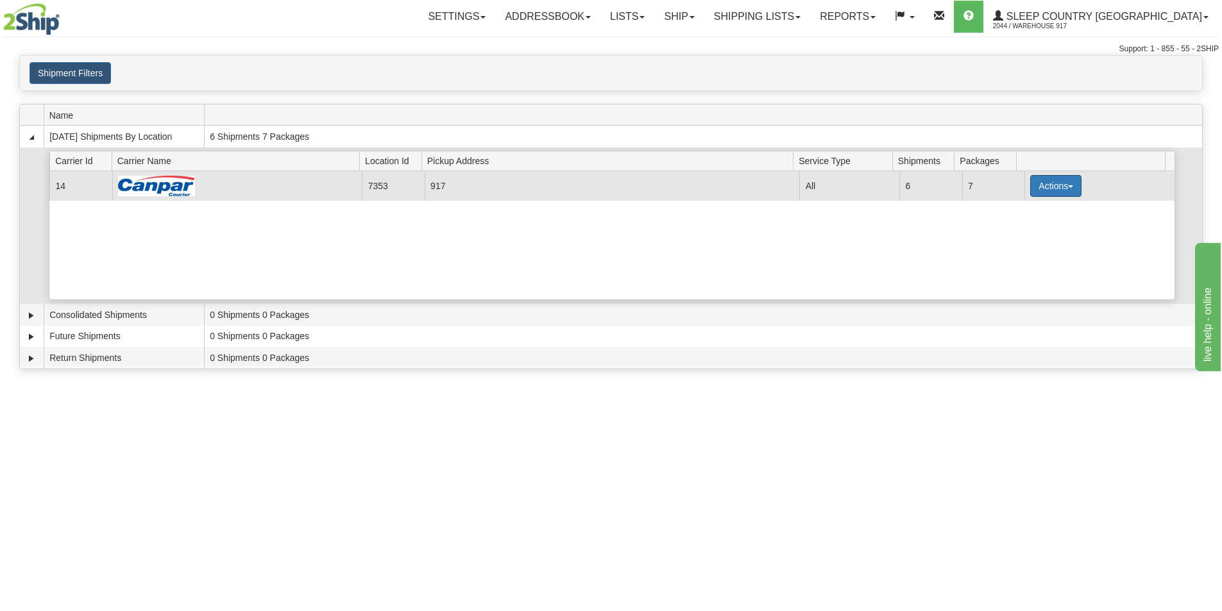
drag, startPoint x: 1039, startPoint y: 162, endPoint x: 1032, endPoint y: 182, distance: 21.1
click at [1039, 163] on span at bounding box center [1093, 161] width 143 height 20
click at [1031, 191] on button "Actions" at bounding box center [1055, 186] width 51 height 22
click at [1015, 224] on span "Close" at bounding box center [1006, 226] width 30 height 9
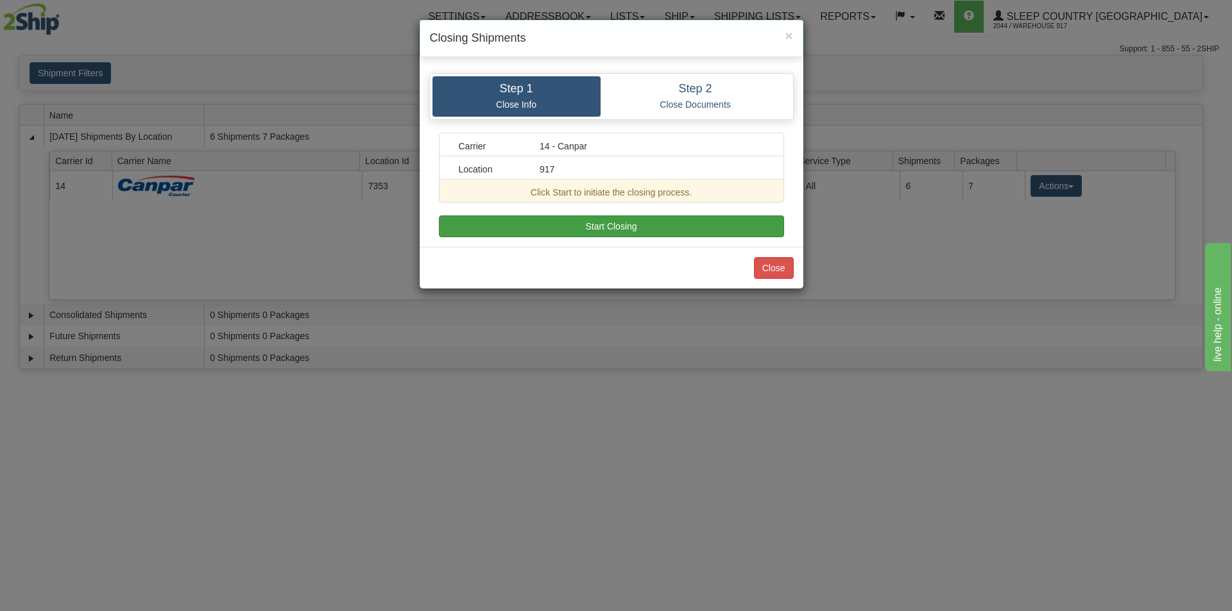
click at [714, 236] on div "Step 1 Close Info Step 2 Close Documents Carrier 14 - Canpar Location 917 Click…" at bounding box center [612, 155] width 384 height 183
click at [702, 225] on button "Start Closing" at bounding box center [611, 227] width 345 height 22
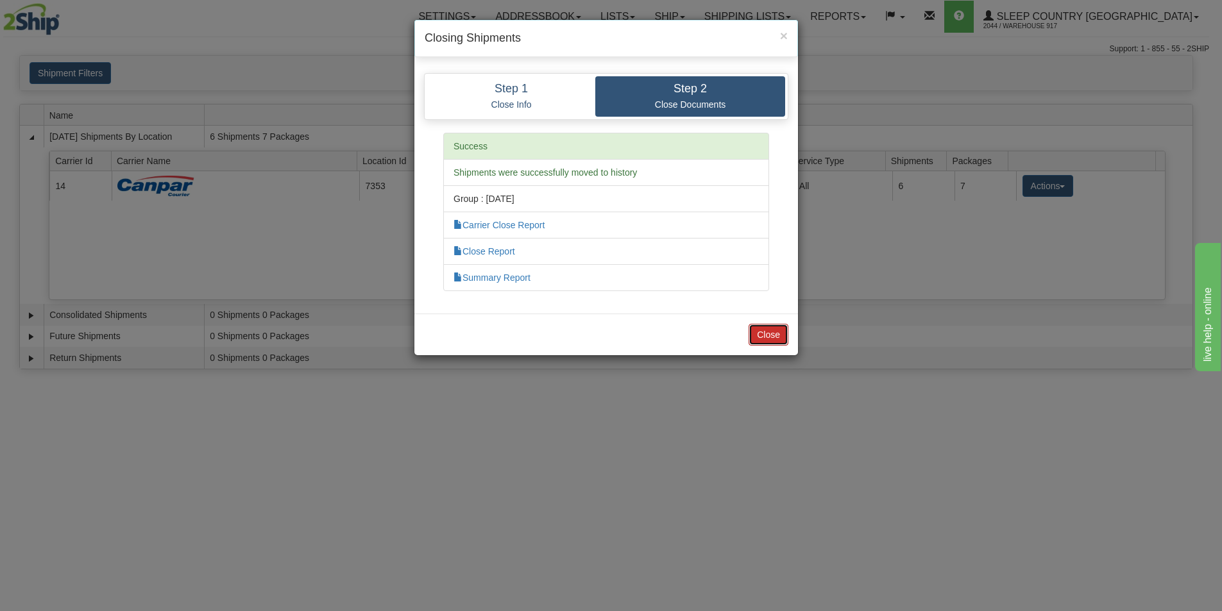
click at [758, 327] on button "Close" at bounding box center [769, 335] width 40 height 22
